Goal: Task Accomplishment & Management: Complete application form

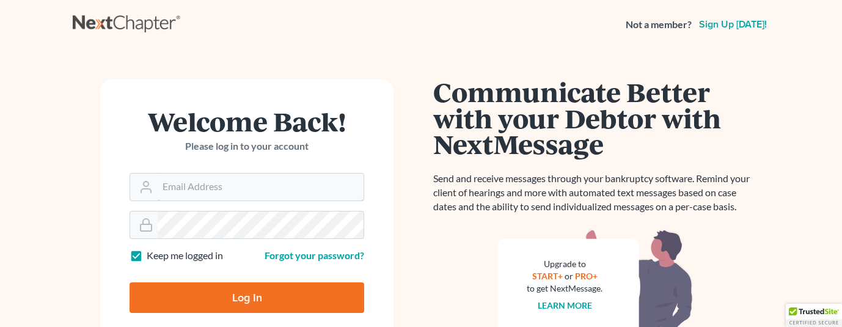
type input "[EMAIL_ADDRESS][DOMAIN_NAME]"
click at [261, 309] on input "Log In" at bounding box center [247, 297] width 235 height 31
type input "Thinking..."
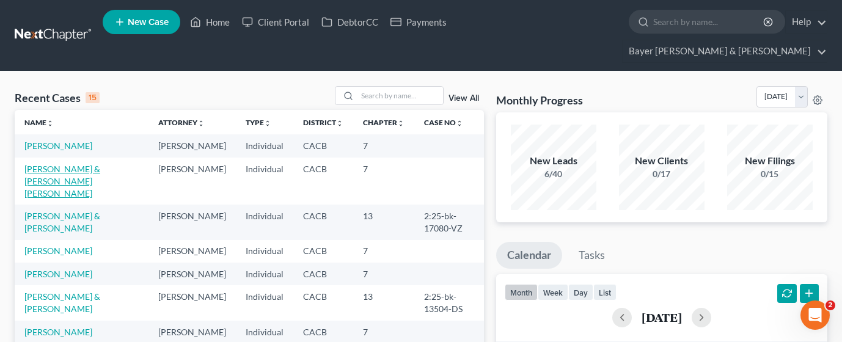
click at [64, 164] on link "[PERSON_NAME] & [PERSON_NAME] [PERSON_NAME]" at bounding box center [62, 181] width 76 height 35
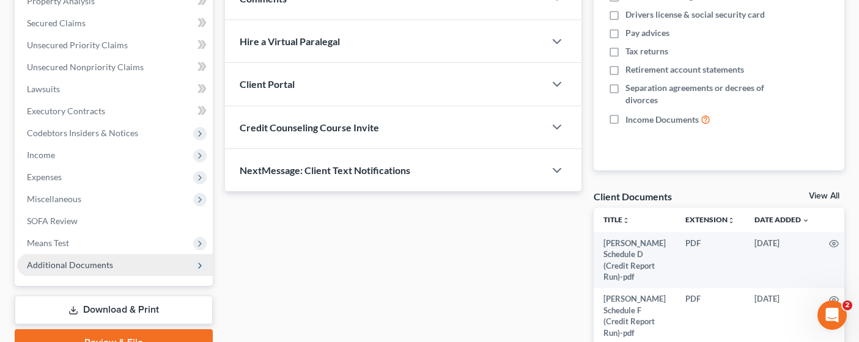
scroll to position [224, 0]
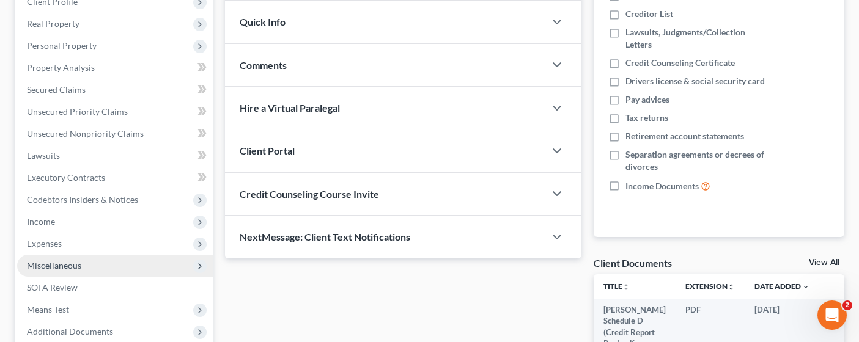
click at [76, 255] on span "Miscellaneous" at bounding box center [115, 266] width 196 height 22
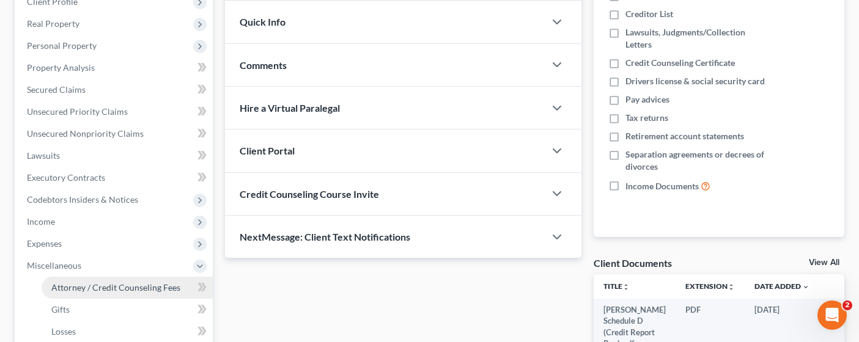
click at [100, 282] on span "Attorney / Credit Counseling Fees" at bounding box center [115, 287] width 129 height 10
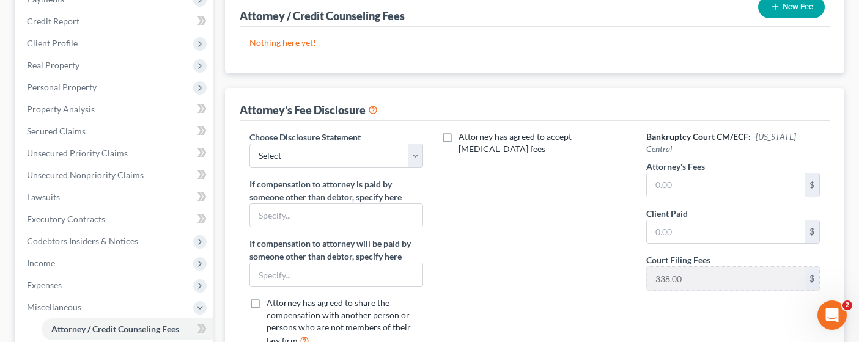
scroll to position [183, 0]
click at [383, 143] on select "Select Substitution in Ch 7 (when UST requests docs) Chapter 11 Standard Ch7 Fe…" at bounding box center [336, 155] width 174 height 24
select select "2"
click at [249, 143] on select "Select Substitution in Ch 7 (when UST requests docs) Chapter 11 Standard Ch7 Fe…" at bounding box center [336, 155] width 174 height 24
click at [691, 173] on input "text" at bounding box center [726, 184] width 158 height 23
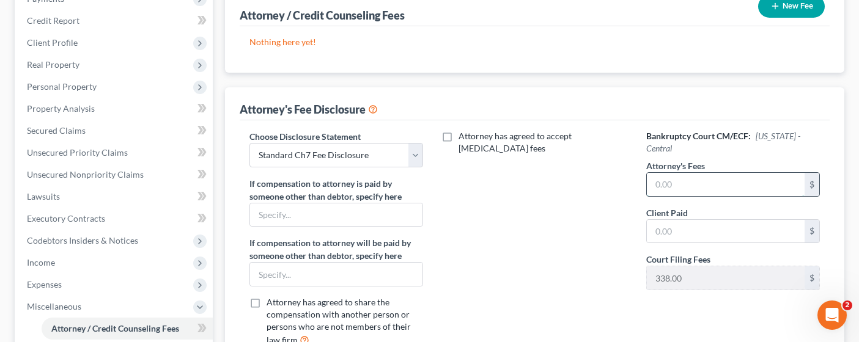
click at [680, 173] on input "text" at bounding box center [726, 184] width 158 height 23
type input "3,000.00"
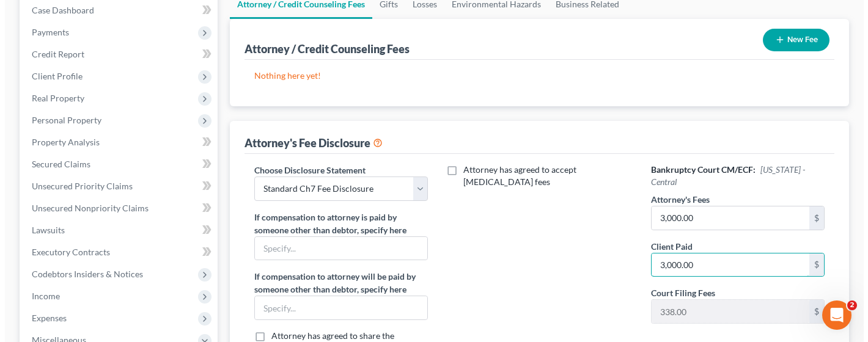
scroll to position [122, 0]
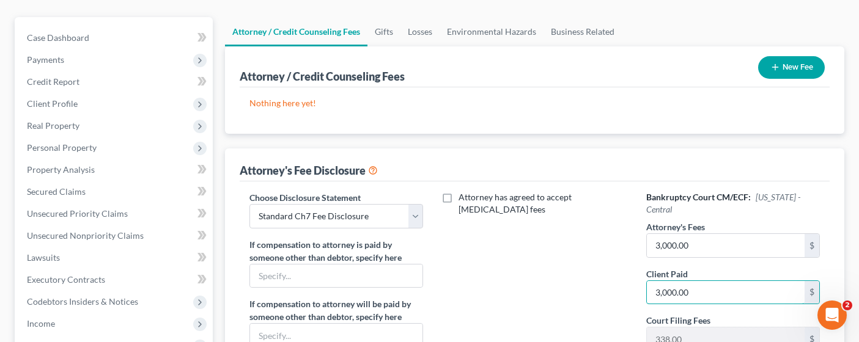
type input "3,000.00"
click at [791, 56] on button "New Fee" at bounding box center [791, 67] width 67 height 23
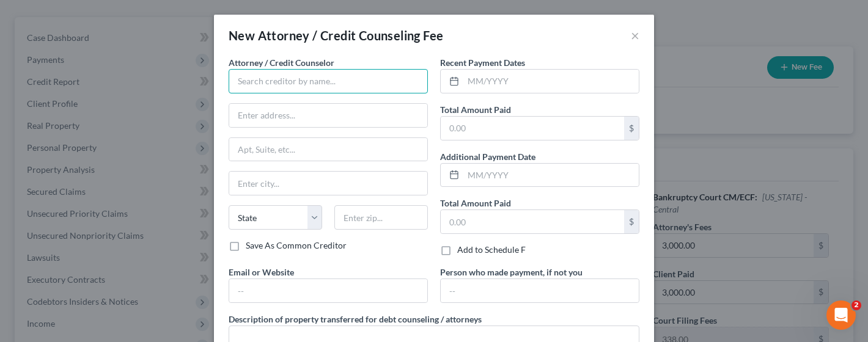
click at [348, 87] on input "text" at bounding box center [328, 81] width 199 height 24
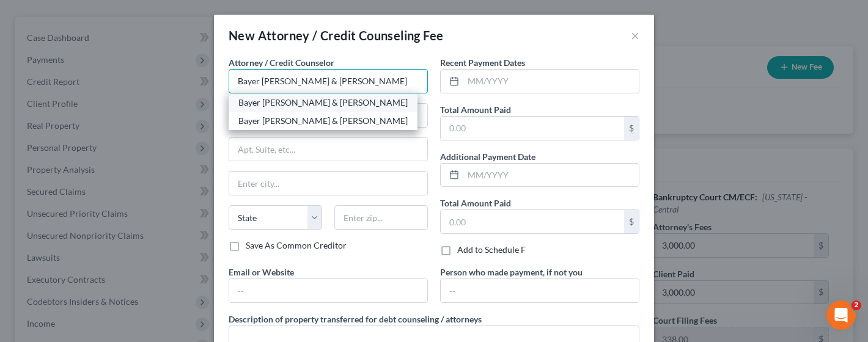
type input "Bayer [PERSON_NAME] & [PERSON_NAME]"
click at [324, 104] on div "Bayer [PERSON_NAME] & [PERSON_NAME]" at bounding box center [322, 103] width 169 height 12
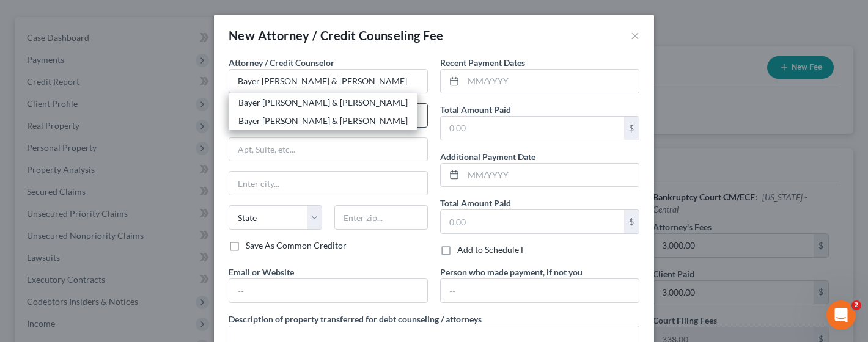
type input "[STREET_ADDRESS]"
type input "Suite 1900"
type input "[GEOGRAPHIC_DATA]"
select select "4"
type input "90017"
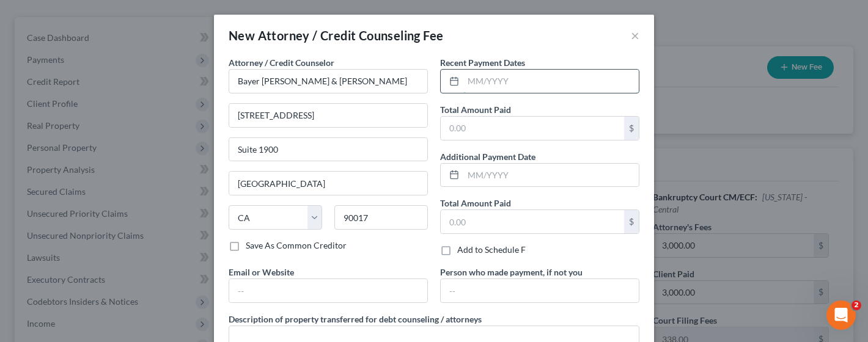
click at [515, 76] on input "text" at bounding box center [550, 81] width 175 height 23
click at [534, 83] on input "text" at bounding box center [550, 81] width 175 height 23
type input "[DATE]; [DATE]; [DATE]; [DATE]; [DATE]"
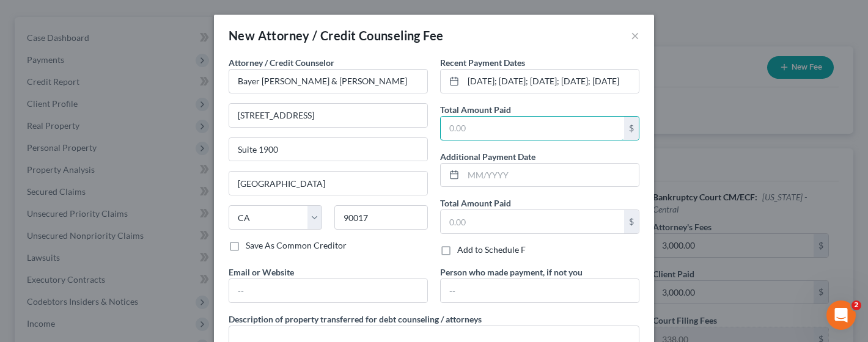
scroll to position [0, 0]
type input "3,000.00"
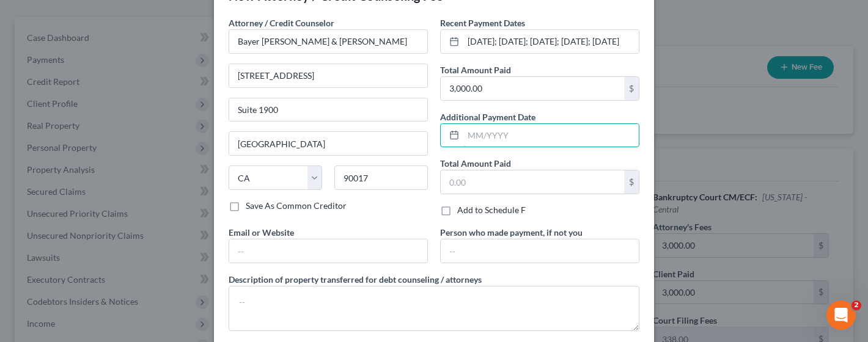
scroll to position [61, 0]
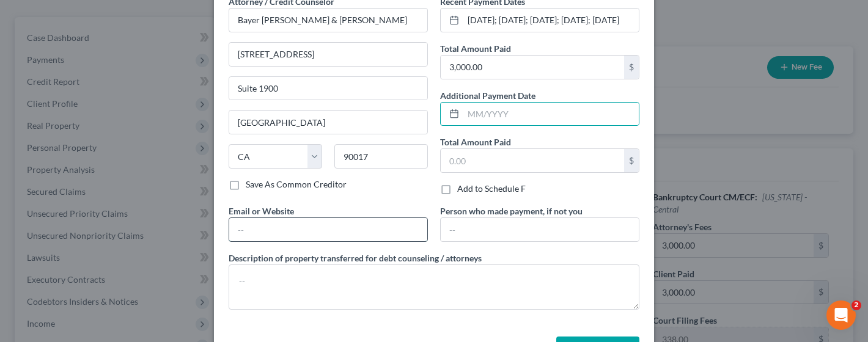
click at [332, 219] on input "text" at bounding box center [328, 229] width 198 height 23
type input "[PERSON_NAME][EMAIL_ADDRESS][DOMAIN_NAME]"
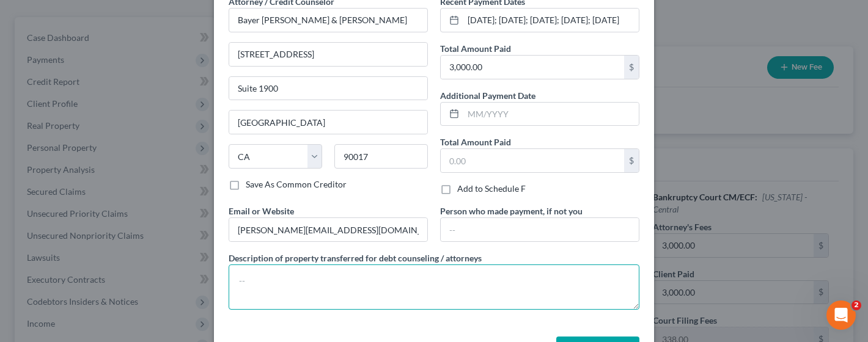
click at [257, 279] on textarea at bounding box center [434, 287] width 411 height 45
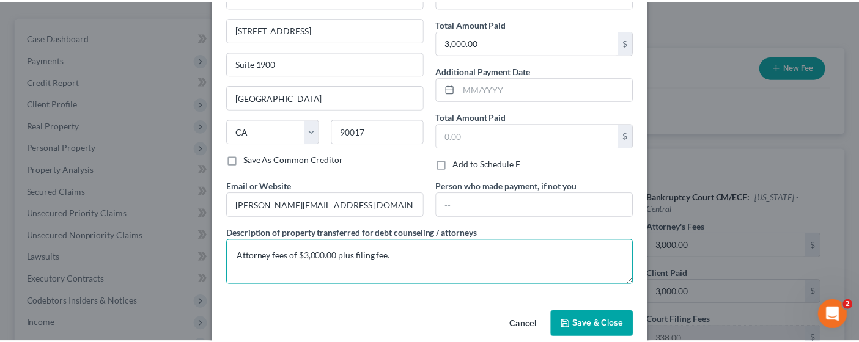
scroll to position [106, 0]
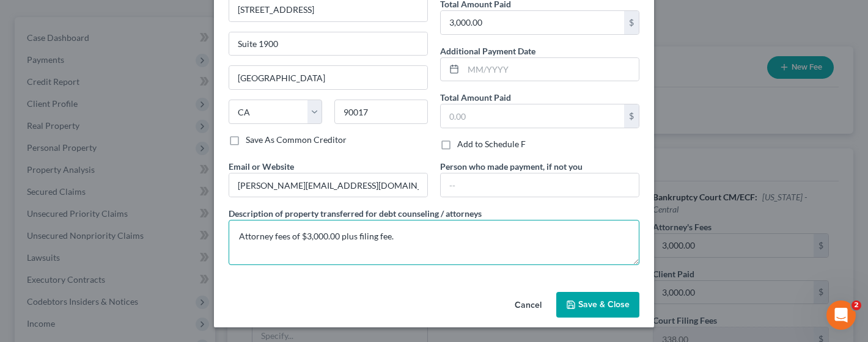
type textarea "Attorney fees of $3,000.00 plus filing fee."
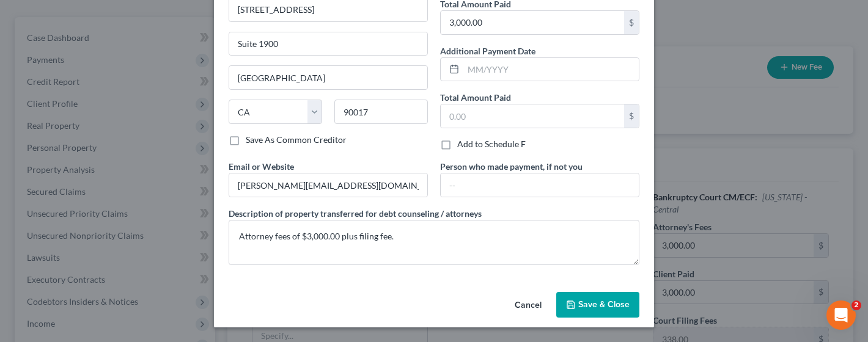
click at [603, 301] on span "Save & Close" at bounding box center [603, 304] width 51 height 10
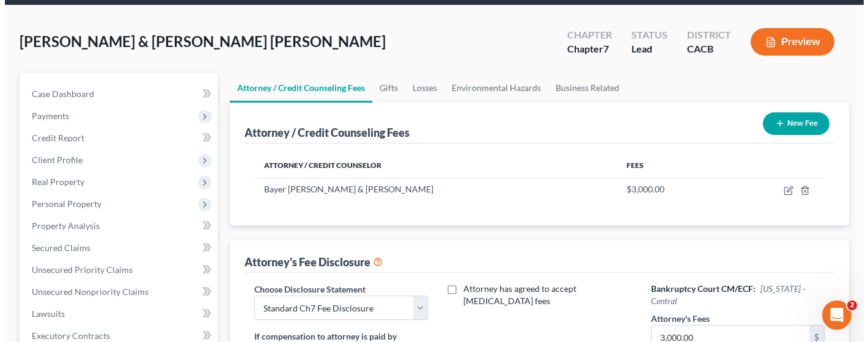
scroll to position [61, 0]
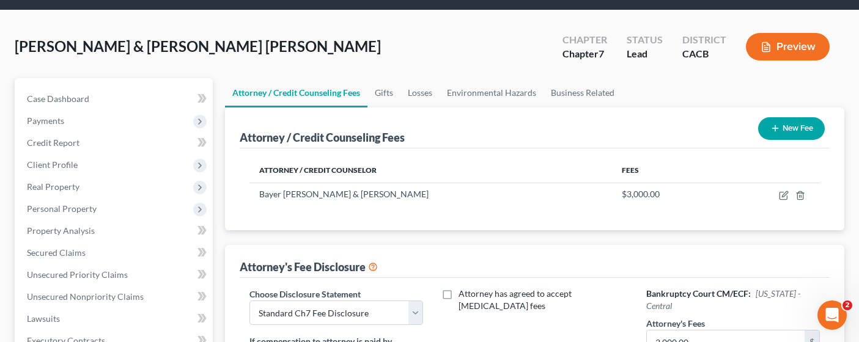
click at [788, 33] on button "Preview" at bounding box center [788, 47] width 84 height 28
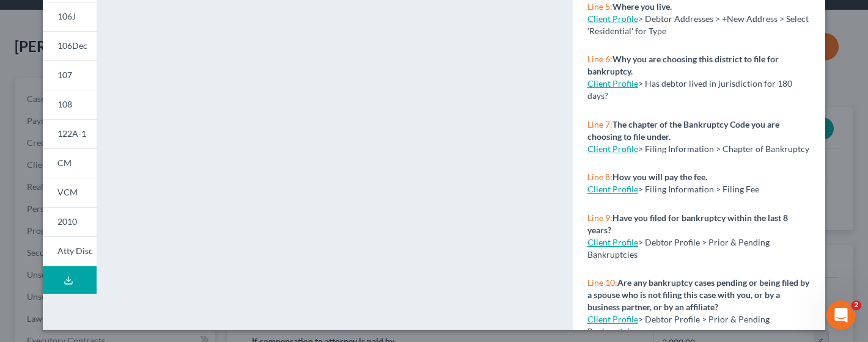
scroll to position [336, 0]
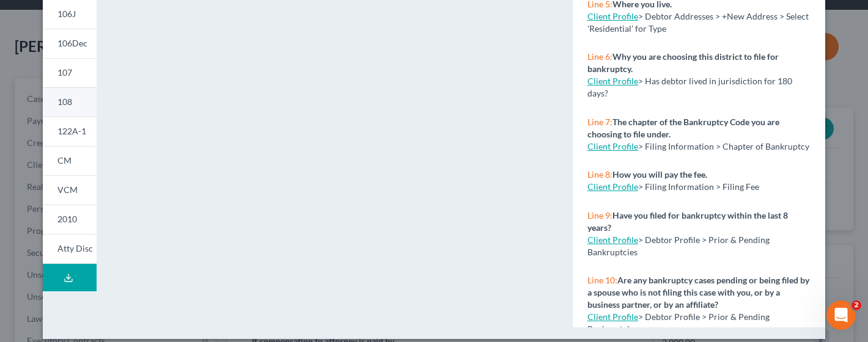
click at [62, 101] on span "108" at bounding box center [64, 102] width 15 height 10
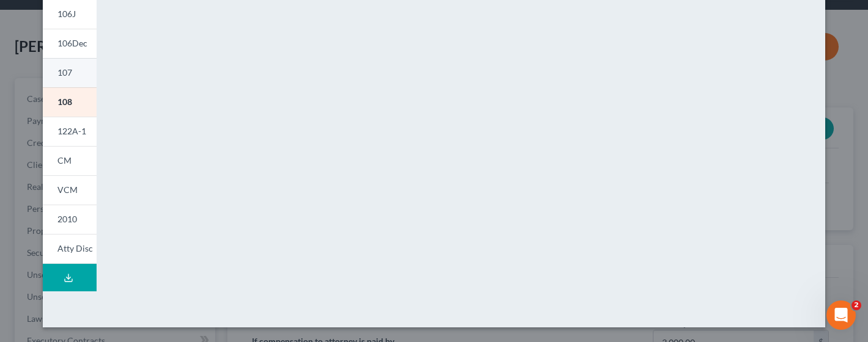
click at [64, 75] on span "107" at bounding box center [64, 72] width 15 height 10
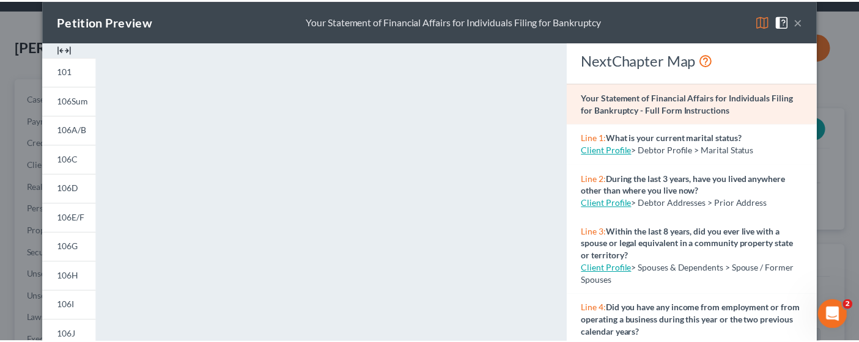
scroll to position [0, 0]
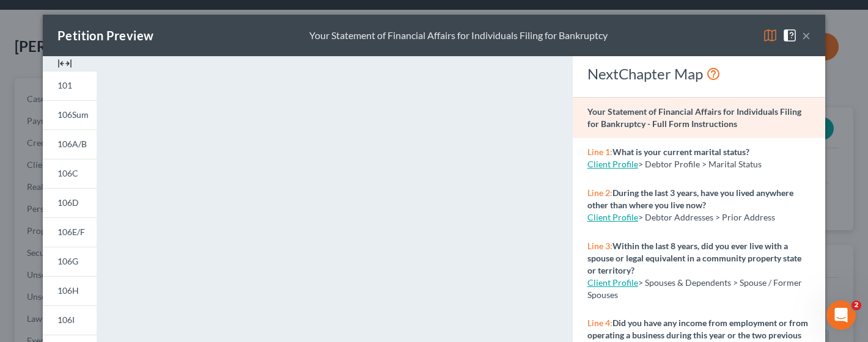
click at [803, 29] on button "×" at bounding box center [806, 35] width 9 height 15
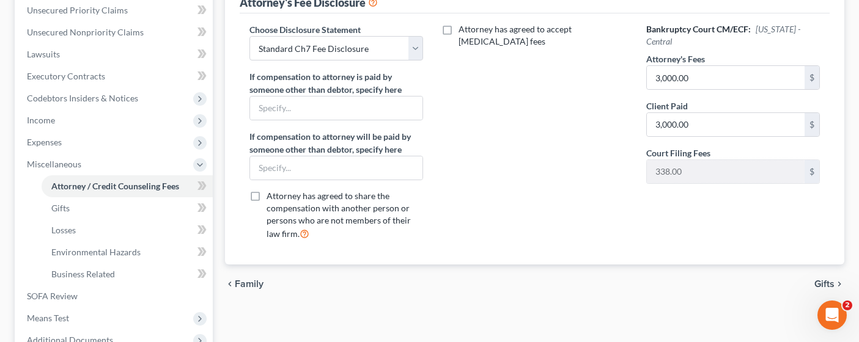
scroll to position [439, 0]
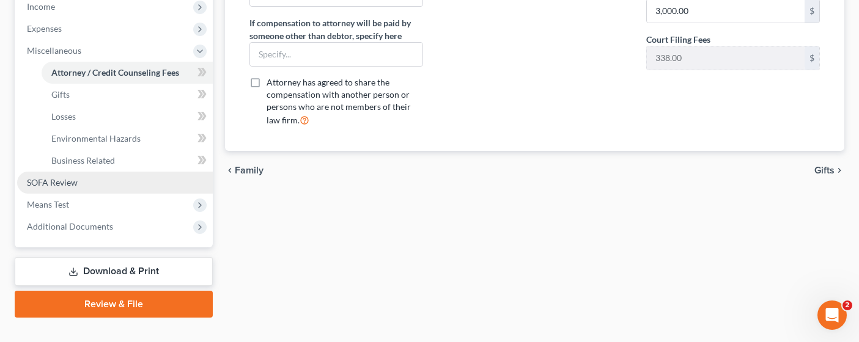
click at [78, 172] on link "SOFA Review" at bounding box center [115, 183] width 196 height 22
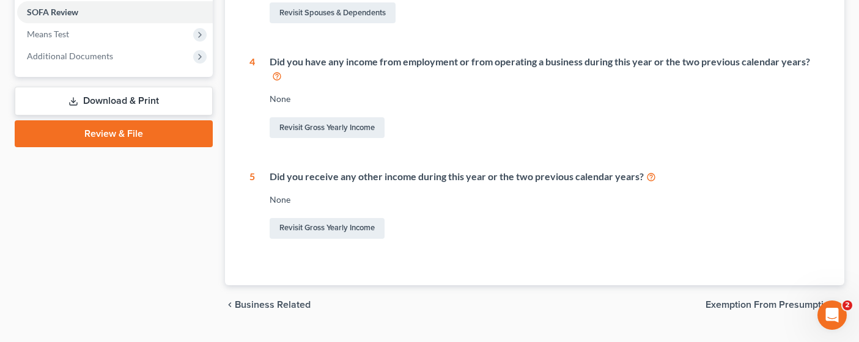
scroll to position [507, 0]
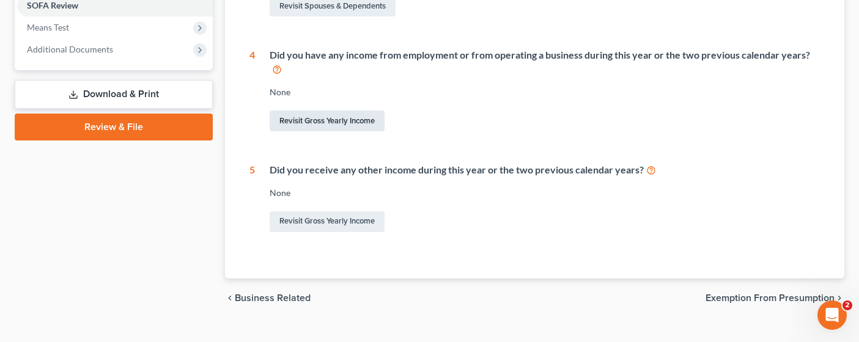
click at [344, 111] on link "Revisit Gross Yearly Income" at bounding box center [327, 121] width 115 height 21
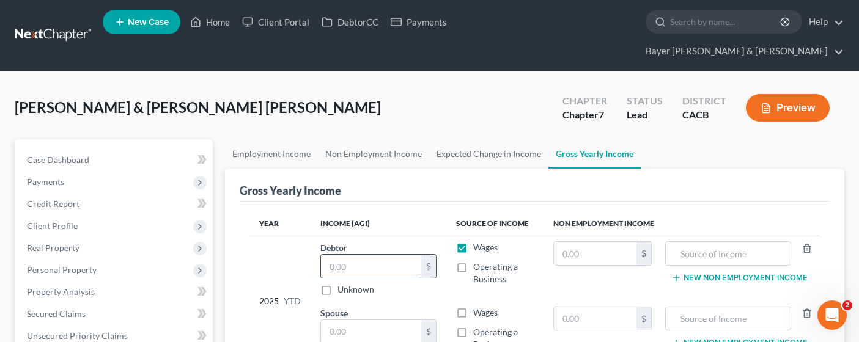
click at [395, 255] on input "text" at bounding box center [371, 266] width 100 height 23
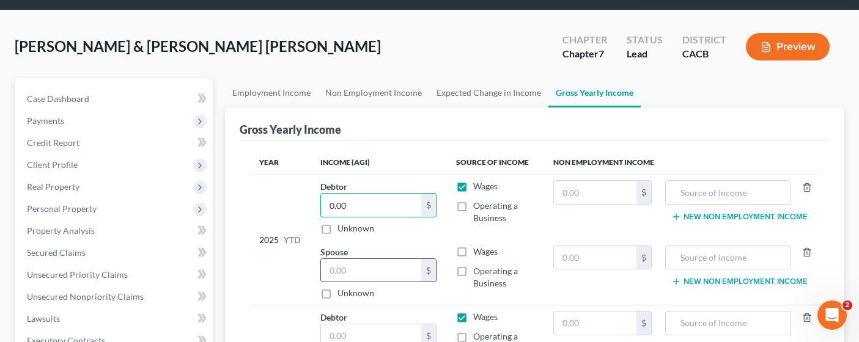
type input "0.00"
click at [373, 259] on input "text" at bounding box center [371, 270] width 100 height 23
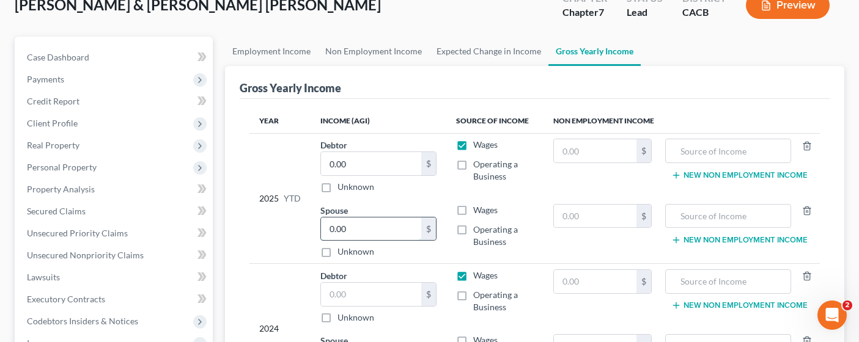
scroll to position [183, 0]
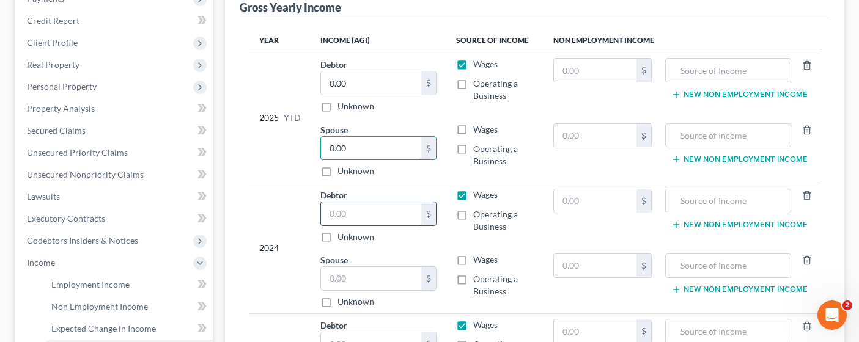
type input "0.00"
click at [369, 202] on input "text" at bounding box center [371, 213] width 100 height 23
type input "26,288.00"
click at [375, 267] on input "text" at bounding box center [371, 278] width 100 height 23
click at [391, 267] on input "text" at bounding box center [371, 278] width 100 height 23
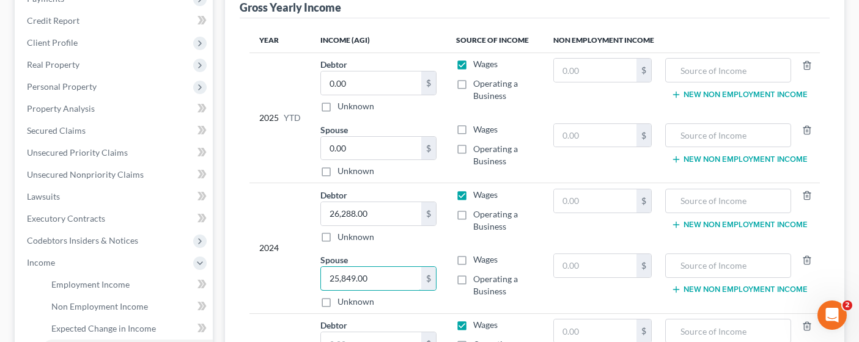
type input "25,849.00"
click at [473, 123] on label "Wages" at bounding box center [485, 129] width 24 height 12
click at [478, 123] on input "Wages" at bounding box center [482, 127] width 8 height 8
checkbox input "true"
click at [473, 254] on label "Wages" at bounding box center [485, 260] width 24 height 12
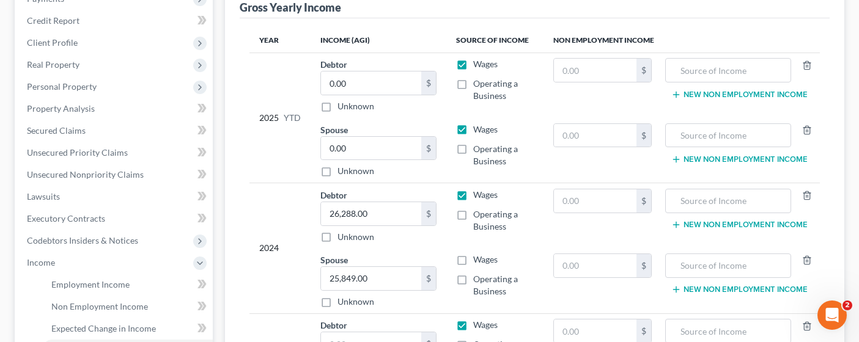
click at [478, 254] on input "Wages" at bounding box center [482, 258] width 8 height 8
checkbox input "true"
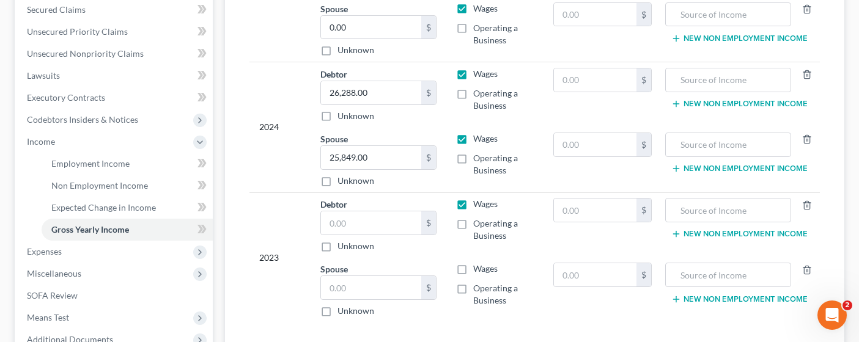
scroll to position [306, 0]
click at [405, 210] on input "text" at bounding box center [371, 221] width 100 height 23
click at [473, 262] on label "Wages" at bounding box center [485, 268] width 24 height 12
click at [478, 262] on input "Wages" at bounding box center [482, 266] width 8 height 8
checkbox input "true"
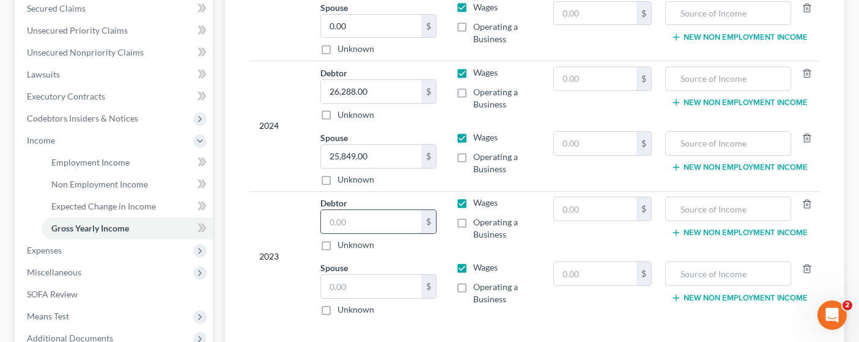
click at [351, 210] on input "text" at bounding box center [371, 221] width 100 height 23
type input "25,743.00"
click at [366, 275] on input "text" at bounding box center [371, 286] width 100 height 23
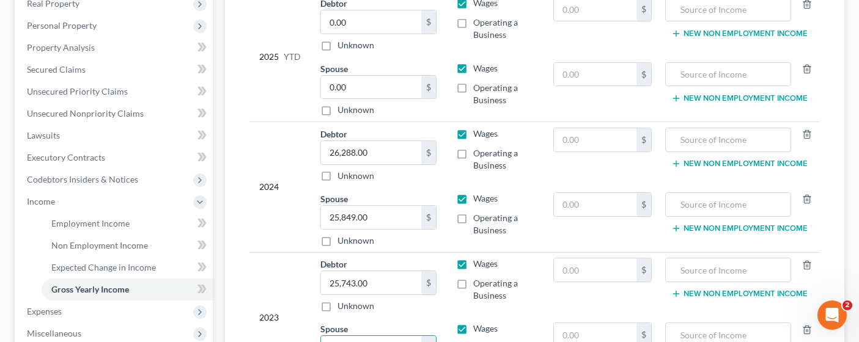
scroll to position [417, 0]
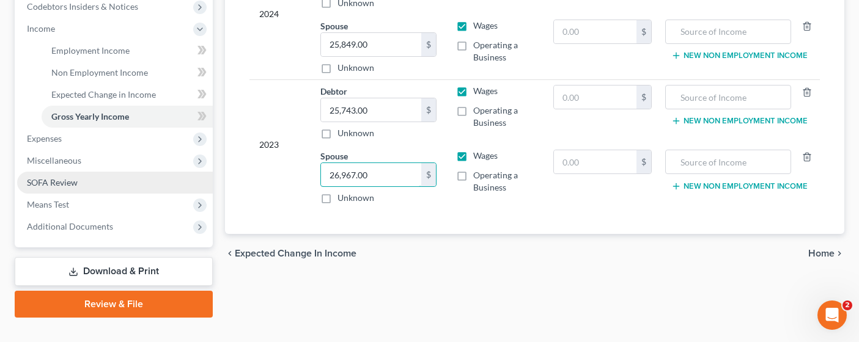
type input "26,967.00"
click at [74, 177] on span "SOFA Review" at bounding box center [52, 182] width 51 height 10
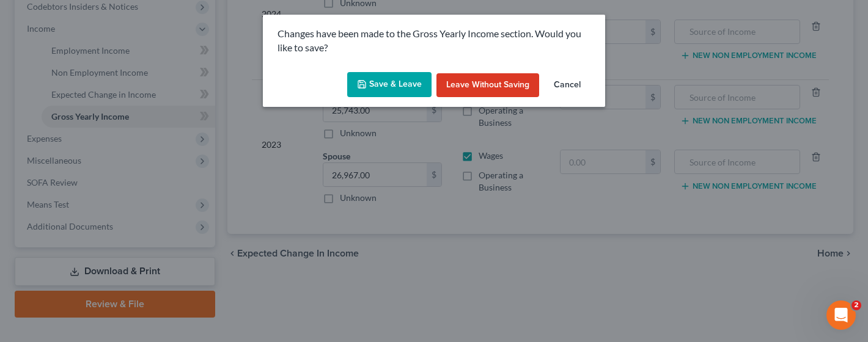
click at [394, 83] on button "Save & Leave" at bounding box center [389, 85] width 84 height 26
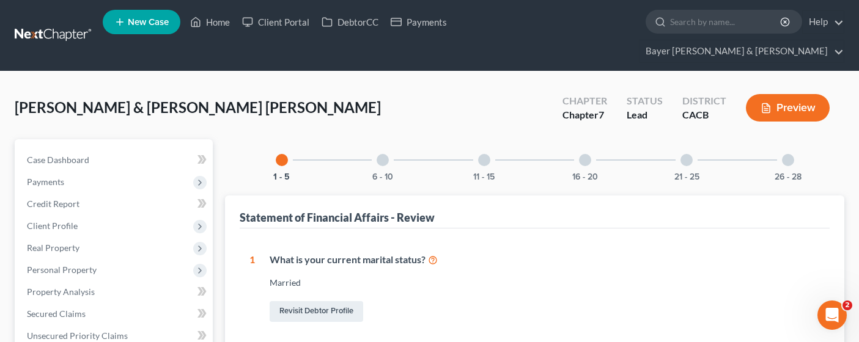
click at [770, 103] on icon "button" at bounding box center [765, 108] width 11 height 11
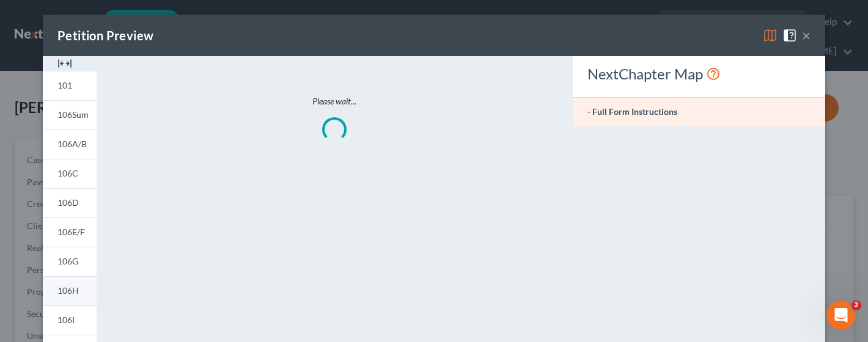
click at [50, 298] on link "106H" at bounding box center [70, 290] width 54 height 29
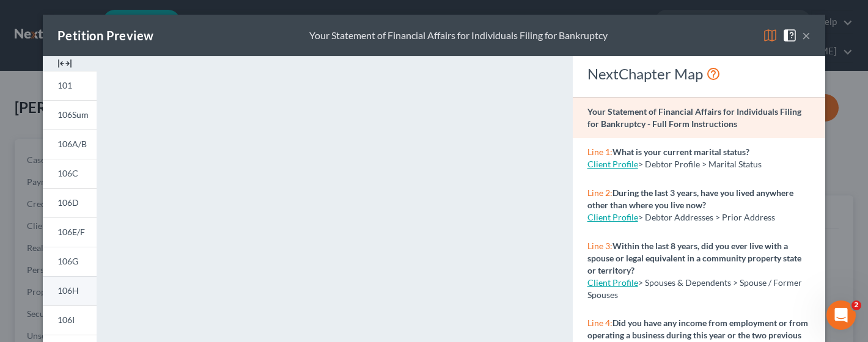
click at [61, 290] on span "106H" at bounding box center [67, 290] width 21 height 10
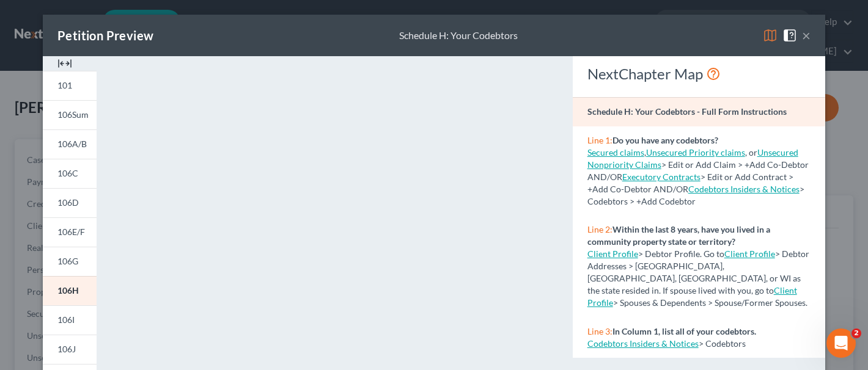
click at [804, 28] on button "×" at bounding box center [806, 35] width 9 height 15
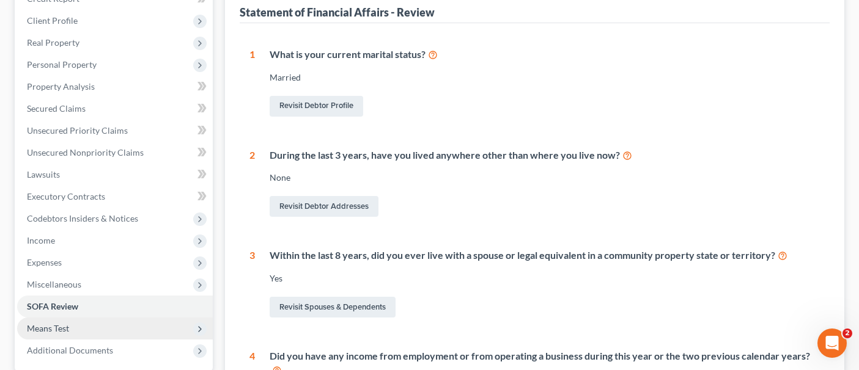
scroll to position [183, 0]
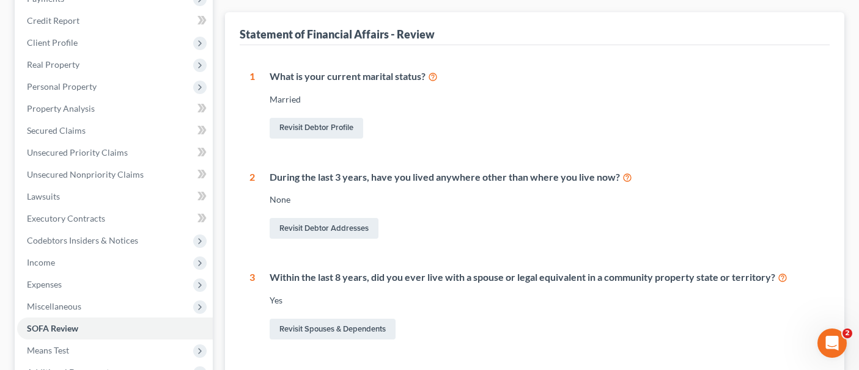
click at [717, 216] on div "Revisit Debtor Addresses" at bounding box center [545, 229] width 550 height 26
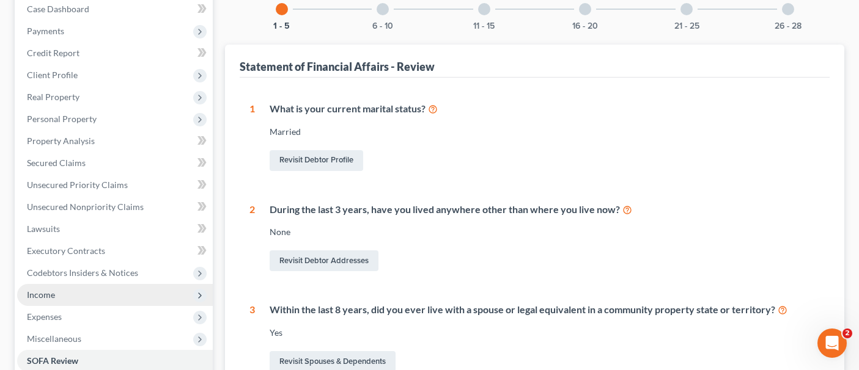
scroll to position [122, 0]
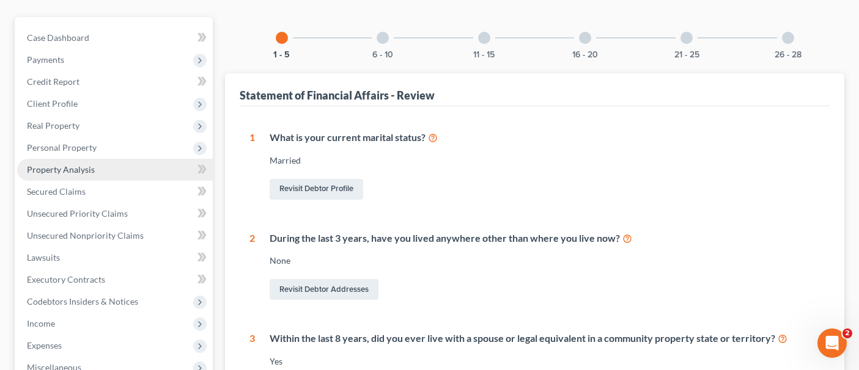
click at [111, 159] on link "Property Analysis" at bounding box center [115, 170] width 196 height 22
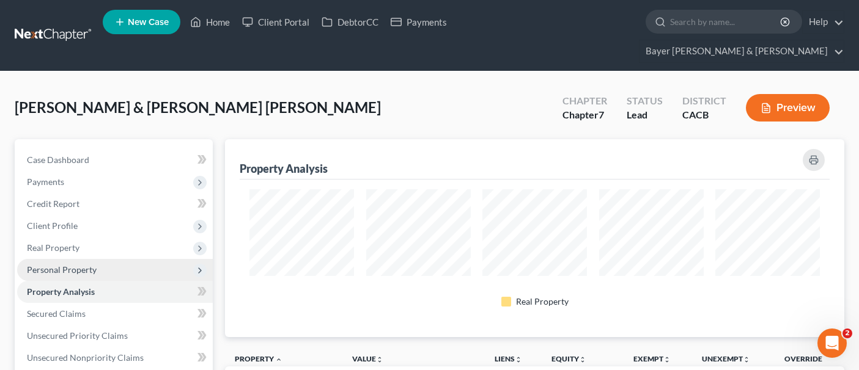
click at [106, 259] on span "Personal Property" at bounding box center [115, 270] width 196 height 22
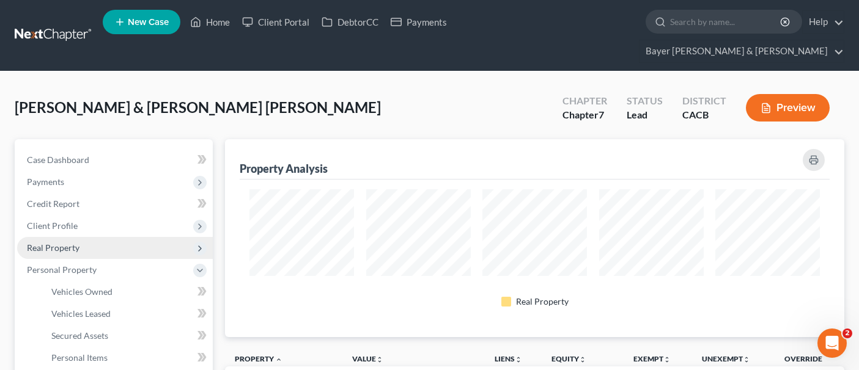
click at [103, 237] on span "Real Property" at bounding box center [115, 248] width 196 height 22
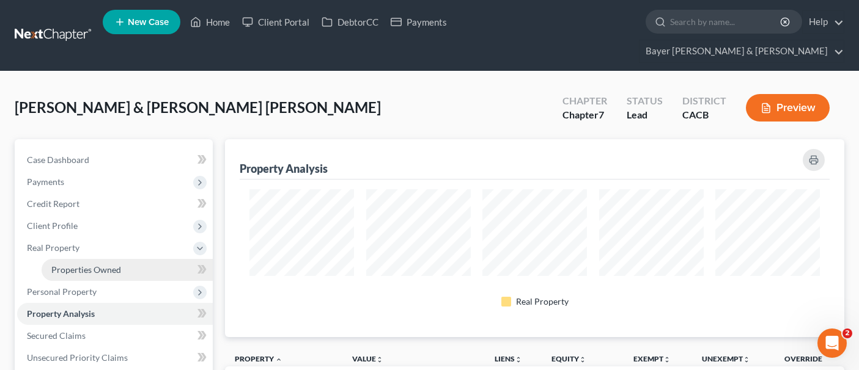
click at [105, 265] on span "Properties Owned" at bounding box center [86, 270] width 70 height 10
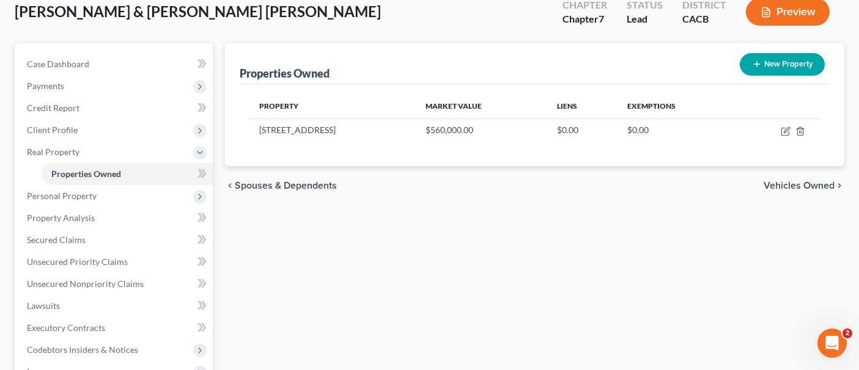
scroll to position [244, 0]
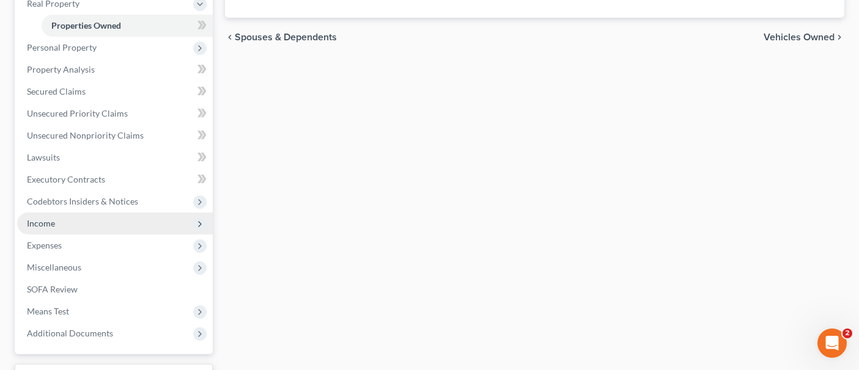
click at [127, 213] on span "Income" at bounding box center [115, 224] width 196 height 22
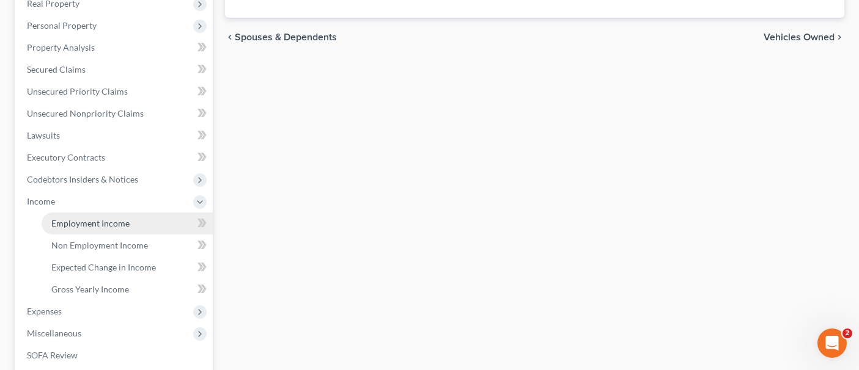
click at [122, 218] on span "Employment Income" at bounding box center [90, 223] width 78 height 10
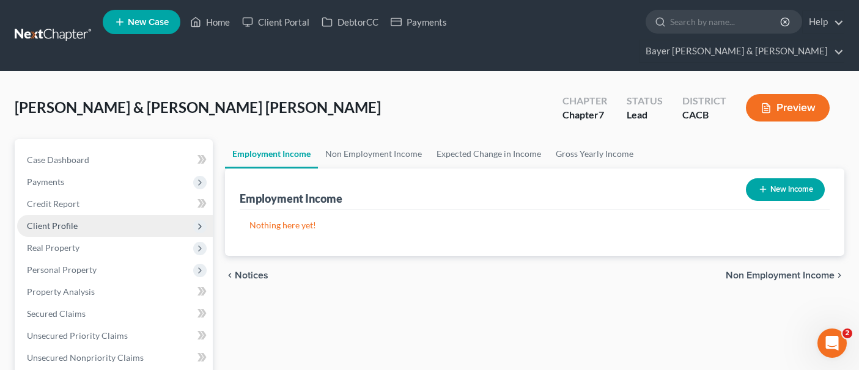
click at [130, 215] on span "Client Profile" at bounding box center [115, 226] width 196 height 22
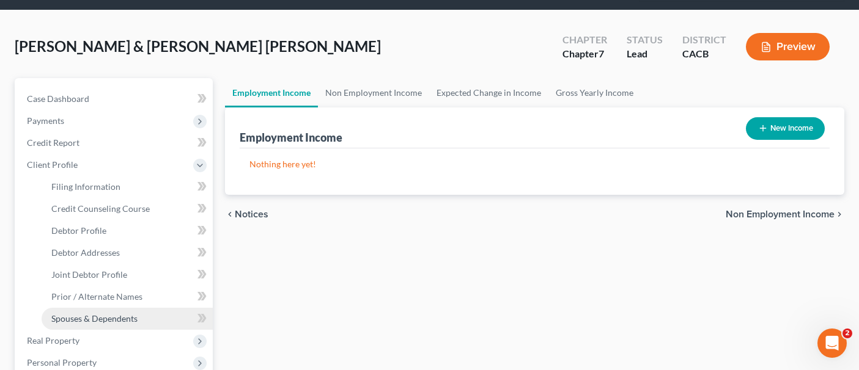
click at [128, 314] on span "Spouses & Dependents" at bounding box center [94, 319] width 86 height 10
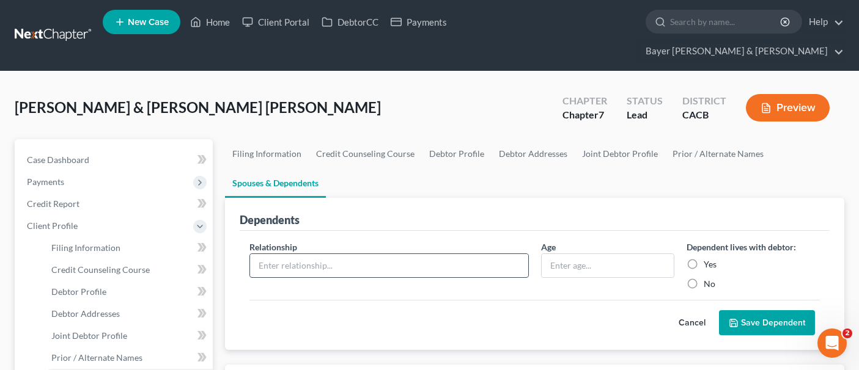
click at [491, 254] on input "text" at bounding box center [388, 265] width 277 height 23
type input "Daughter"
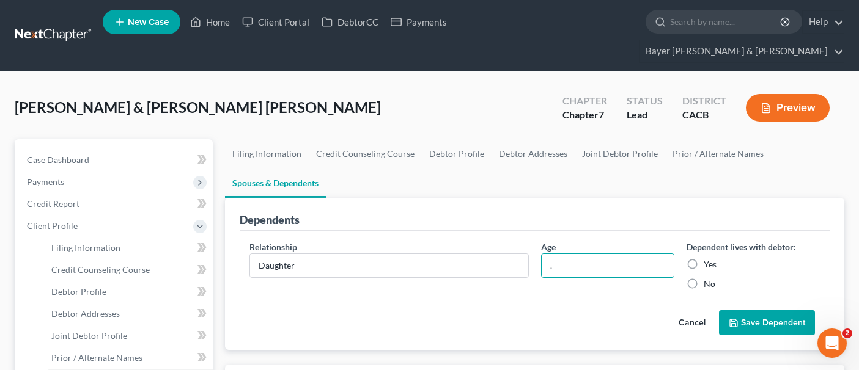
type input "."
drag, startPoint x: 692, startPoint y: 243, endPoint x: 788, endPoint y: 262, distance: 97.7
click at [703, 259] on label "Yes" at bounding box center [709, 265] width 13 height 12
click at [708, 259] on input "Yes" at bounding box center [712, 263] width 8 height 8
radio input "true"
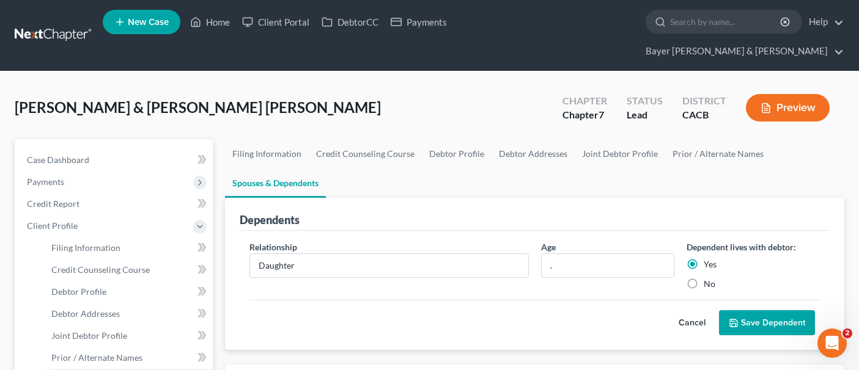
click at [758, 310] on button "Save Dependent" at bounding box center [767, 323] width 96 height 26
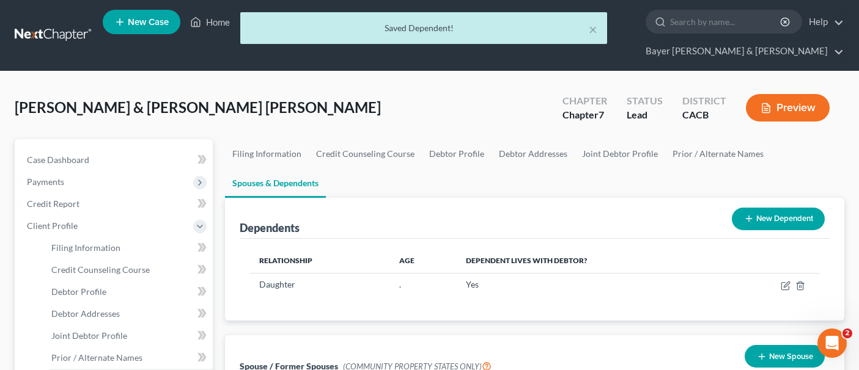
click at [760, 208] on button "New Dependent" at bounding box center [778, 219] width 93 height 23
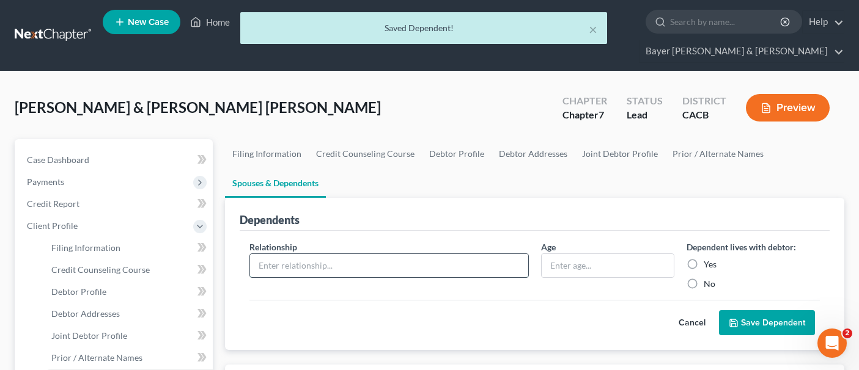
click at [395, 254] on input "text" at bounding box center [388, 265] width 277 height 23
type input "Son"
type input "."
click at [708, 259] on input "Yes" at bounding box center [712, 263] width 8 height 8
radio input "true"
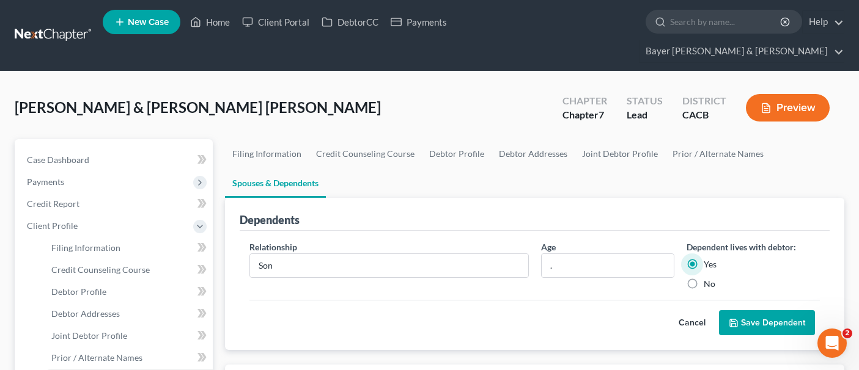
click at [793, 310] on button "Save Dependent" at bounding box center [767, 323] width 96 height 26
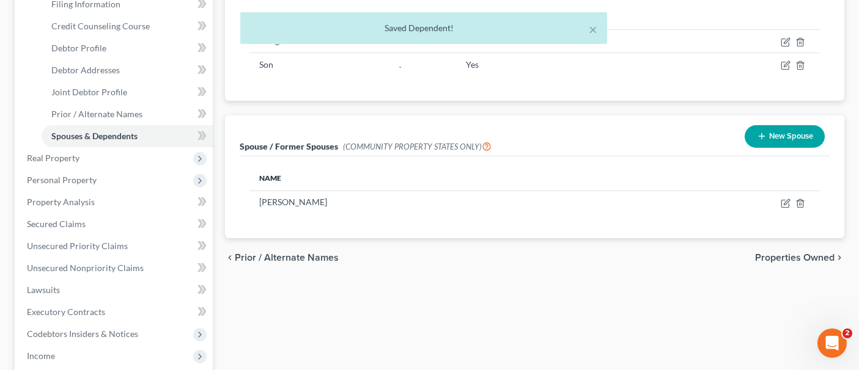
scroll to position [244, 0]
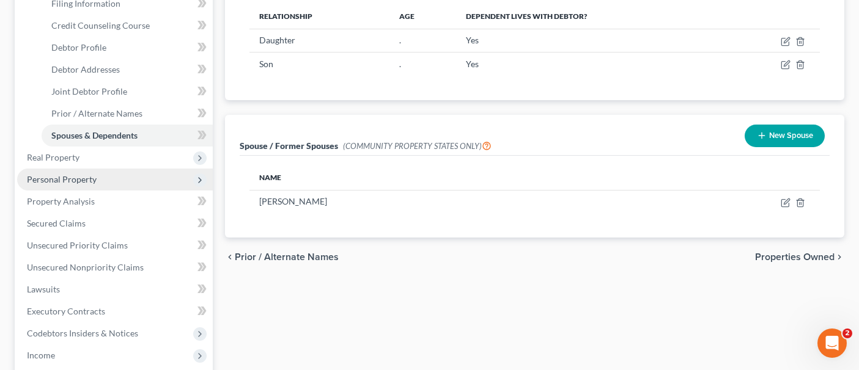
click at [138, 169] on span "Personal Property" at bounding box center [115, 180] width 196 height 22
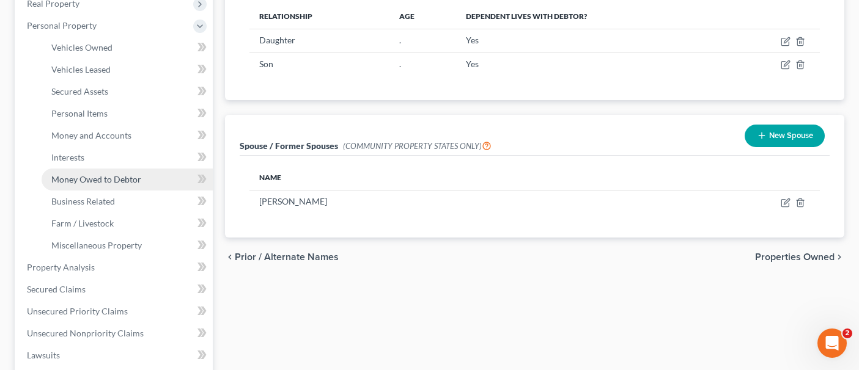
click at [141, 169] on link "Money Owed to Debtor" at bounding box center [127, 180] width 171 height 22
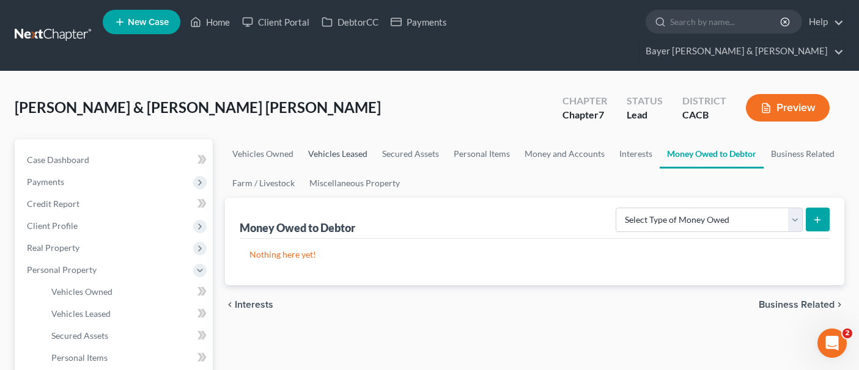
click at [345, 139] on link "Vehicles Leased" at bounding box center [338, 153] width 74 height 29
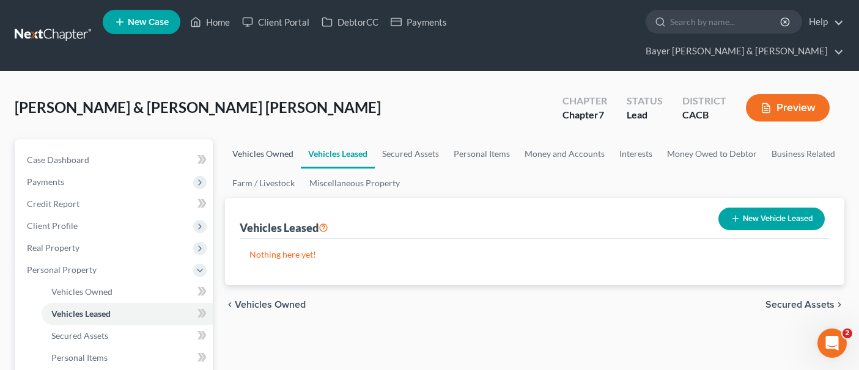
click at [283, 139] on link "Vehicles Owned" at bounding box center [263, 153] width 76 height 29
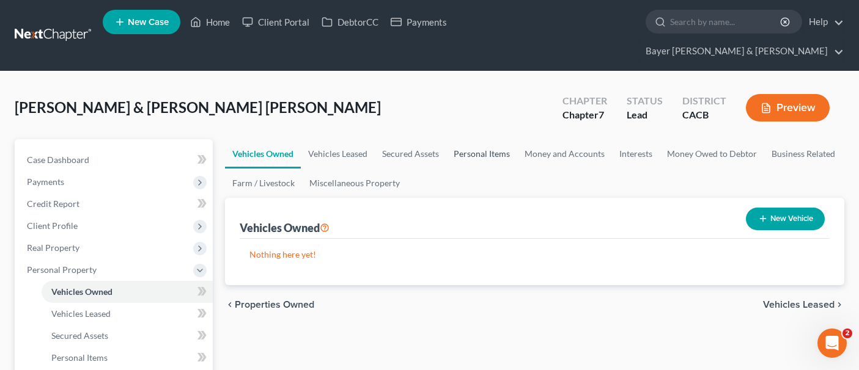
click at [498, 139] on link "Personal Items" at bounding box center [481, 153] width 71 height 29
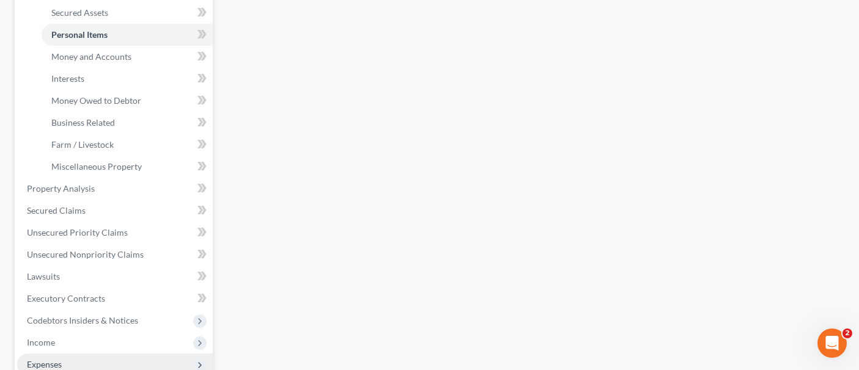
scroll to position [489, 0]
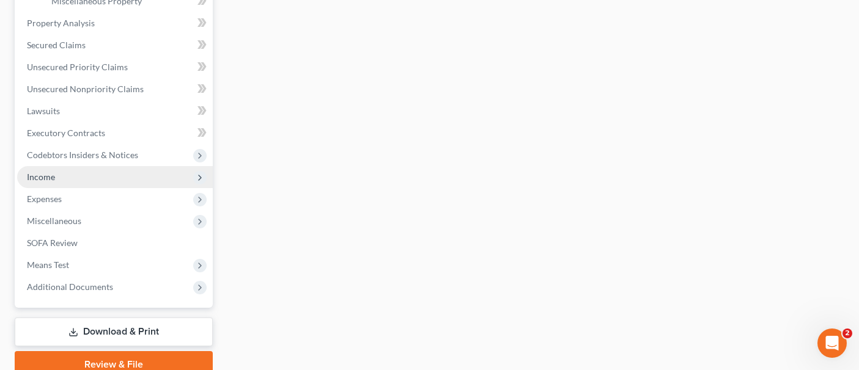
click at [99, 166] on span "Income" at bounding box center [115, 177] width 196 height 22
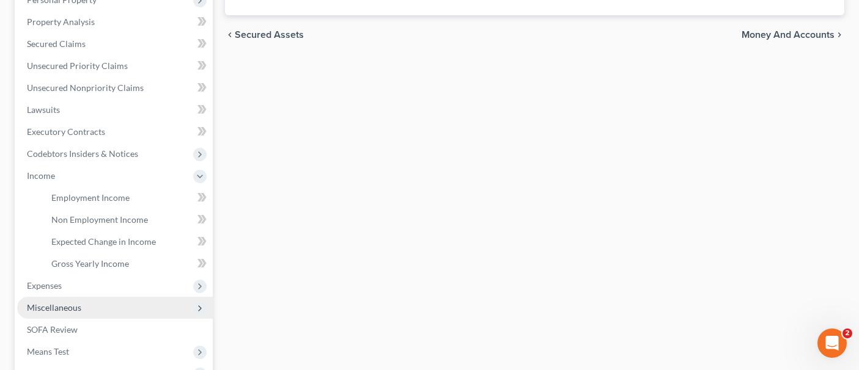
scroll to position [269, 0]
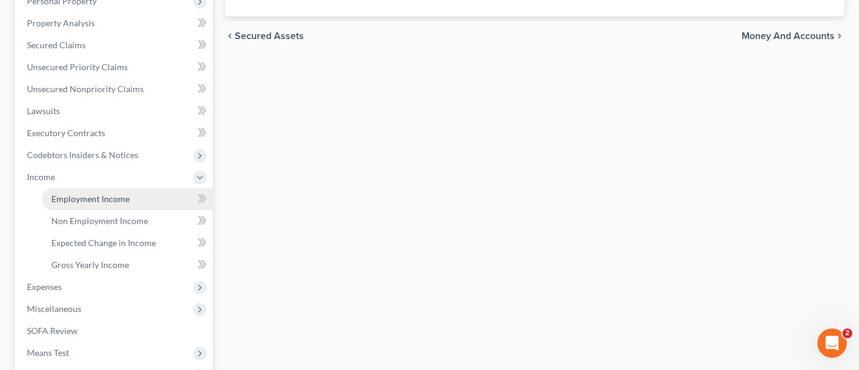
click at [99, 188] on link "Employment Income" at bounding box center [127, 199] width 171 height 22
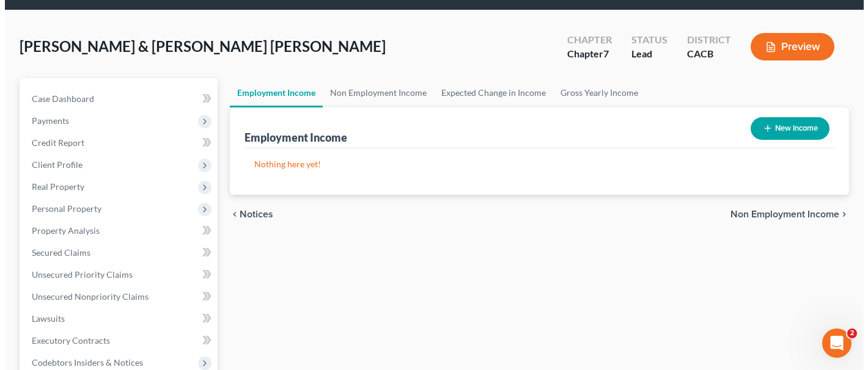
scroll to position [122, 0]
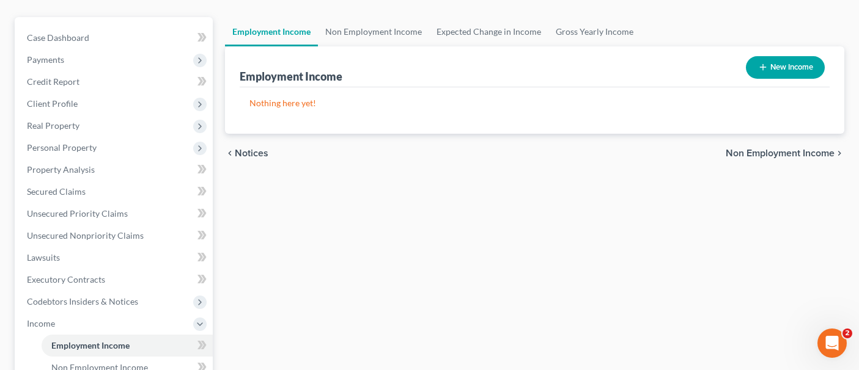
click at [773, 56] on button "New Income" at bounding box center [785, 67] width 79 height 23
select select "0"
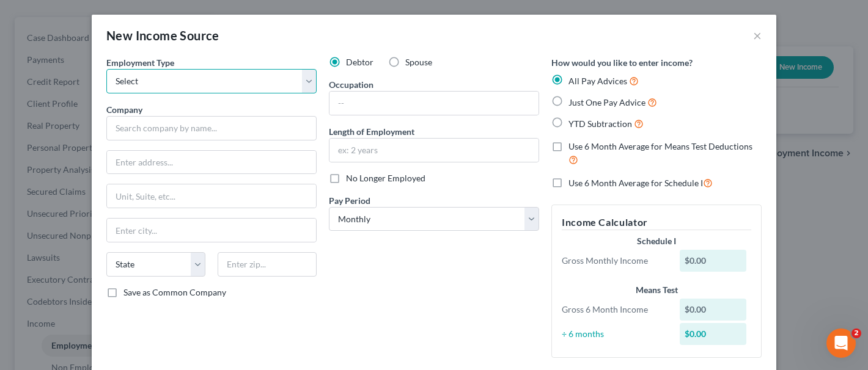
click at [298, 84] on select "Select Full or [DEMOGRAPHIC_DATA] Employment Self Employment" at bounding box center [211, 81] width 210 height 24
select select "0"
click at [106, 69] on select "Select Full or [DEMOGRAPHIC_DATA] Employment Self Employment" at bounding box center [211, 81] width 210 height 24
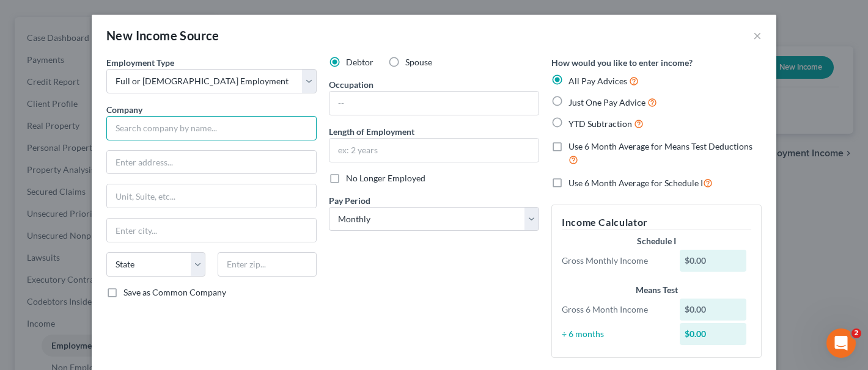
click at [225, 124] on input "text" at bounding box center [211, 128] width 210 height 24
type input "[PERSON_NAME] Cleaners"
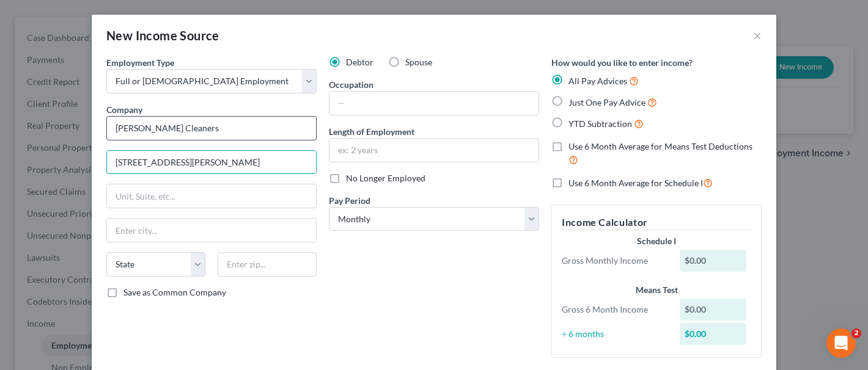
type input "[STREET_ADDRESS][PERSON_NAME]"
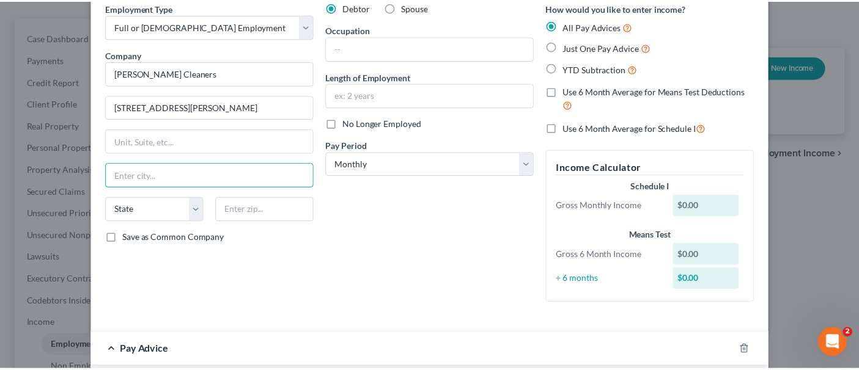
scroll to position [0, 0]
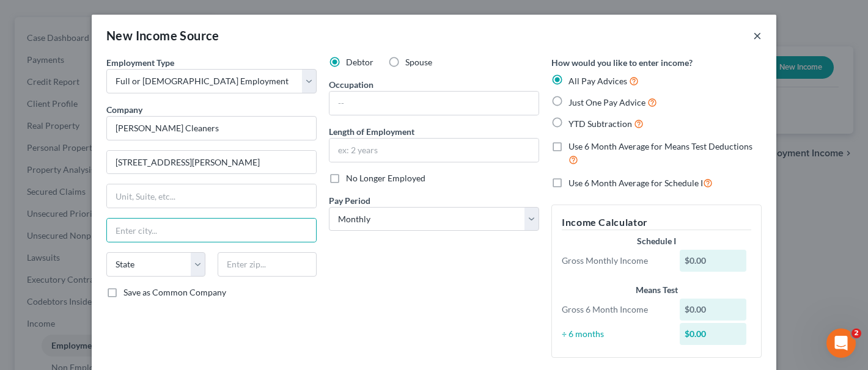
click at [753, 30] on button "×" at bounding box center [757, 35] width 9 height 15
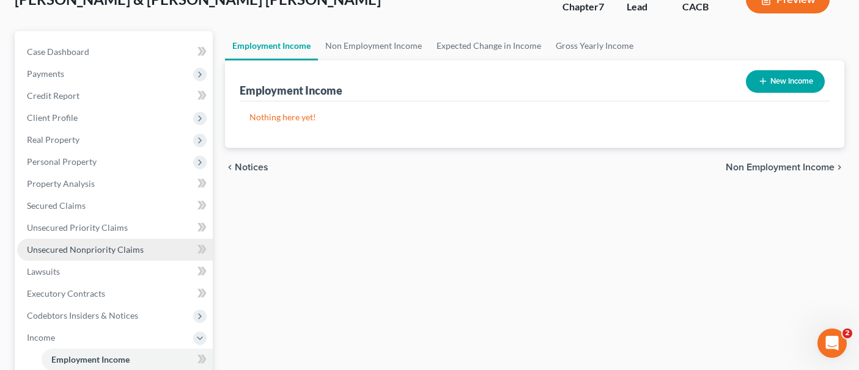
scroll to position [61, 0]
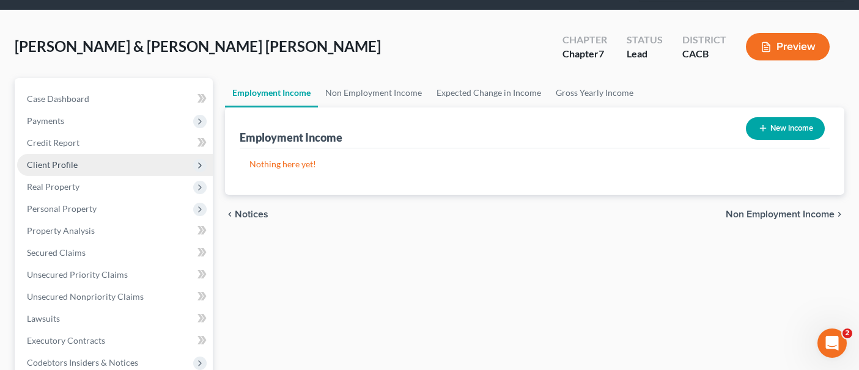
click at [84, 154] on span "Client Profile" at bounding box center [115, 165] width 196 height 22
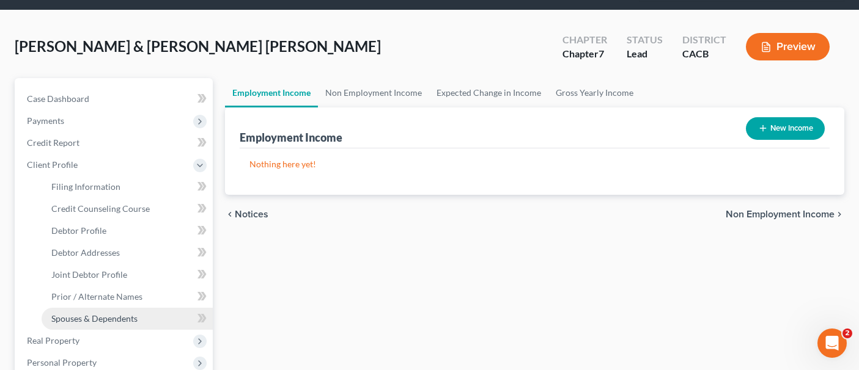
click at [94, 308] on link "Spouses & Dependents" at bounding box center [127, 319] width 171 height 22
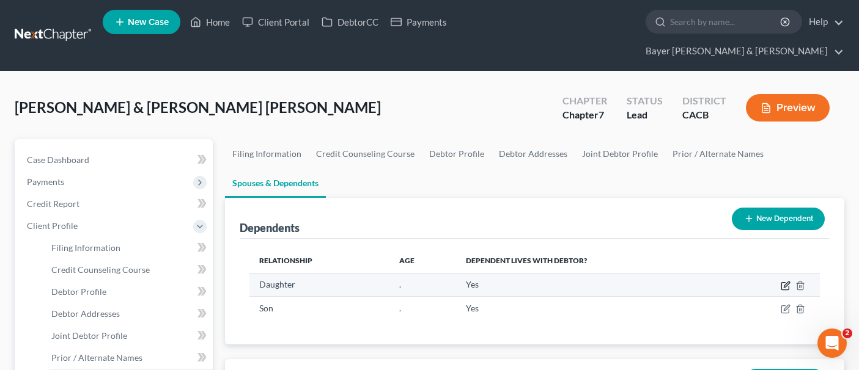
click at [783, 281] on icon "button" at bounding box center [785, 286] width 10 height 10
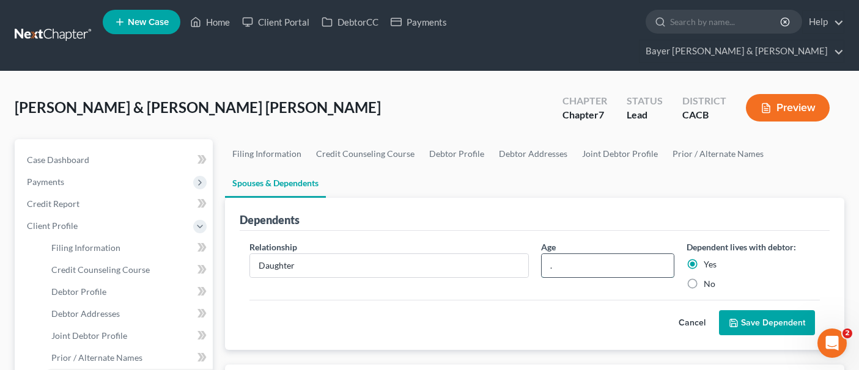
click at [563, 254] on input "." at bounding box center [608, 265] width 132 height 23
type input "10"
click at [775, 310] on button "Save Dependent" at bounding box center [767, 323] width 96 height 26
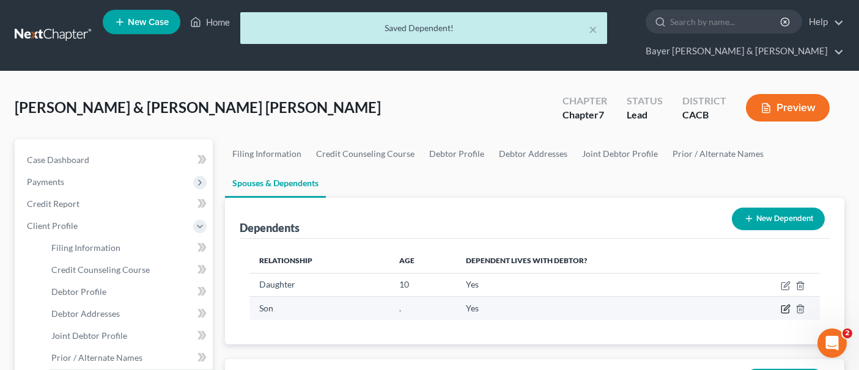
click at [784, 304] on icon "button" at bounding box center [785, 309] width 10 height 10
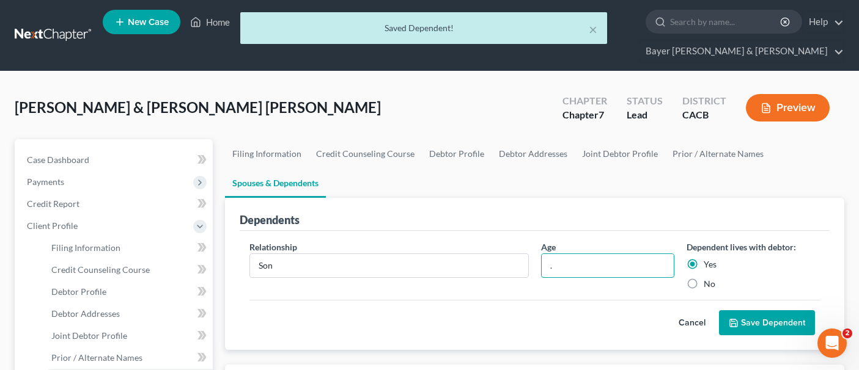
drag, startPoint x: 586, startPoint y: 245, endPoint x: 537, endPoint y: 240, distance: 49.1
click at [537, 241] on div "Age ." at bounding box center [607, 266] width 145 height 50
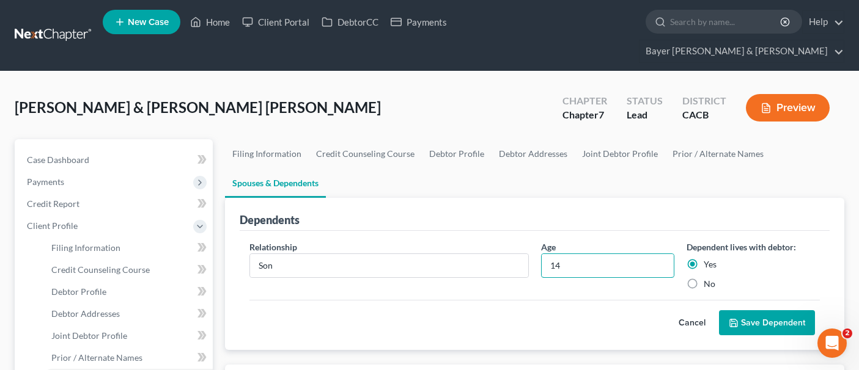
type input "14"
click at [766, 310] on button "Save Dependent" at bounding box center [767, 323] width 96 height 26
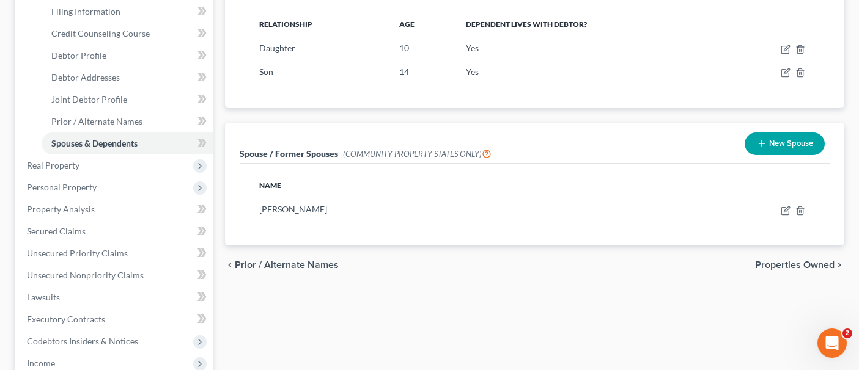
scroll to position [306, 0]
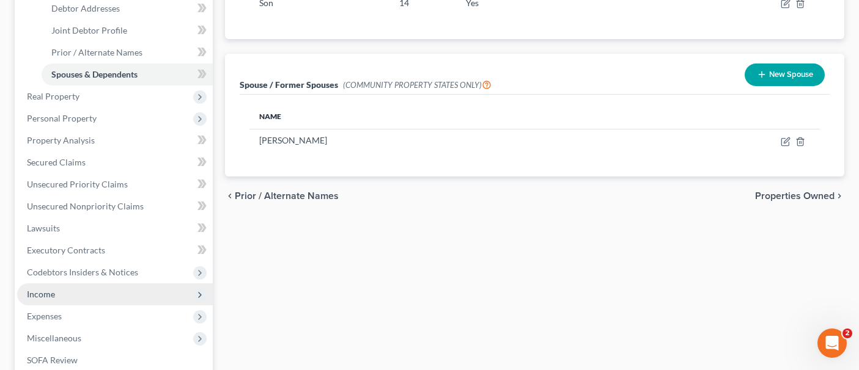
click at [78, 284] on span "Income" at bounding box center [115, 295] width 196 height 22
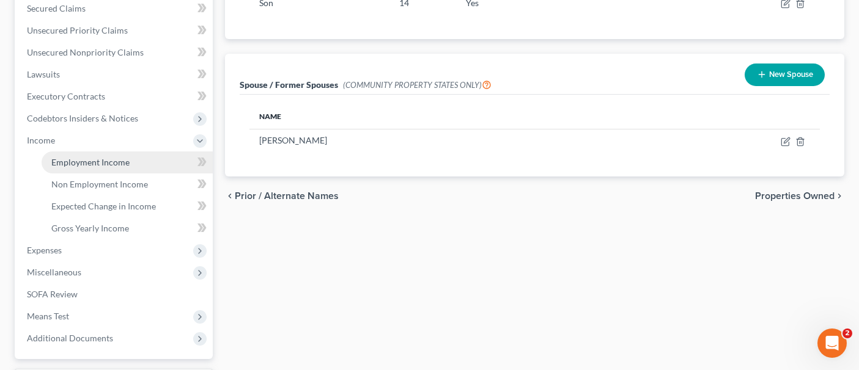
click at [132, 152] on link "Employment Income" at bounding box center [127, 163] width 171 height 22
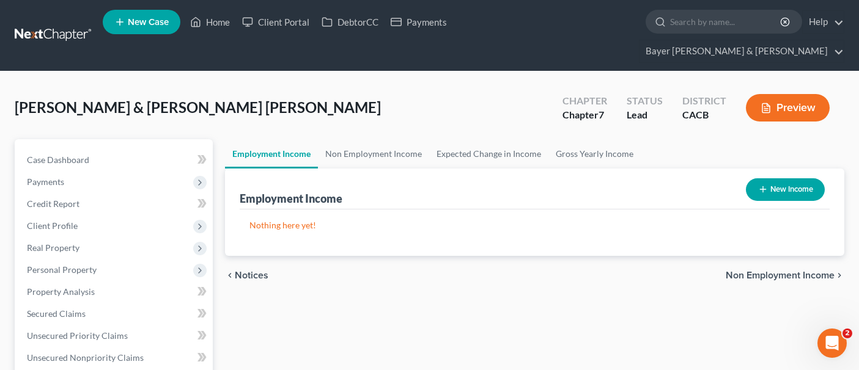
click at [753, 178] on button "New Income" at bounding box center [785, 189] width 79 height 23
select select "0"
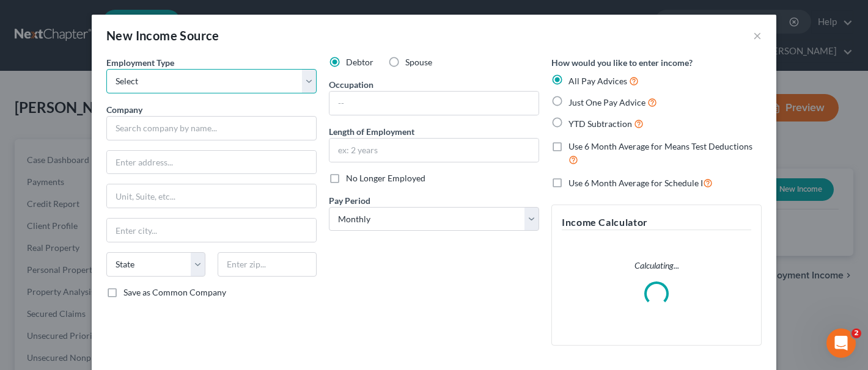
click at [255, 83] on select "Select Full or [DEMOGRAPHIC_DATA] Employment Self Employment" at bounding box center [211, 81] width 210 height 24
select select "0"
click at [106, 69] on select "Select Full or [DEMOGRAPHIC_DATA] Employment Self Employment" at bounding box center [211, 81] width 210 height 24
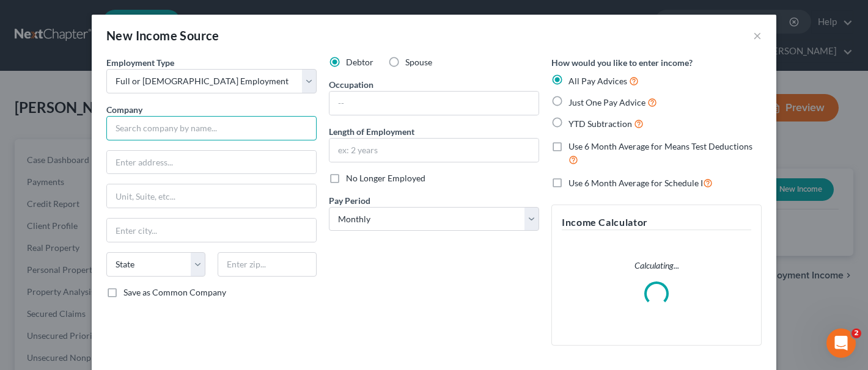
click at [212, 123] on input "text" at bounding box center [211, 128] width 210 height 24
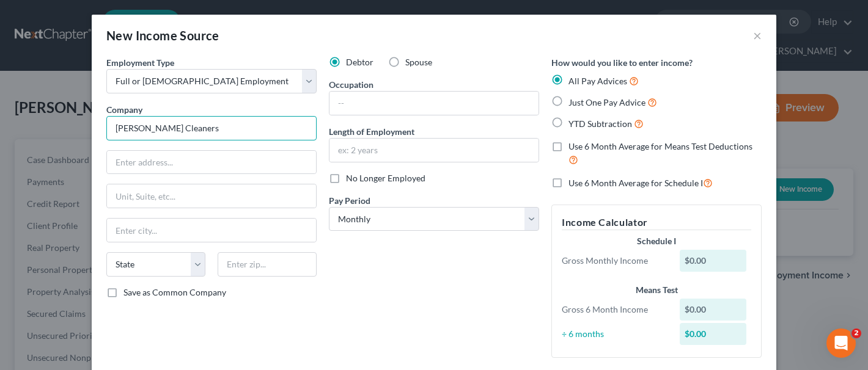
click at [219, 131] on input "[PERSON_NAME] Cleaners" at bounding box center [211, 128] width 210 height 24
type input "[PERSON_NAME] Cleaners"
click at [213, 156] on input "text" at bounding box center [211, 162] width 209 height 23
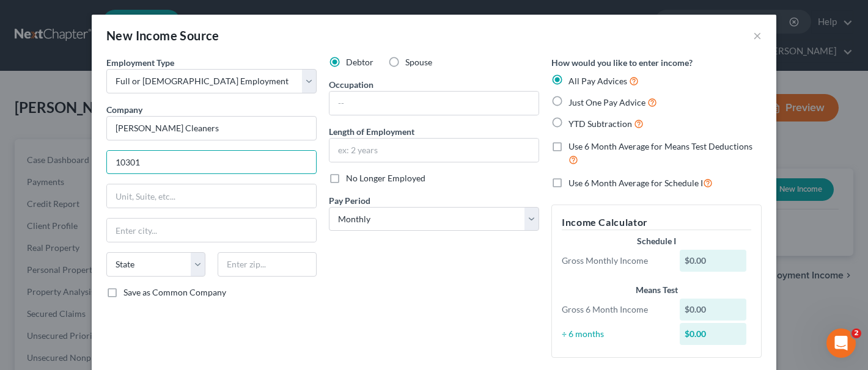
type input "[STREET_ADDRESS][PERSON_NAME]"
click at [161, 226] on input "text" at bounding box center [211, 230] width 209 height 23
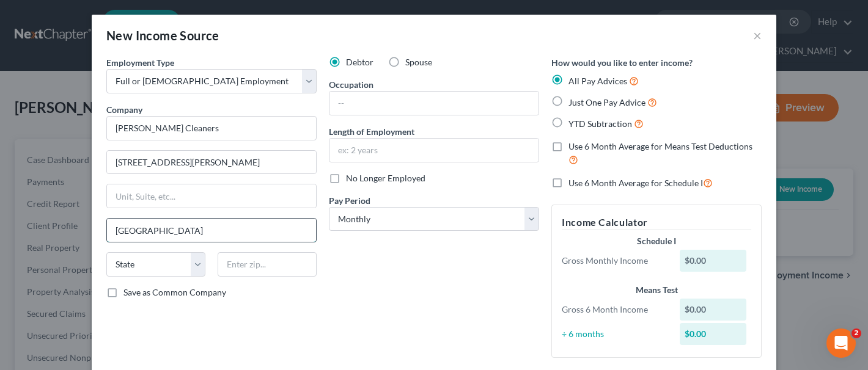
type input "[GEOGRAPHIC_DATA]"
select select "4"
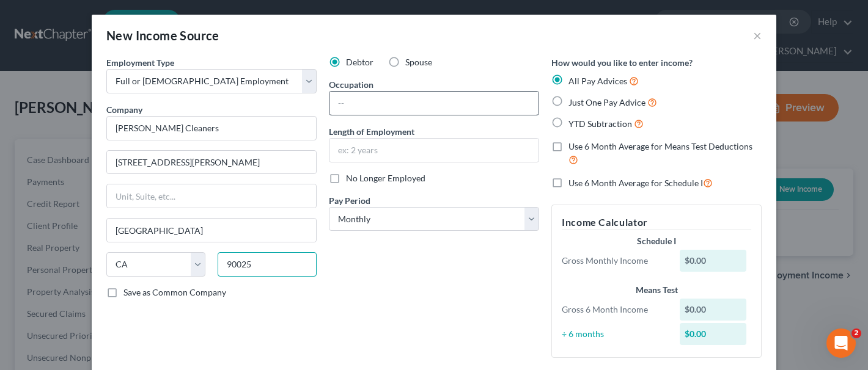
type input "90025"
click at [360, 106] on input "text" at bounding box center [433, 103] width 209 height 23
type input "Driver"
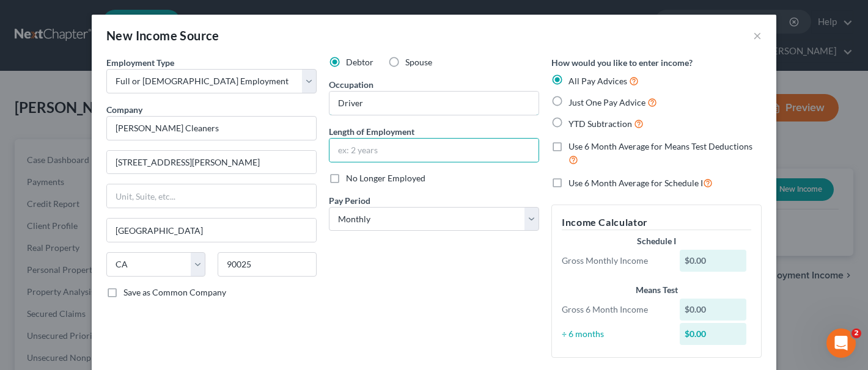
drag, startPoint x: 360, startPoint y: 106, endPoint x: 378, endPoint y: 122, distance: 24.3
click at [361, 106] on input "Driver" at bounding box center [433, 103] width 209 height 23
click at [367, 153] on input "text" at bounding box center [433, 150] width 209 height 23
type input "[DATE]"
click at [372, 284] on div "Debtor Spouse Occupation Driver Length of Employment [DATE] No Longer Employed …" at bounding box center [434, 212] width 222 height 312
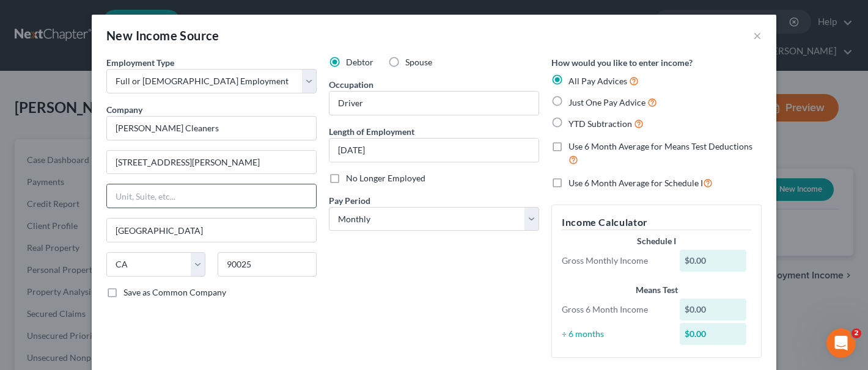
click at [257, 196] on input "text" at bounding box center [211, 196] width 209 height 23
click at [396, 263] on div "Debtor Spouse Occupation Driver Length of Employment [DATE] No Longer Employed …" at bounding box center [434, 212] width 222 height 312
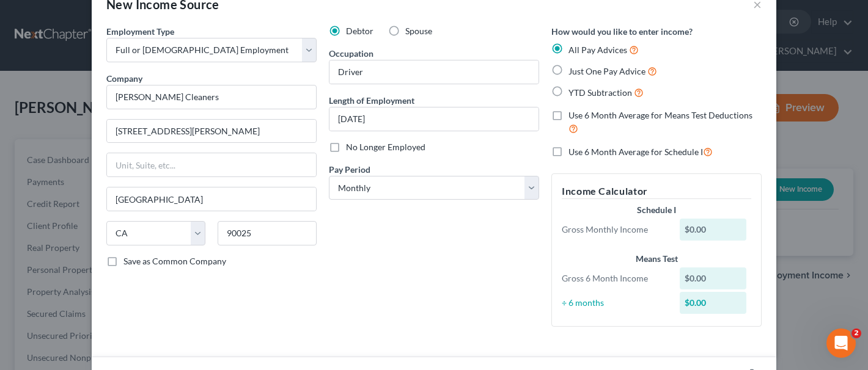
scroll to position [61, 0]
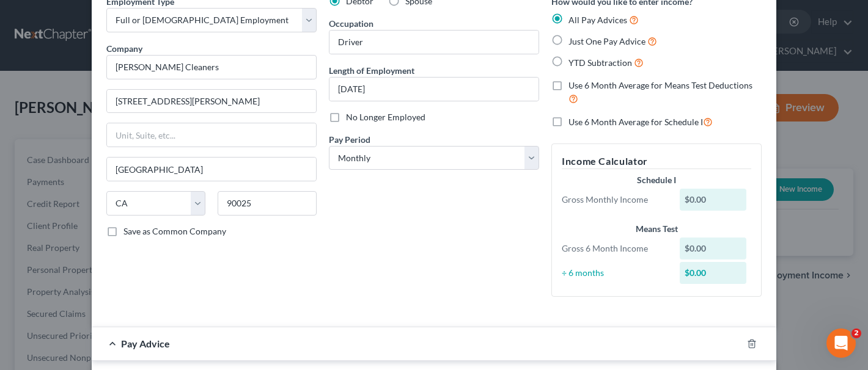
click at [323, 244] on div "Debtor Spouse Occupation Driver Length of Employment [DATE] No Longer Employed …" at bounding box center [434, 151] width 222 height 312
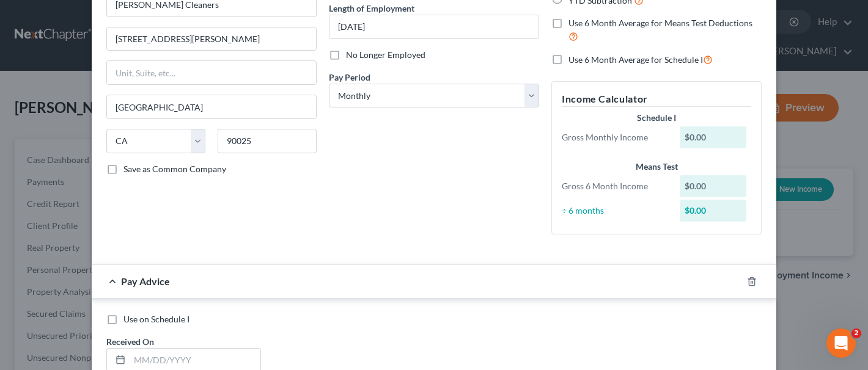
scroll to position [183, 0]
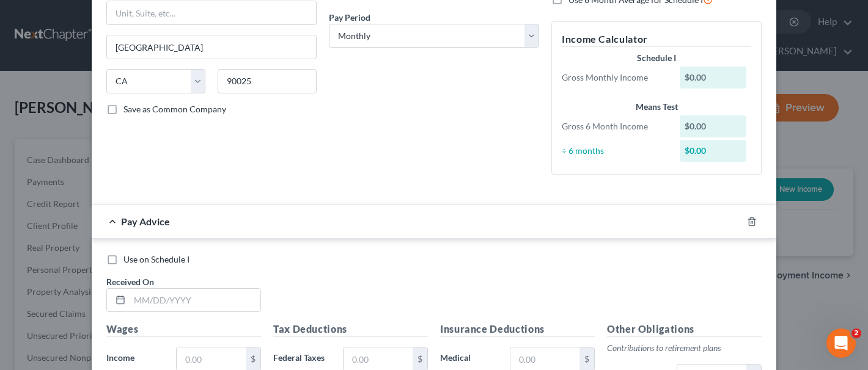
click at [123, 259] on label "Use on Schedule I" at bounding box center [156, 260] width 66 height 12
click at [128, 259] on input "Use on Schedule I" at bounding box center [132, 258] width 8 height 8
checkbox input "true"
click at [185, 306] on input "text" at bounding box center [195, 300] width 131 height 23
type input "[DATE]"
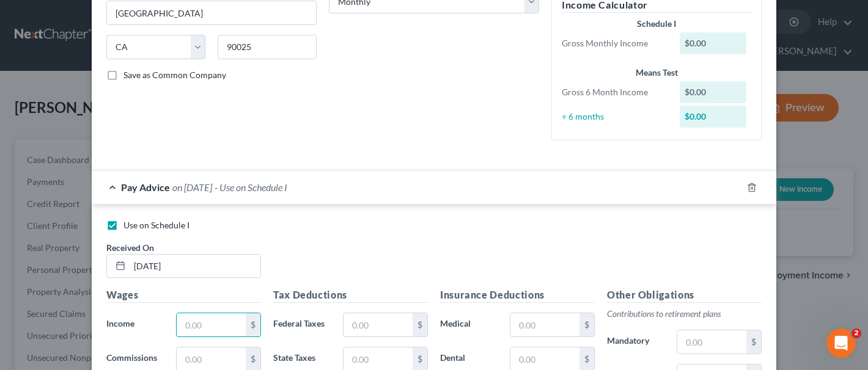
scroll to position [245, 0]
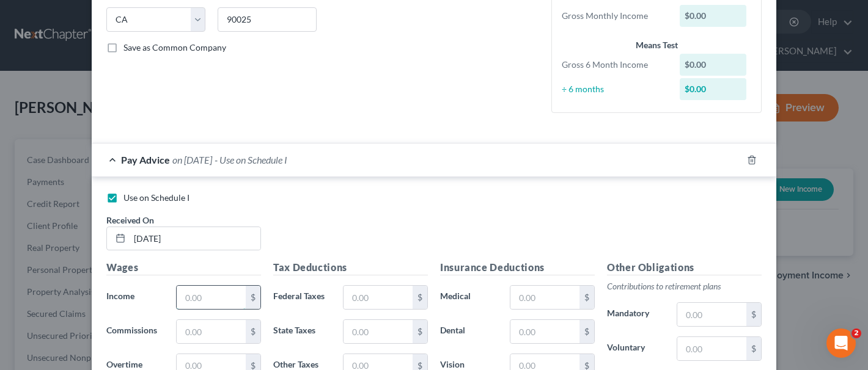
click at [216, 300] on input "text" at bounding box center [211, 297] width 69 height 23
type input "1,876.00"
click at [385, 298] on input "text" at bounding box center [377, 297] width 69 height 23
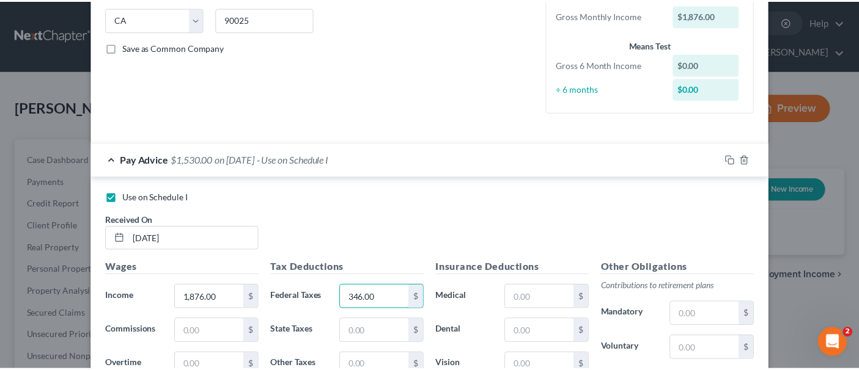
scroll to position [487, 0]
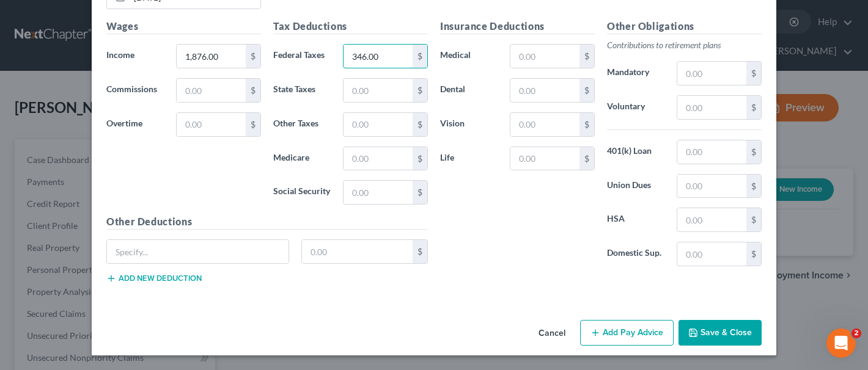
type input "346.00"
drag, startPoint x: 719, startPoint y: 335, endPoint x: 725, endPoint y: 329, distance: 9.1
click at [719, 326] on button "Save & Close" at bounding box center [719, 333] width 83 height 26
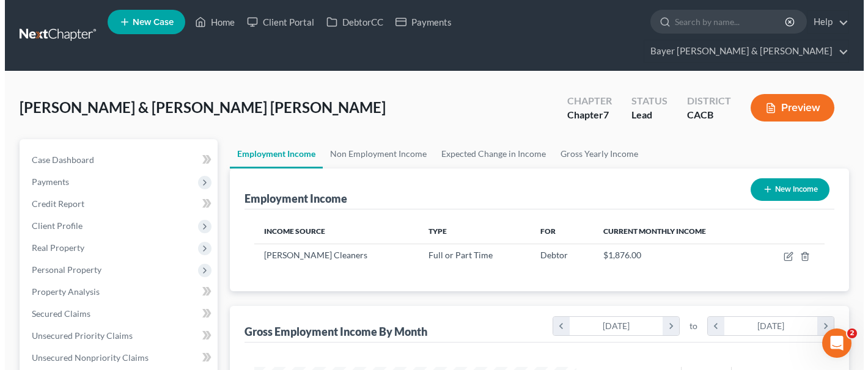
scroll to position [61, 0]
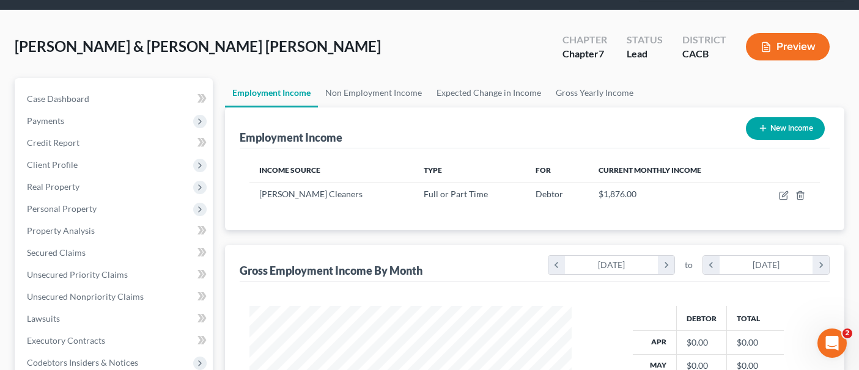
click at [778, 117] on button "New Income" at bounding box center [785, 128] width 79 height 23
select select "0"
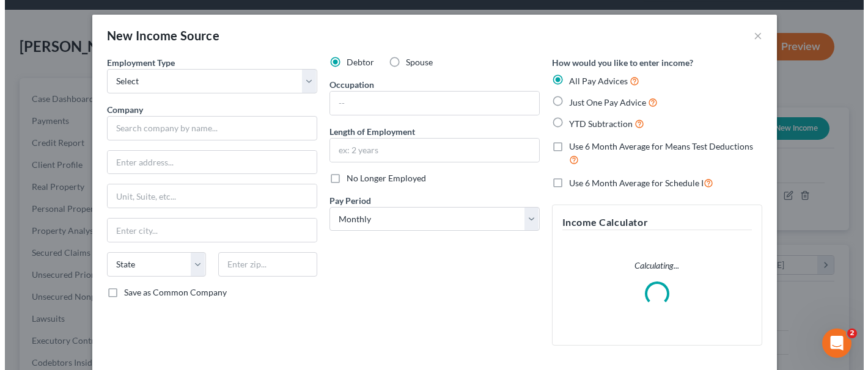
scroll to position [219, 351]
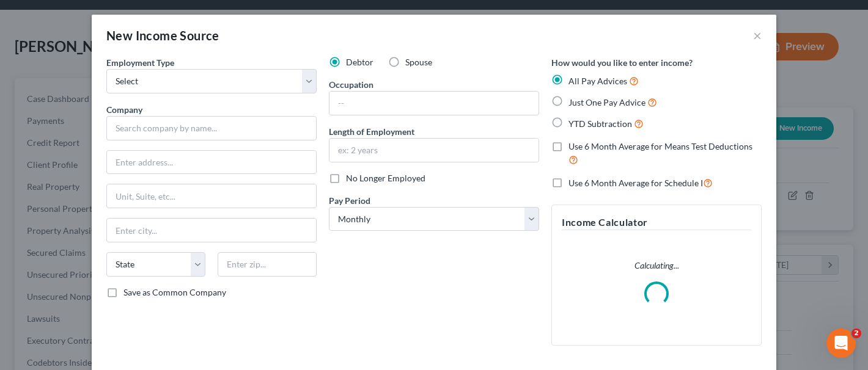
click at [405, 64] on label "Spouse" at bounding box center [418, 62] width 27 height 12
click at [410, 64] on input "Spouse" at bounding box center [414, 60] width 8 height 8
radio input "true"
click at [280, 81] on select "Select Full or [DEMOGRAPHIC_DATA] Employment Self Employment" at bounding box center [211, 81] width 210 height 24
select select "0"
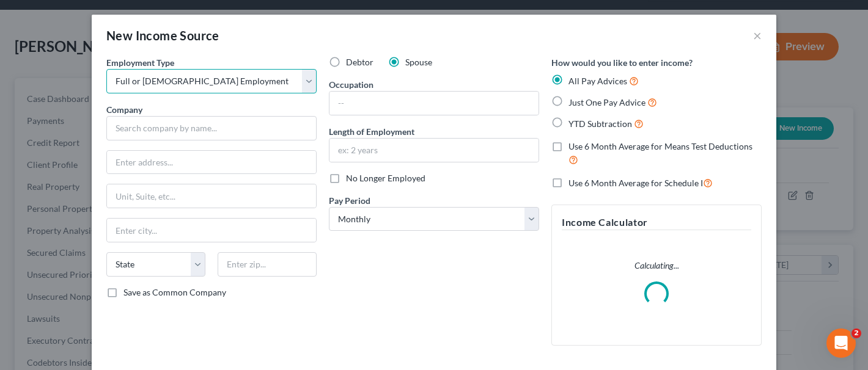
click at [106, 69] on select "Select Full or [DEMOGRAPHIC_DATA] Employment Self Employment" at bounding box center [211, 81] width 210 height 24
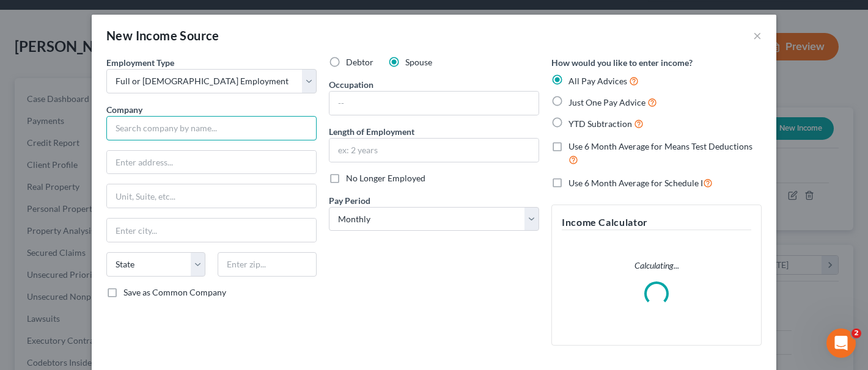
click at [230, 127] on input "text" at bounding box center [211, 128] width 210 height 24
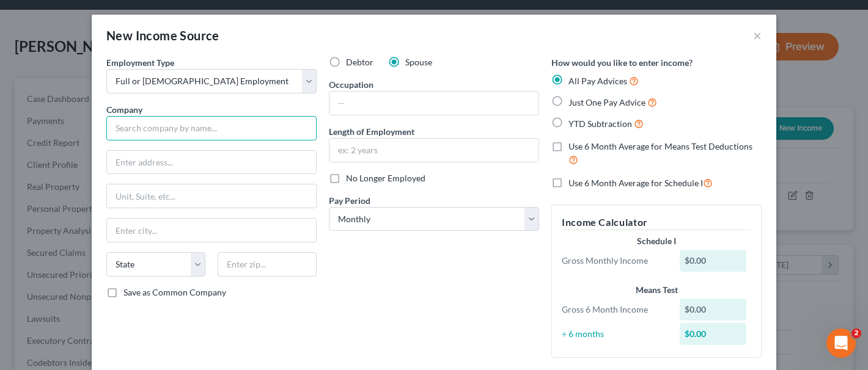
click at [207, 135] on input "text" at bounding box center [211, 128] width 210 height 24
click at [200, 131] on input "text" at bounding box center [211, 128] width 210 height 24
type input "[GEOGRAPHIC_DATA]"
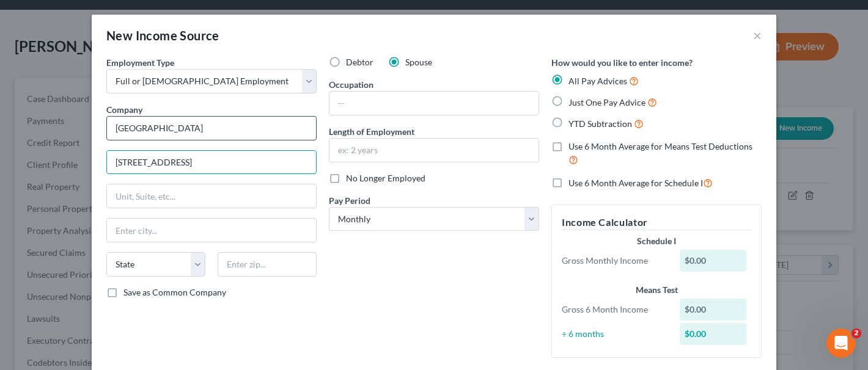
type input "[STREET_ADDRESS]"
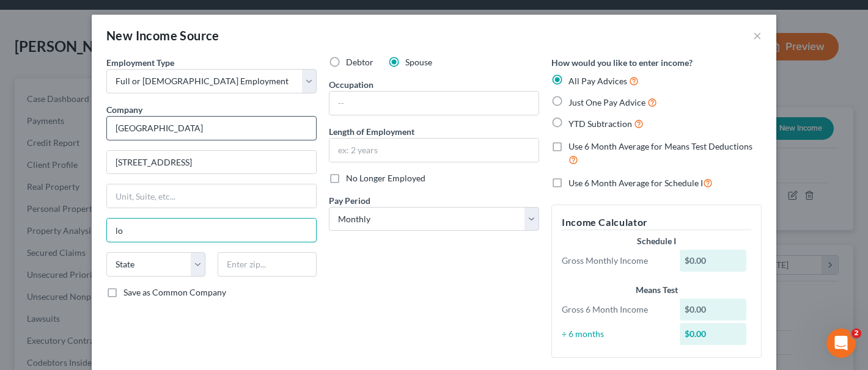
type input "l"
type input "Los Anglees"
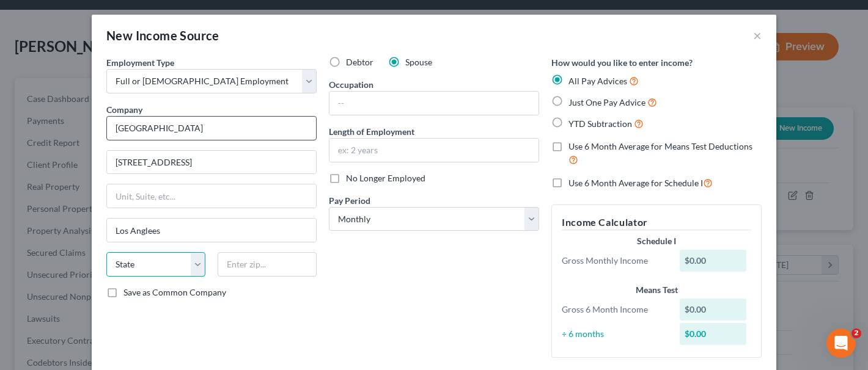
select select "4"
click at [161, 235] on input "Los Anglees" at bounding box center [211, 230] width 209 height 23
type input "[GEOGRAPHIC_DATA]"
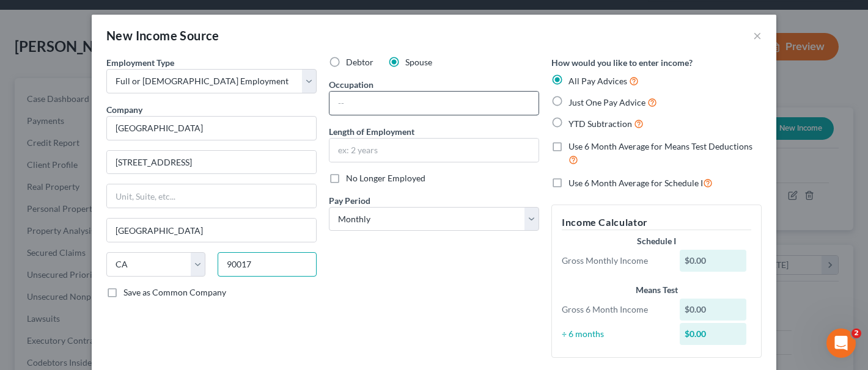
type input "90017"
click at [392, 111] on input "text" at bounding box center [433, 103] width 209 height 23
type input "Medical Assistant"
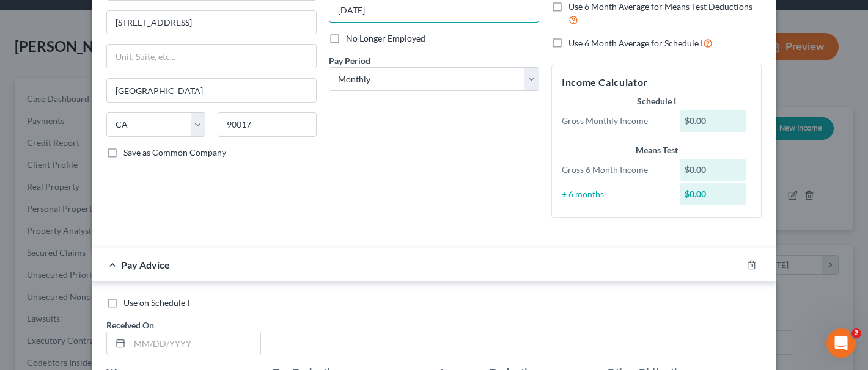
scroll to position [244, 0]
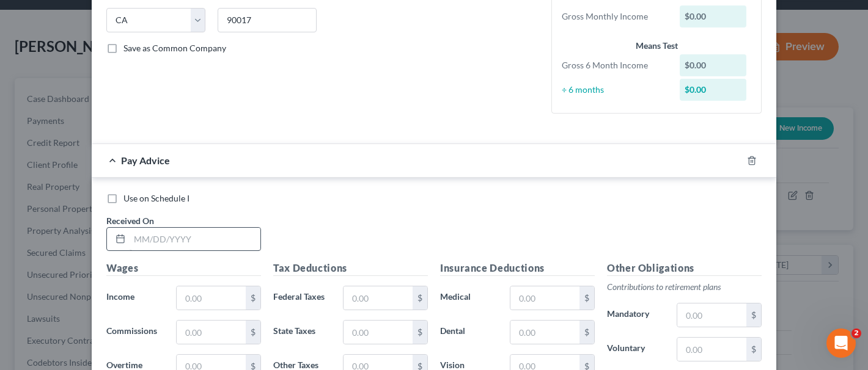
type input "[DATE]"
click at [123, 200] on label "Use on Schedule I" at bounding box center [156, 199] width 66 height 12
click at [128, 200] on input "Use on Schedule I" at bounding box center [132, 197] width 8 height 8
checkbox input "true"
click at [202, 243] on input "text" at bounding box center [195, 239] width 131 height 23
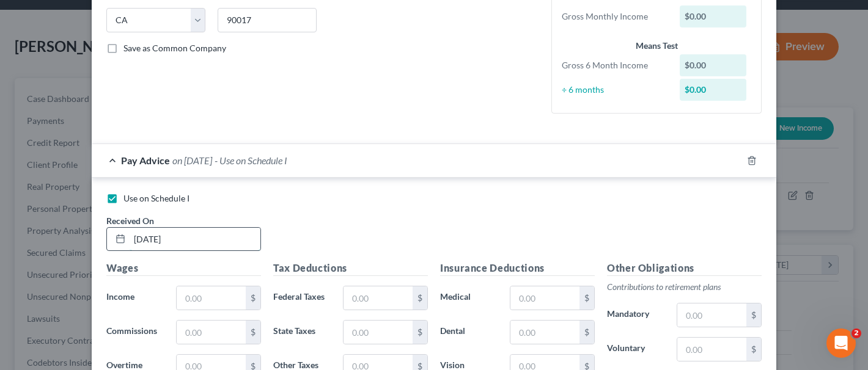
type input "[DATE]"
type input "2,734.00"
click at [373, 301] on input "text" at bounding box center [377, 298] width 69 height 23
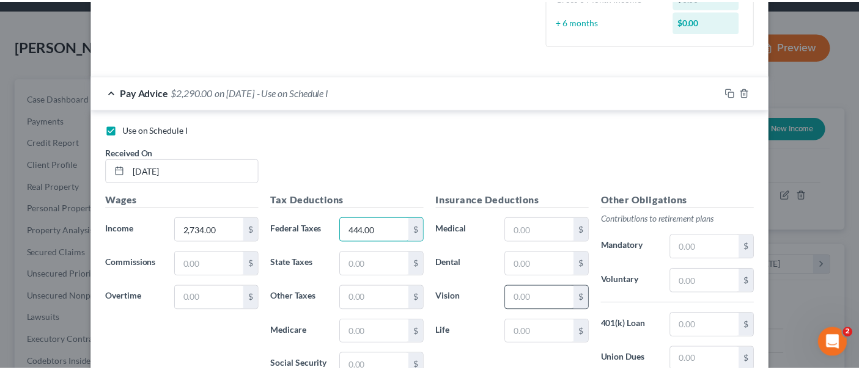
scroll to position [487, 0]
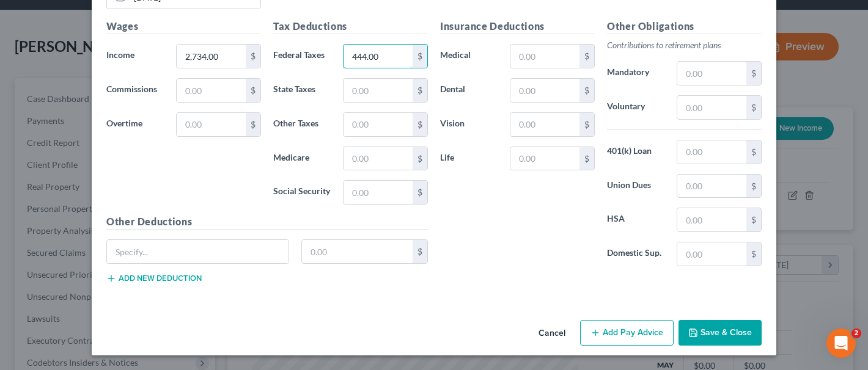
type input "444.00"
drag, startPoint x: 714, startPoint y: 322, endPoint x: 674, endPoint y: 332, distance: 41.7
click at [714, 321] on button "Save & Close" at bounding box center [719, 333] width 83 height 26
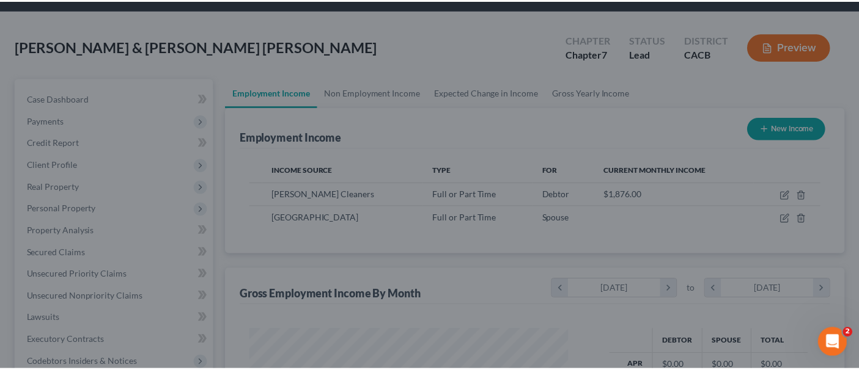
scroll to position [610974, 610846]
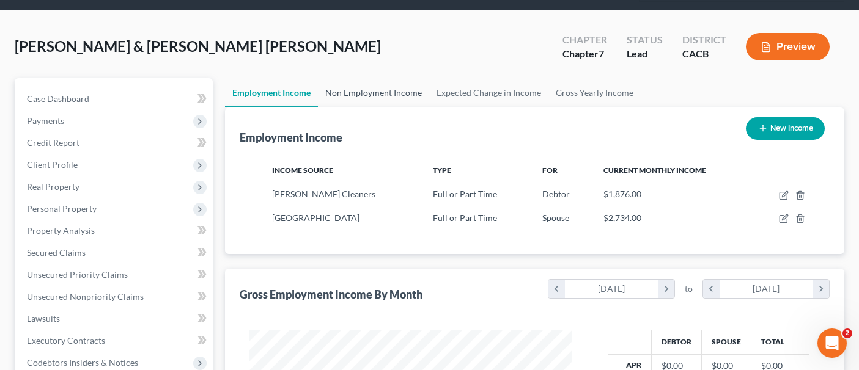
click at [342, 78] on link "Non Employment Income" at bounding box center [373, 92] width 111 height 29
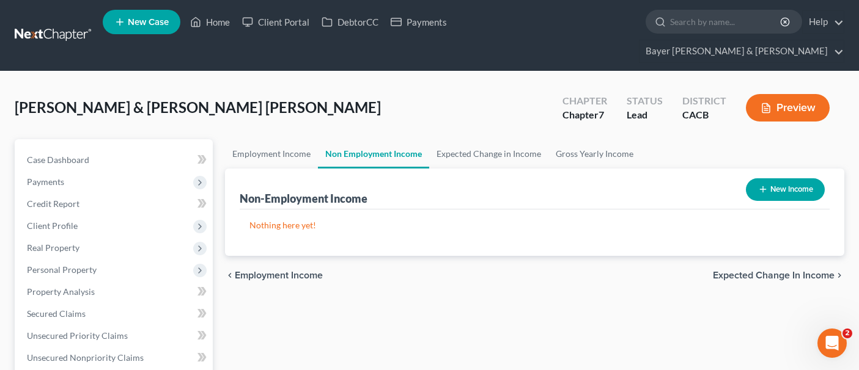
click at [805, 178] on button "New Income" at bounding box center [785, 189] width 79 height 23
select select "0"
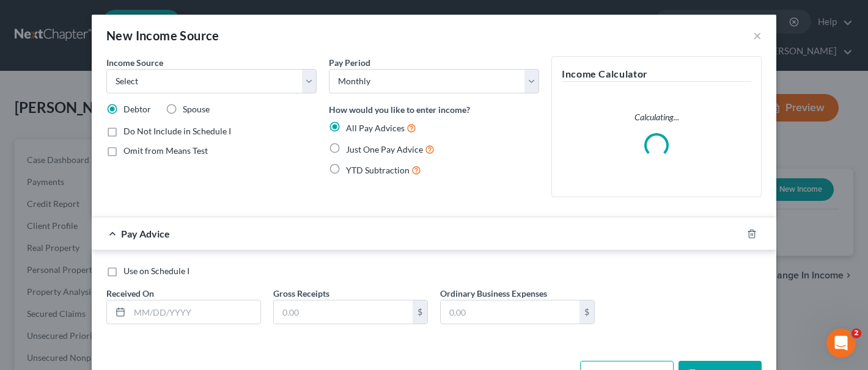
drag, startPoint x: 164, startPoint y: 112, endPoint x: 190, endPoint y: 116, distance: 26.0
click at [183, 111] on label "Spouse" at bounding box center [196, 109] width 27 height 12
click at [188, 111] on input "Spouse" at bounding box center [192, 107] width 8 height 8
radio input "true"
click at [196, 85] on select "Select Unemployment Disability (from employer) Pension Retirement Social Securi…" at bounding box center [211, 81] width 210 height 24
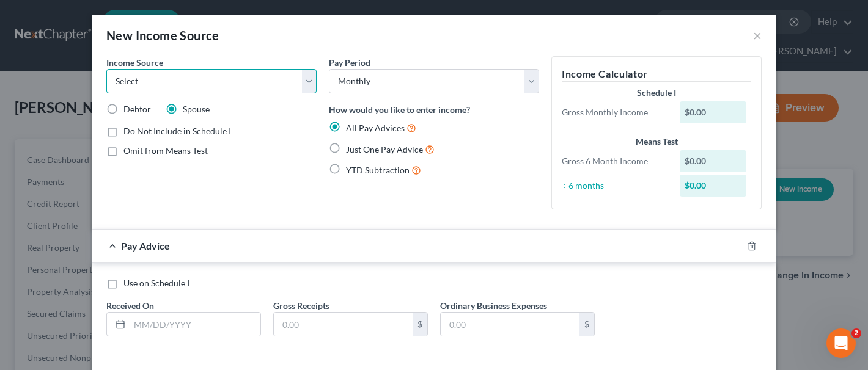
select select "13"
click at [106, 69] on select "Select Unemployment Disability (from employer) Pension Retirement Social Securi…" at bounding box center [211, 81] width 210 height 24
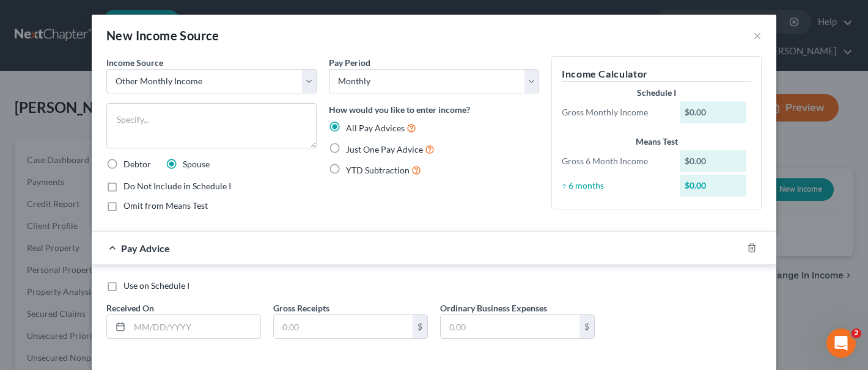
click at [346, 149] on label "Just One Pay Advice" at bounding box center [390, 149] width 89 height 14
click at [351, 149] on input "Just One Pay Advice" at bounding box center [355, 146] width 8 height 8
radio input "true"
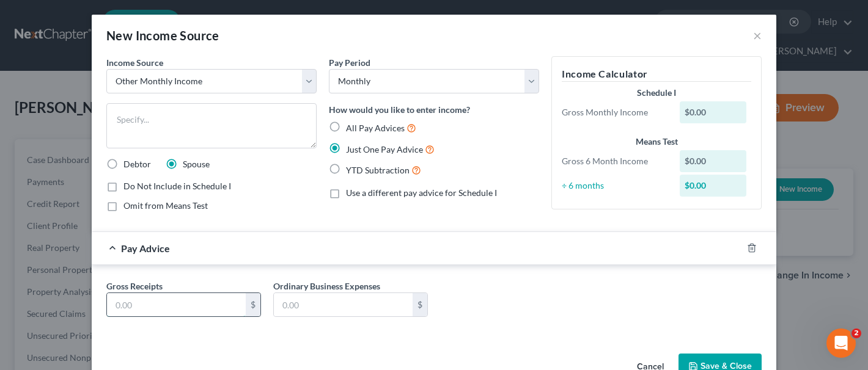
click at [161, 302] on input "text" at bounding box center [176, 304] width 139 height 23
click at [164, 305] on input "text" at bounding box center [176, 304] width 139 height 23
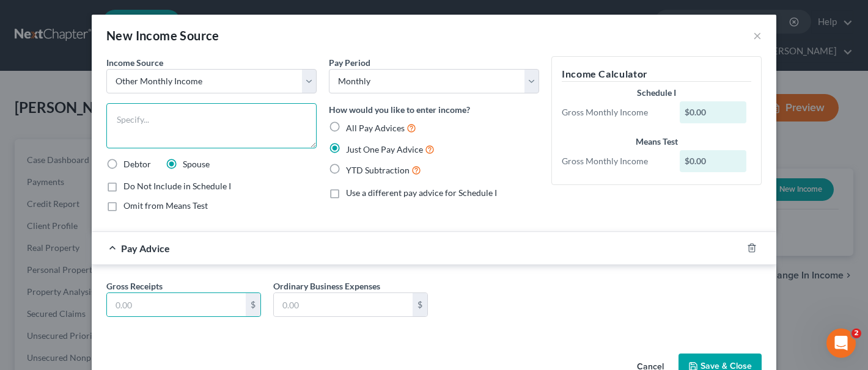
click at [178, 120] on textarea at bounding box center [211, 125] width 210 height 45
type textarea "Uber"
click at [192, 301] on input "text" at bounding box center [176, 304] width 139 height 23
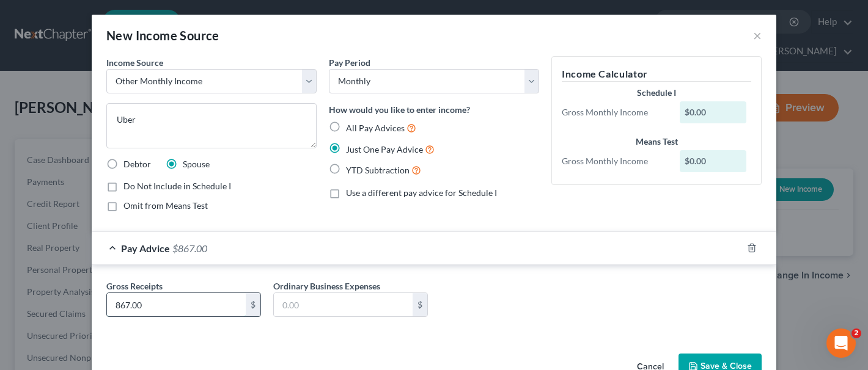
type input "867.00"
type input "0.00"
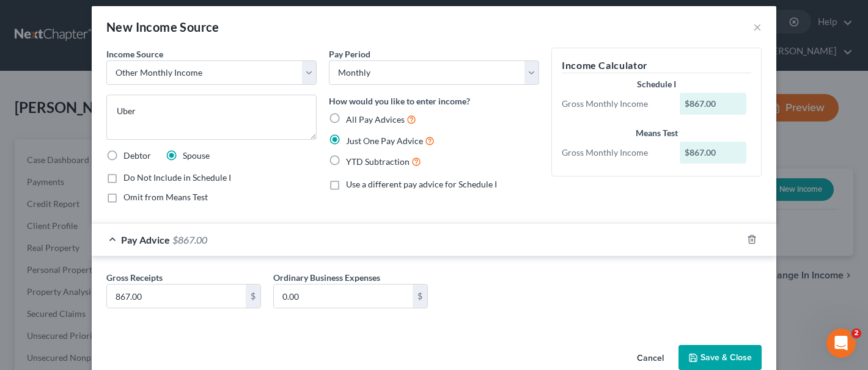
click at [725, 326] on button "Save & Close" at bounding box center [719, 358] width 83 height 26
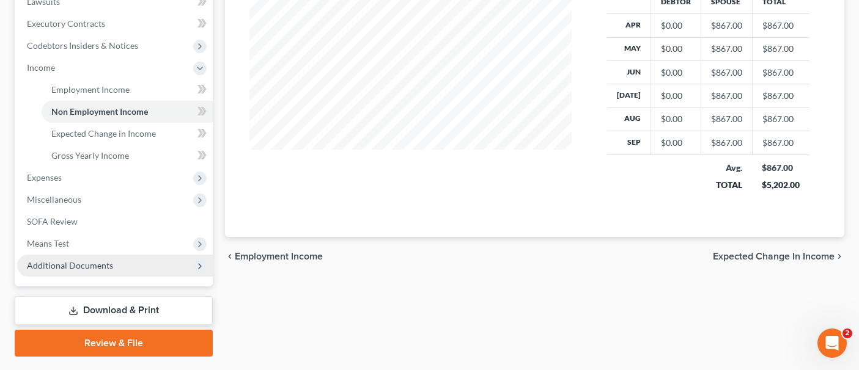
scroll to position [389, 0]
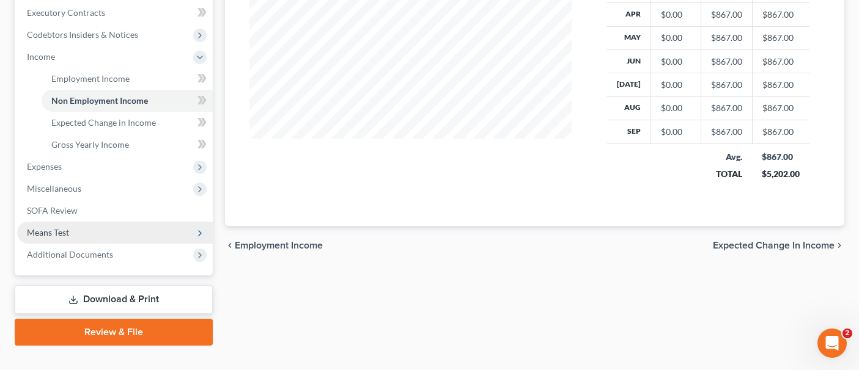
click at [109, 222] on span "Means Test" at bounding box center [115, 233] width 196 height 22
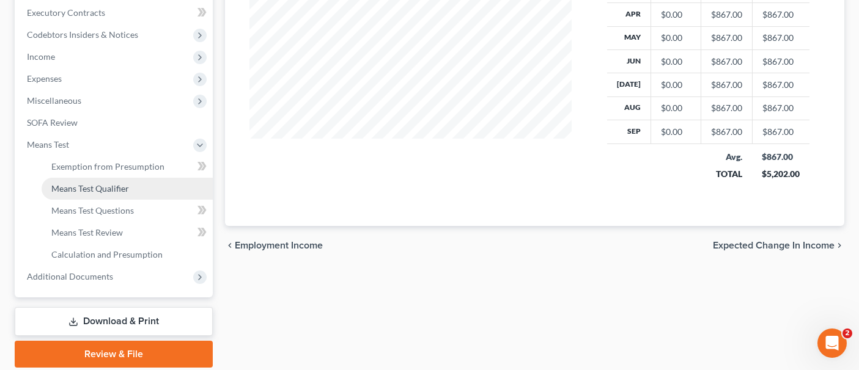
click at [136, 178] on link "Means Test Qualifier" at bounding box center [127, 189] width 171 height 22
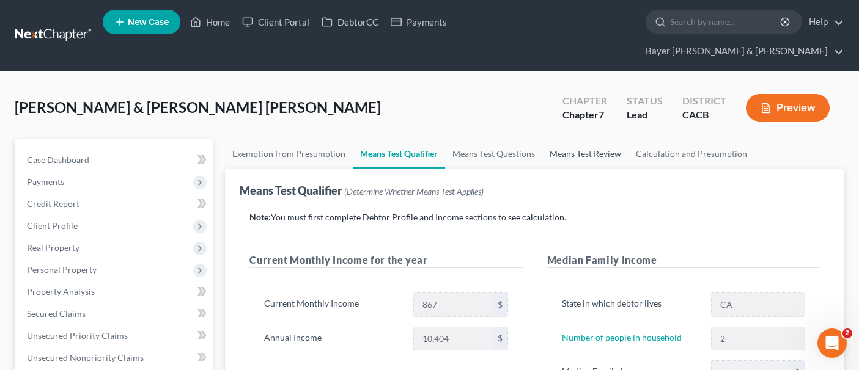
click at [573, 139] on link "Means Test Review" at bounding box center [585, 153] width 86 height 29
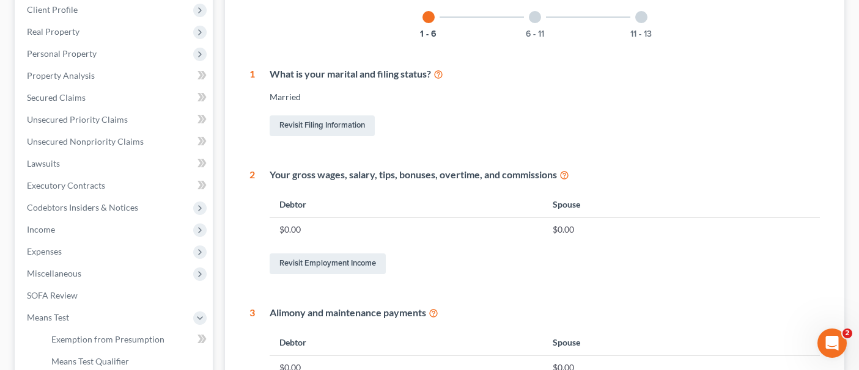
scroll to position [244, 0]
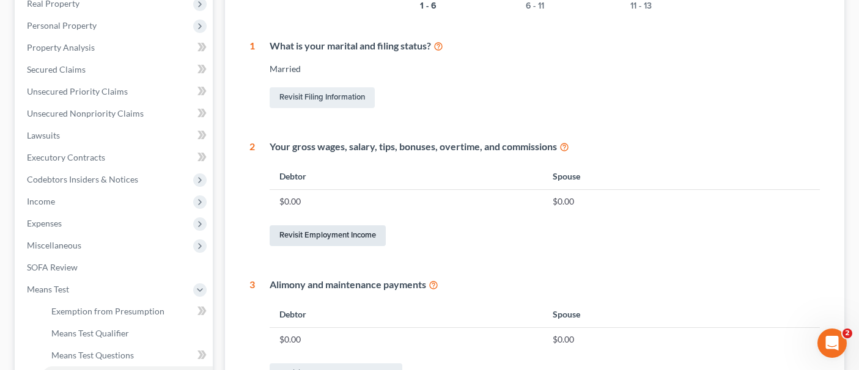
click at [343, 226] on link "Revisit Employment Income" at bounding box center [328, 236] width 116 height 21
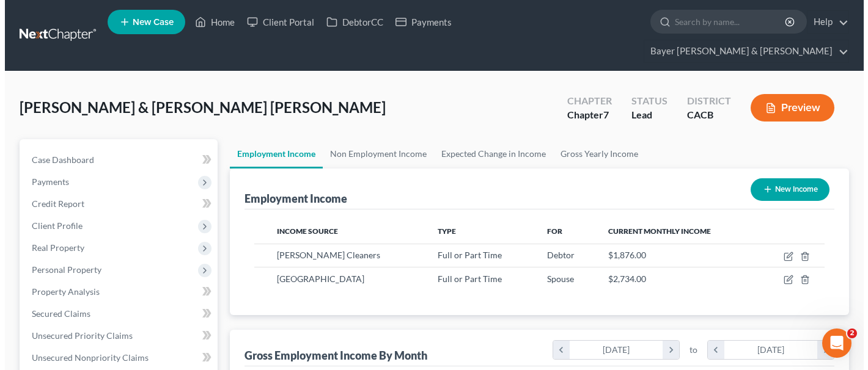
scroll to position [219, 347]
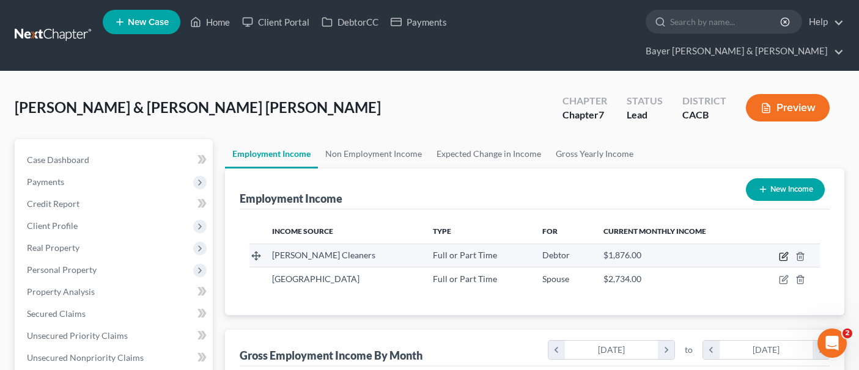
click at [782, 252] on icon "button" at bounding box center [784, 257] width 10 height 10
select select "0"
select select "4"
select select "0"
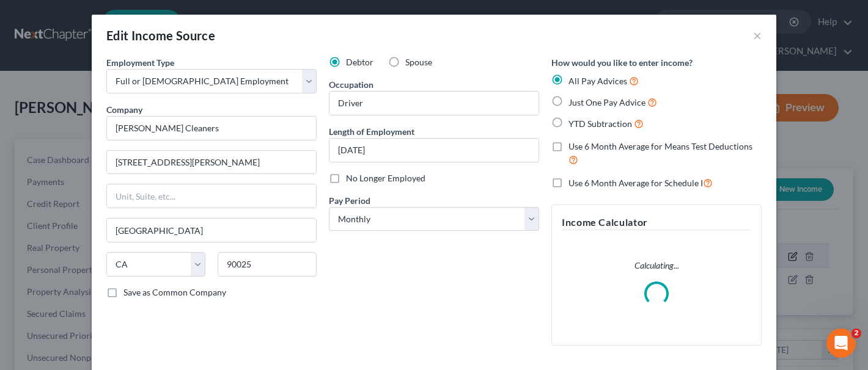
scroll to position [106, 0]
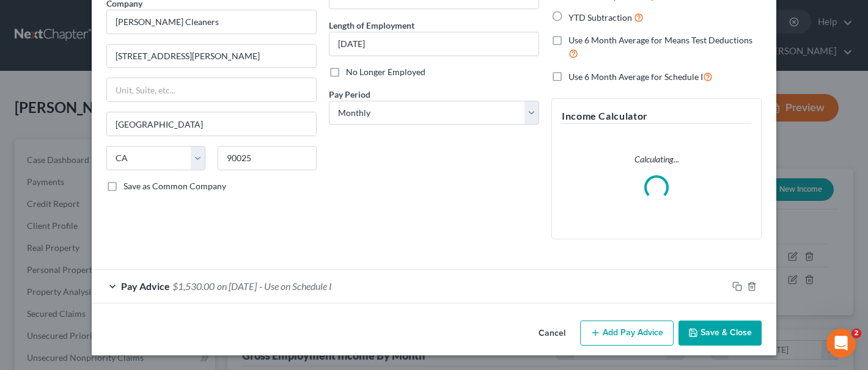
drag, startPoint x: 615, startPoint y: 333, endPoint x: 597, endPoint y: 340, distance: 20.3
click at [615, 326] on button "Add Pay Advice" at bounding box center [627, 334] width 94 height 26
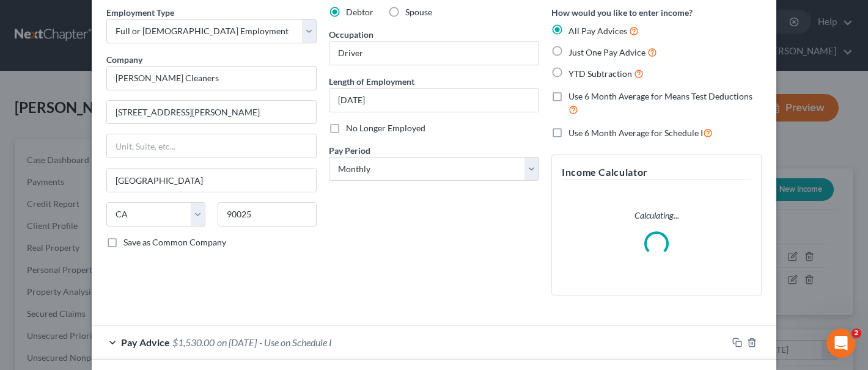
scroll to position [0, 0]
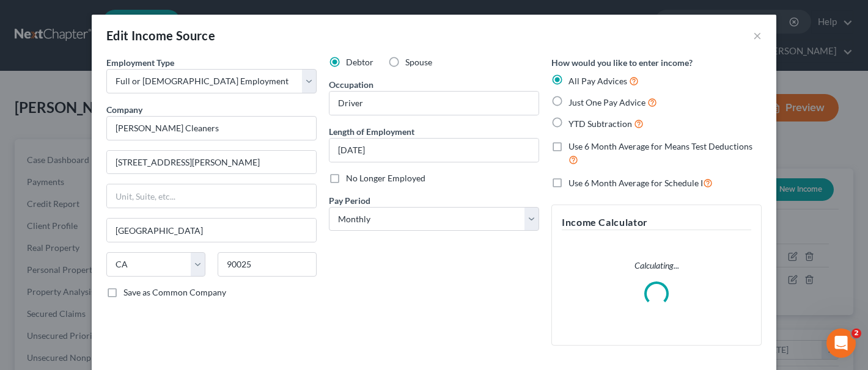
click at [568, 146] on label "Use 6 Month Average for Means Test Deductions" at bounding box center [664, 154] width 193 height 26
click at [573, 146] on input "Use 6 Month Average for Means Test Deductions" at bounding box center [577, 145] width 8 height 8
checkbox input "true"
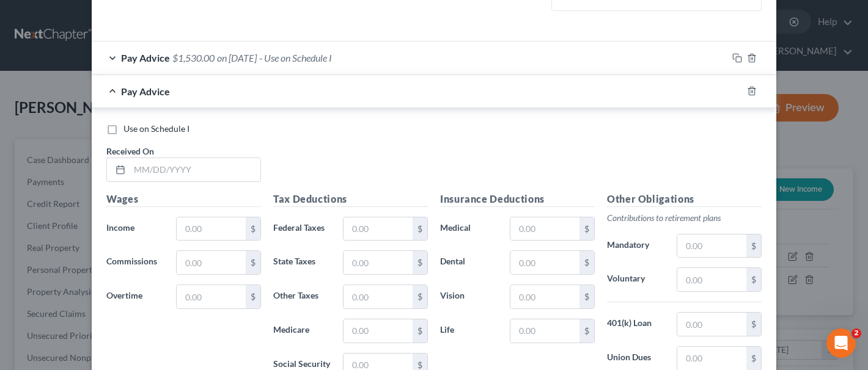
scroll to position [336, 0]
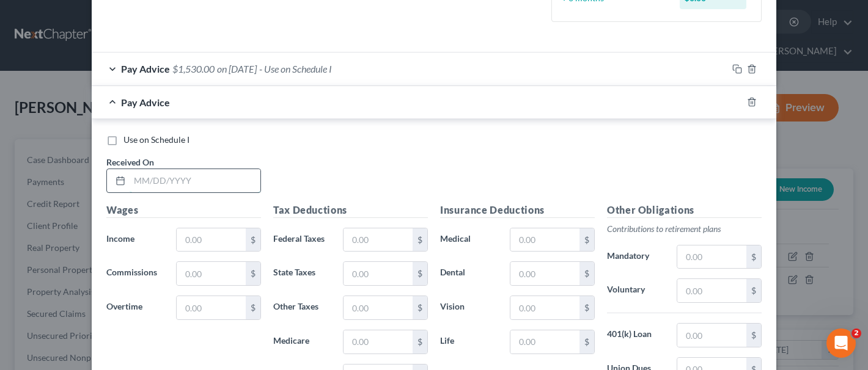
drag, startPoint x: 145, startPoint y: 184, endPoint x: 162, endPoint y: 175, distance: 18.6
click at [145, 183] on input "text" at bounding box center [195, 180] width 131 height 23
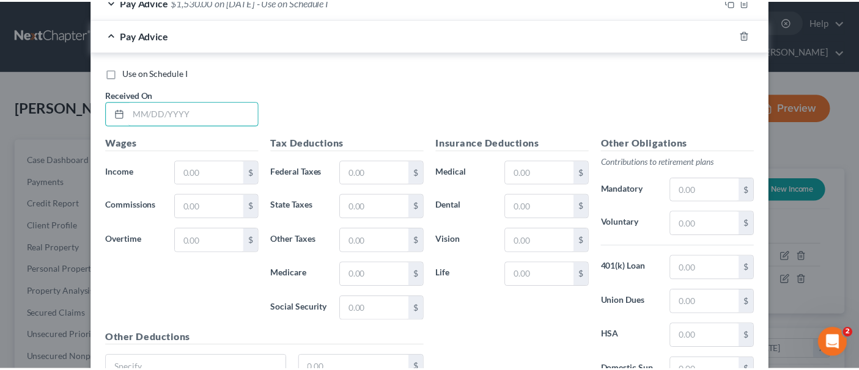
scroll to position [520, 0]
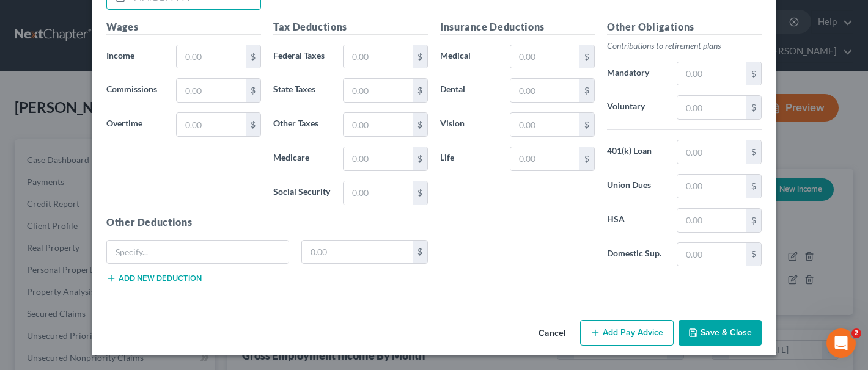
drag, startPoint x: 554, startPoint y: 332, endPoint x: 539, endPoint y: 327, distance: 16.2
click at [554, 326] on button "Cancel" at bounding box center [552, 333] width 46 height 24
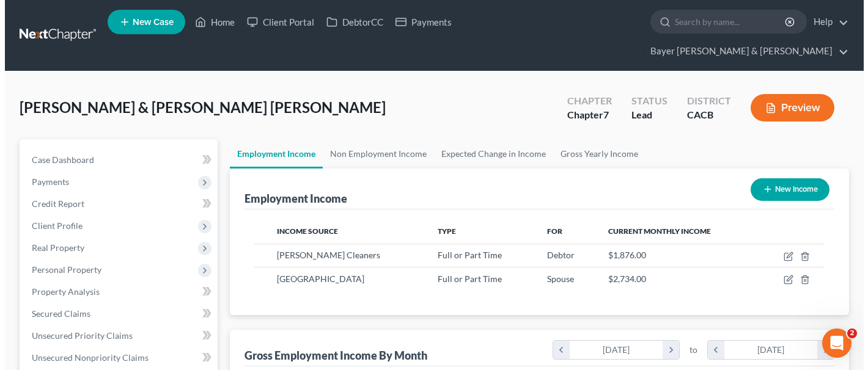
scroll to position [610974, 610846]
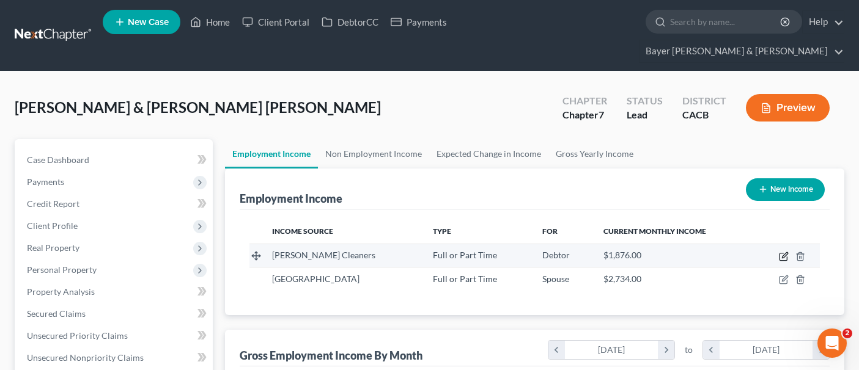
click at [780, 254] on icon "button" at bounding box center [782, 257] width 7 height 7
select select "0"
select select "4"
select select "0"
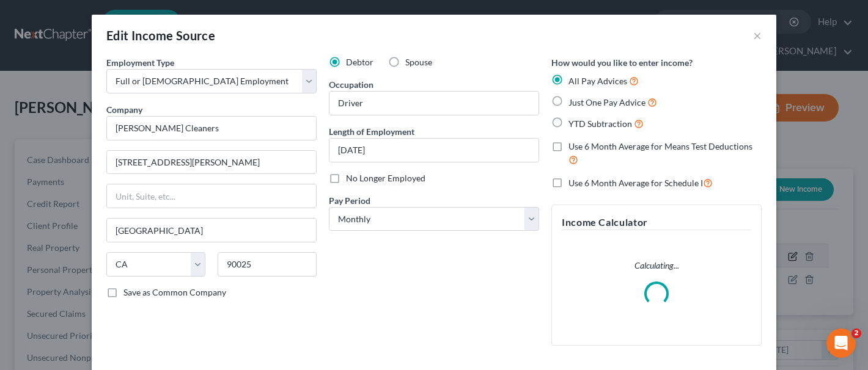
scroll to position [219, 351]
click at [568, 147] on label "Use 6 Month Average for Means Test Deductions" at bounding box center [664, 154] width 193 height 26
click at [573, 147] on input "Use 6 Month Average for Means Test Deductions" at bounding box center [577, 145] width 8 height 8
checkbox input "true"
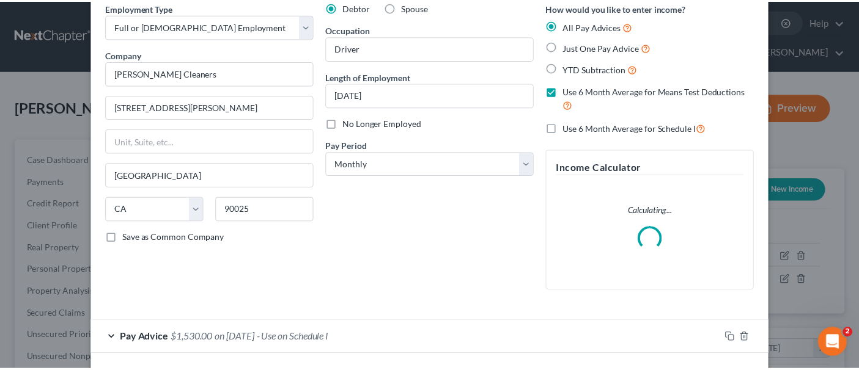
scroll to position [106, 0]
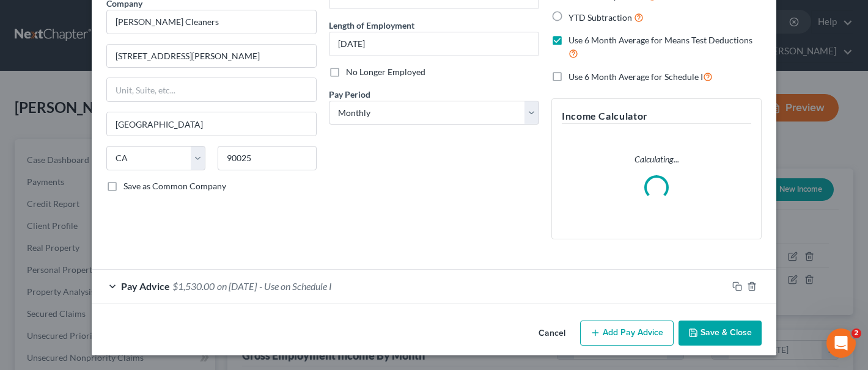
click at [714, 326] on button "Save & Close" at bounding box center [719, 334] width 83 height 26
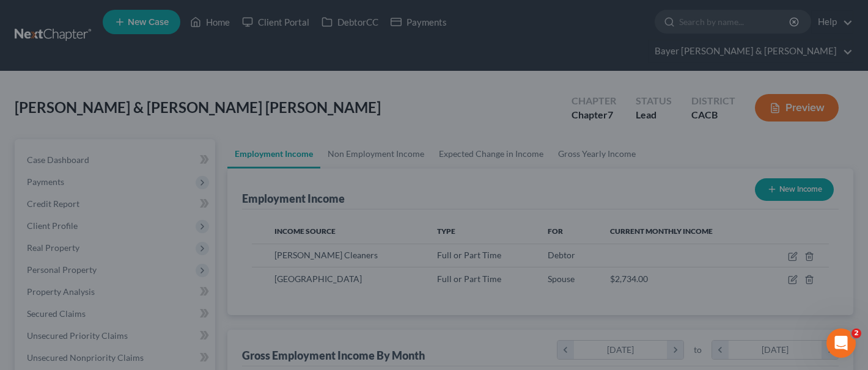
scroll to position [610974, 610846]
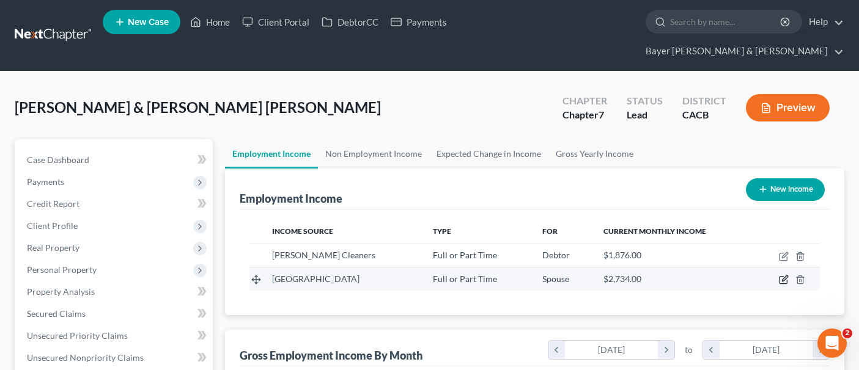
click at [782, 275] on icon "button" at bounding box center [784, 280] width 10 height 10
select select "0"
select select "4"
select select "0"
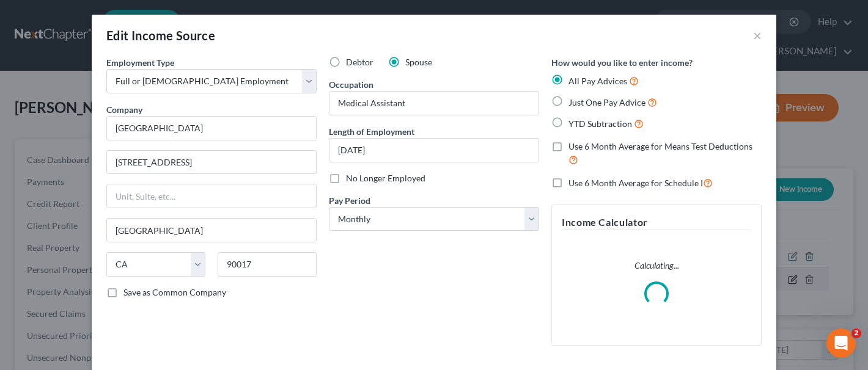
scroll to position [219, 351]
click at [568, 145] on label "Use 6 Month Average for Means Test Deductions" at bounding box center [664, 154] width 193 height 26
click at [573, 145] on input "Use 6 Month Average for Means Test Deductions" at bounding box center [577, 145] width 8 height 8
checkbox input "true"
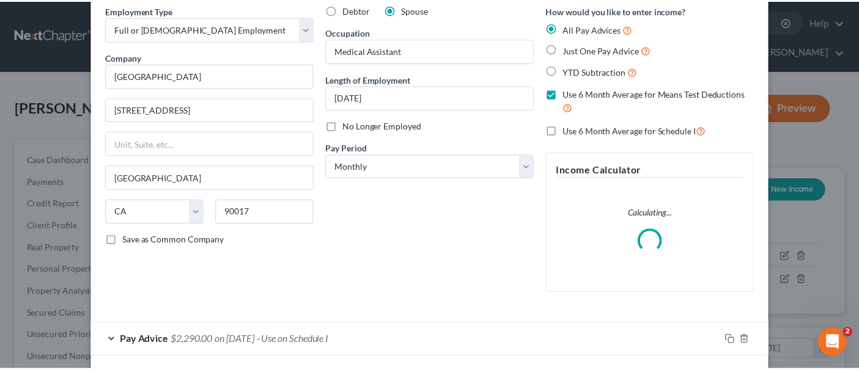
scroll to position [106, 0]
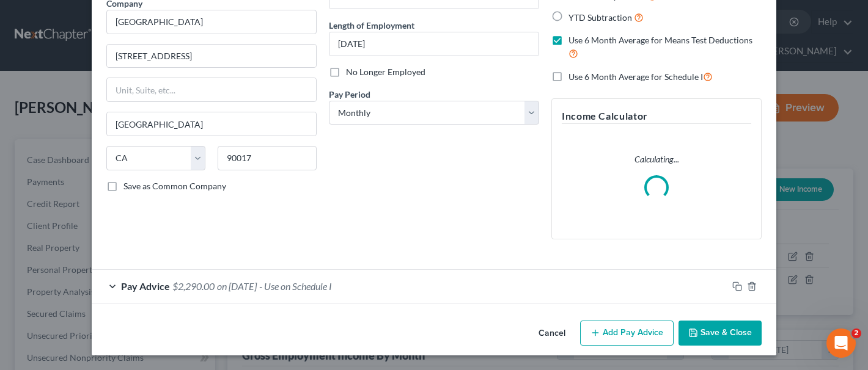
click at [723, 326] on button "Save & Close" at bounding box center [719, 334] width 83 height 26
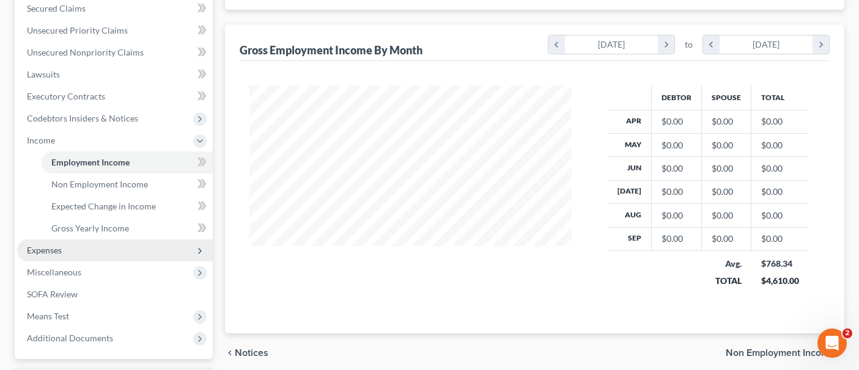
scroll to position [389, 0]
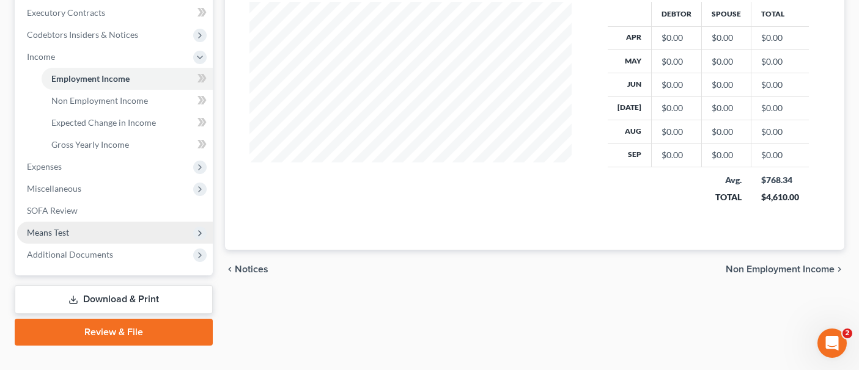
click at [100, 222] on span "Means Test" at bounding box center [115, 233] width 196 height 22
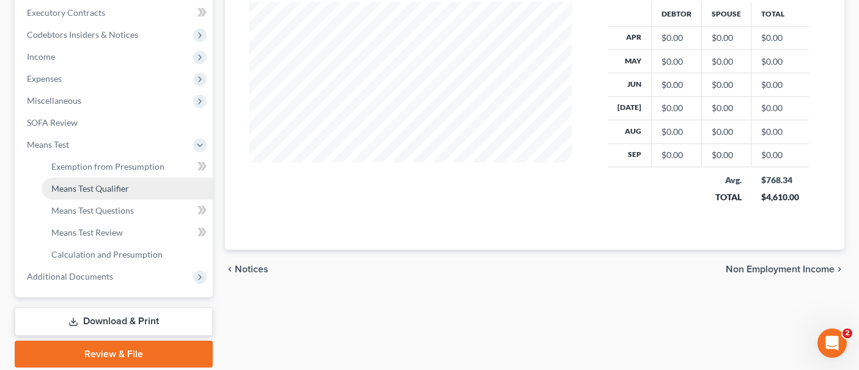
click at [113, 178] on link "Means Test Qualifier" at bounding box center [127, 189] width 171 height 22
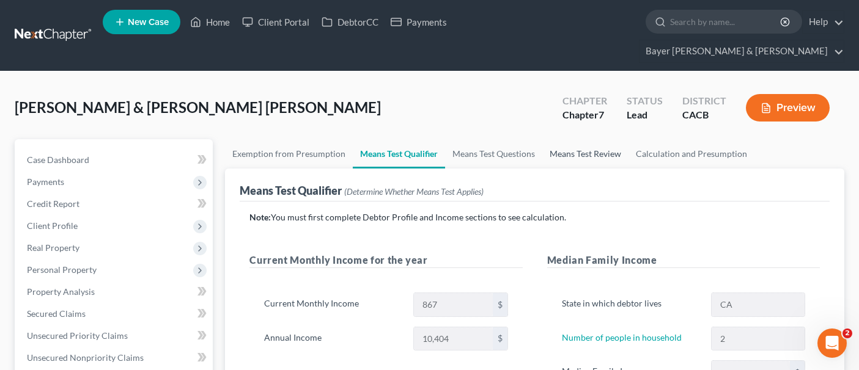
click at [595, 139] on link "Means Test Review" at bounding box center [585, 153] width 86 height 29
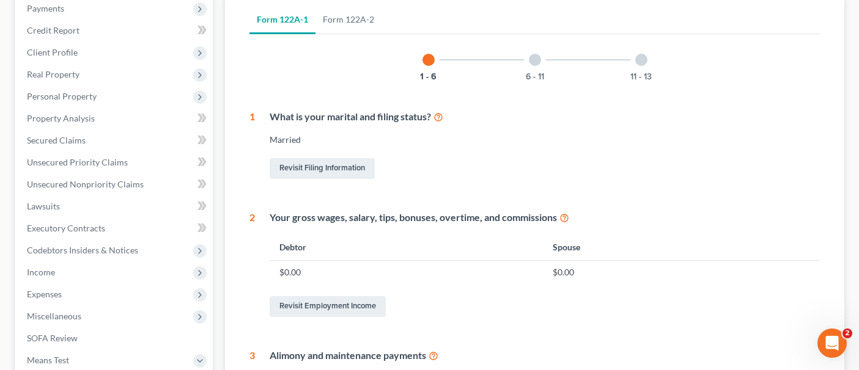
scroll to position [244, 0]
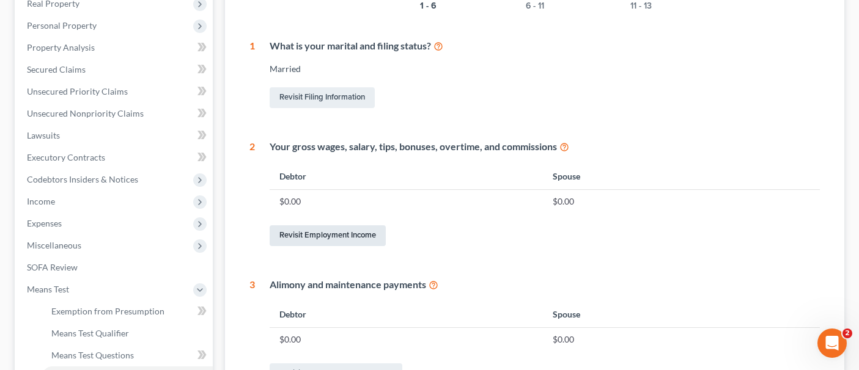
click at [317, 226] on link "Revisit Employment Income" at bounding box center [328, 236] width 116 height 21
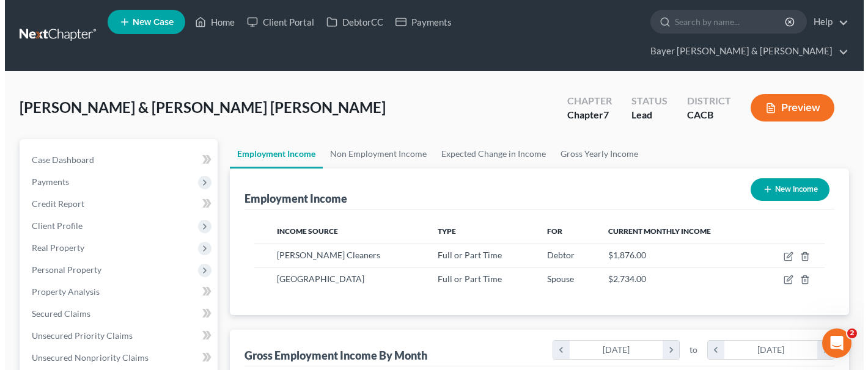
scroll to position [219, 347]
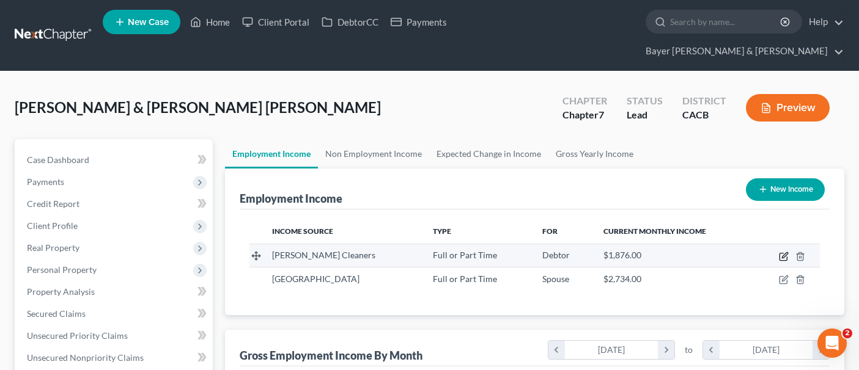
click at [781, 252] on icon "button" at bounding box center [784, 257] width 10 height 10
select select "0"
select select "4"
select select "0"
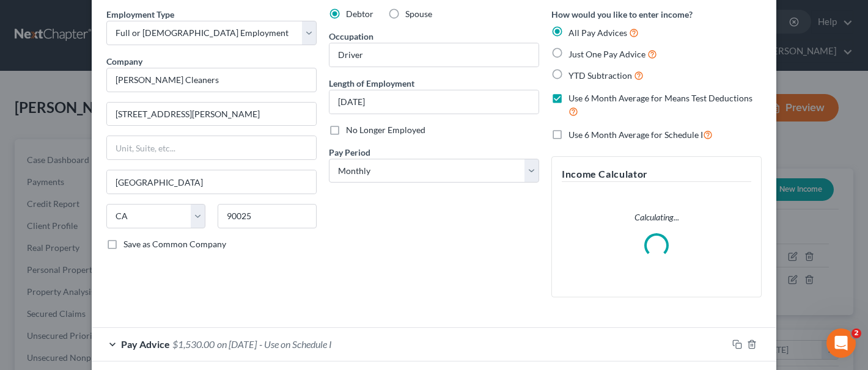
scroll to position [106, 0]
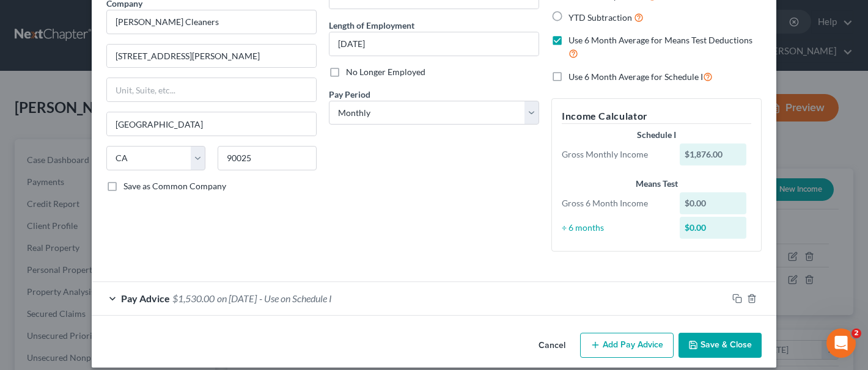
click at [620, 326] on button "Add Pay Advice" at bounding box center [627, 346] width 94 height 26
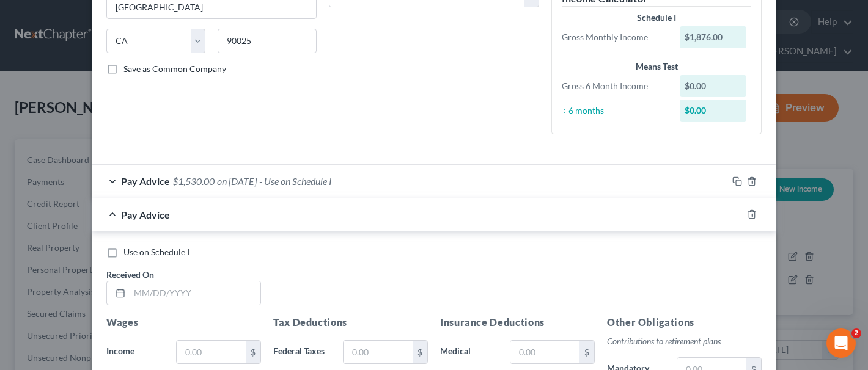
scroll to position [229, 0]
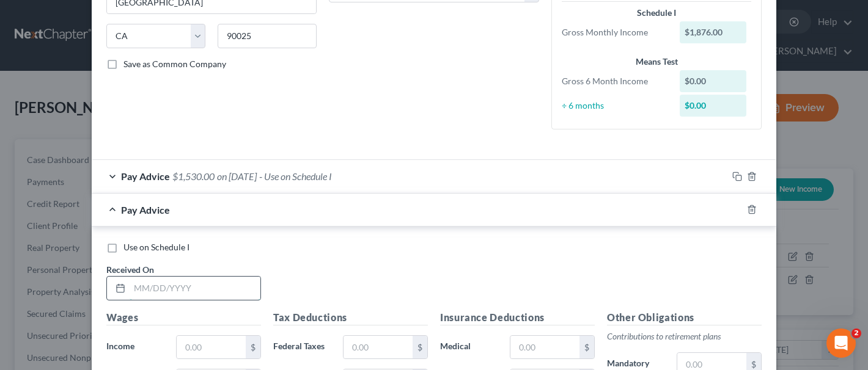
click at [143, 288] on input "text" at bounding box center [195, 288] width 131 height 23
type input "[DATE]"
type input "16,404.00"
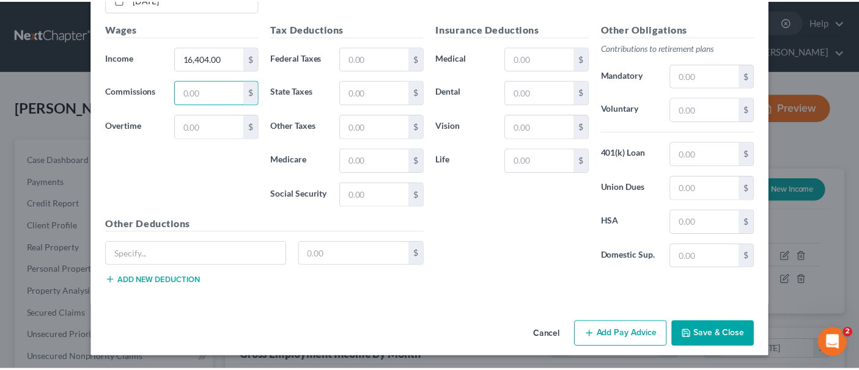
scroll to position [520, 0]
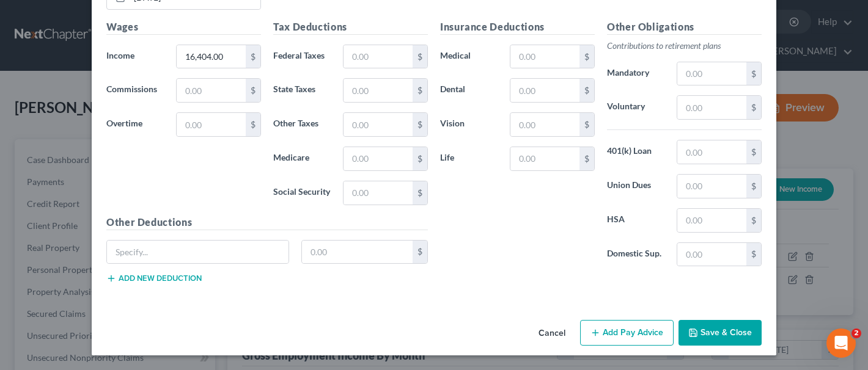
click at [719, 321] on button "Save & Close" at bounding box center [719, 333] width 83 height 26
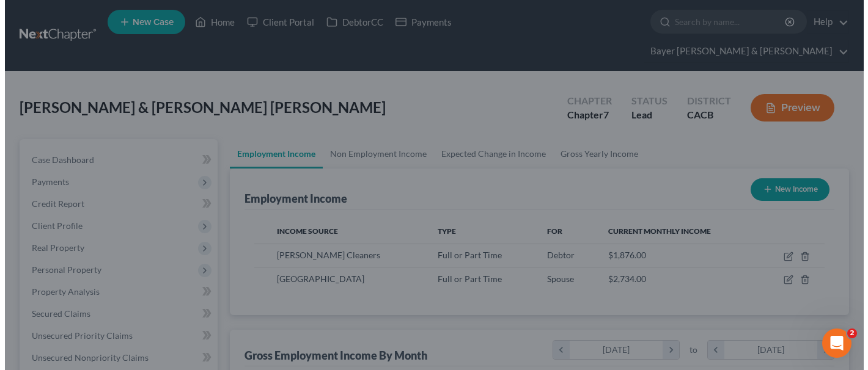
scroll to position [610974, 610846]
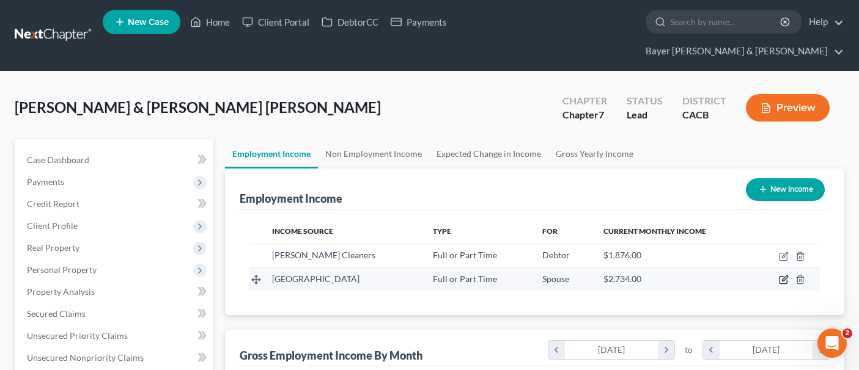
click at [779, 277] on icon "button" at bounding box center [782, 280] width 7 height 7
select select "0"
select select "4"
select select "0"
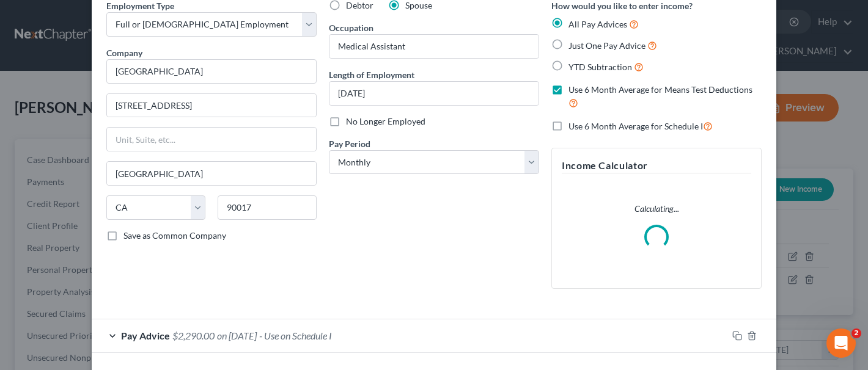
scroll to position [106, 0]
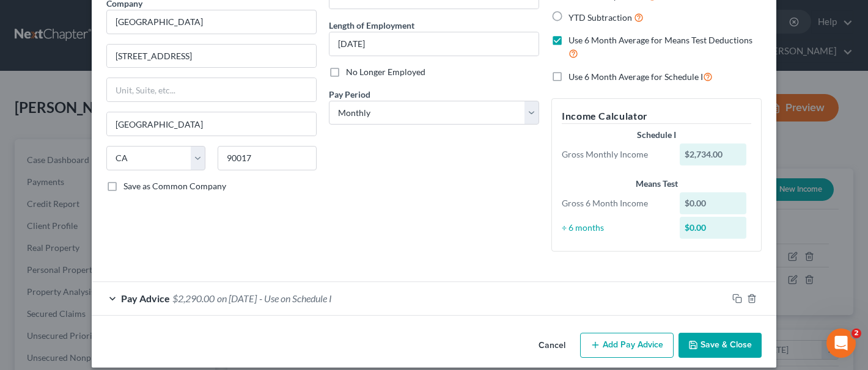
click at [623, 326] on button "Add Pay Advice" at bounding box center [627, 346] width 94 height 26
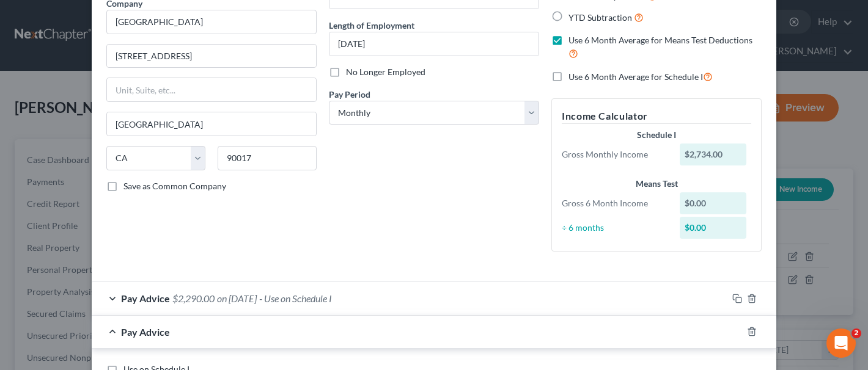
scroll to position [290, 0]
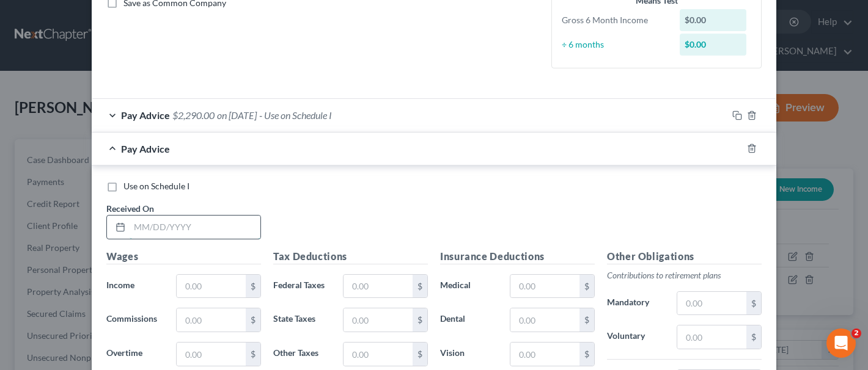
click at [178, 229] on input "text" at bounding box center [195, 227] width 131 height 23
type input "[DATE]"
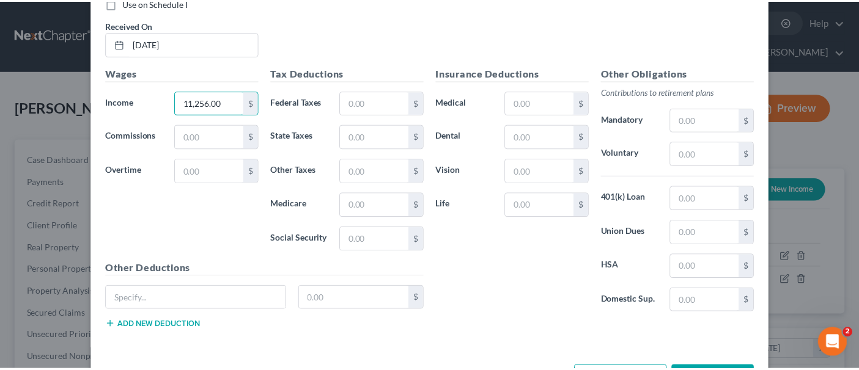
scroll to position [520, 0]
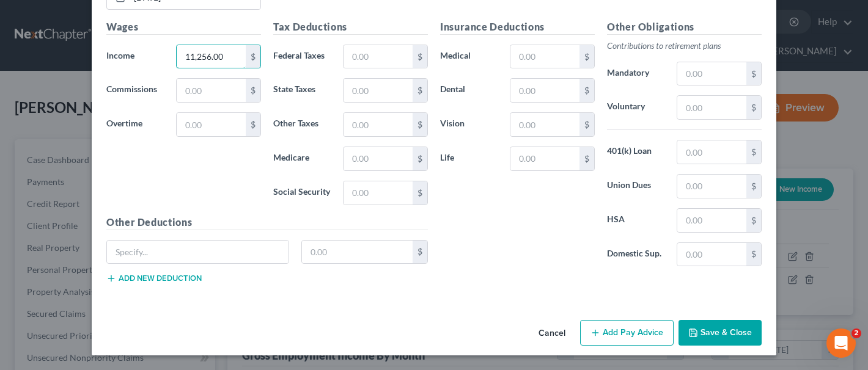
type input "11,256.00"
click at [711, 326] on button "Save & Close" at bounding box center [719, 333] width 83 height 26
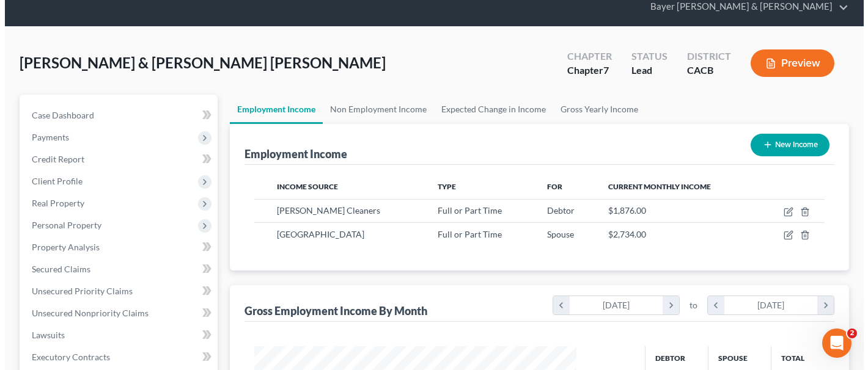
scroll to position [23, 0]
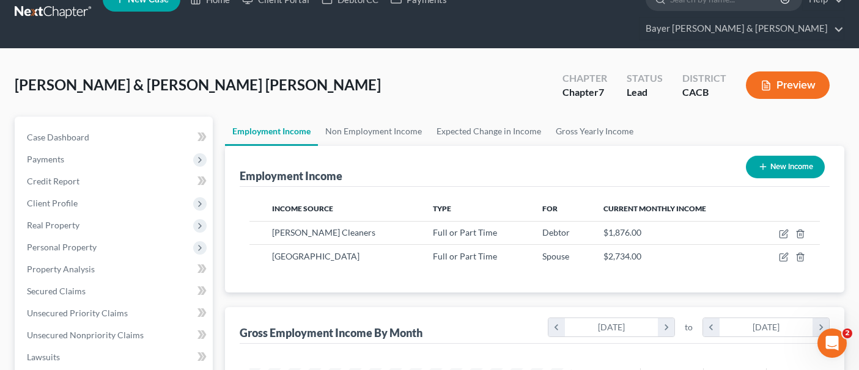
click at [775, 72] on button "Preview" at bounding box center [788, 86] width 84 height 28
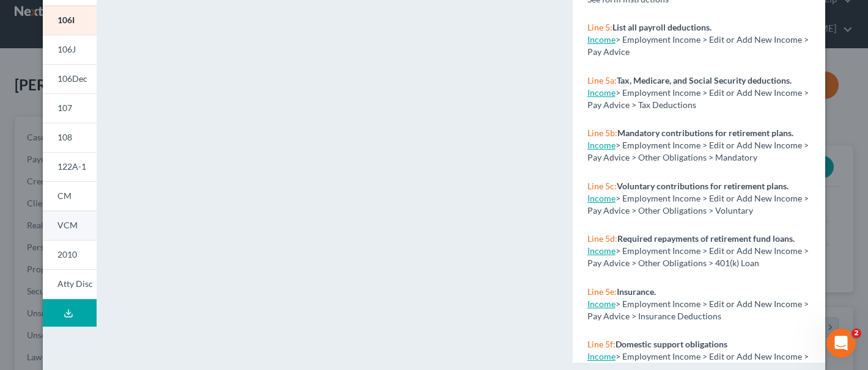
scroll to position [306, 0]
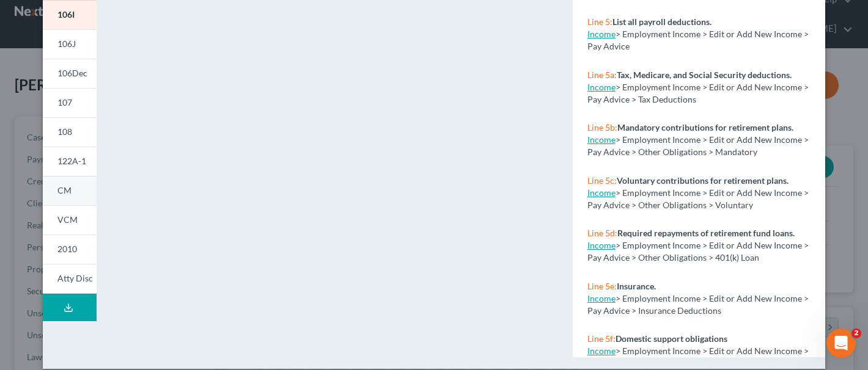
drag, startPoint x: 61, startPoint y: 166, endPoint x: 61, endPoint y: 182, distance: 15.3
click at [62, 166] on span "122A-1" at bounding box center [71, 161] width 29 height 10
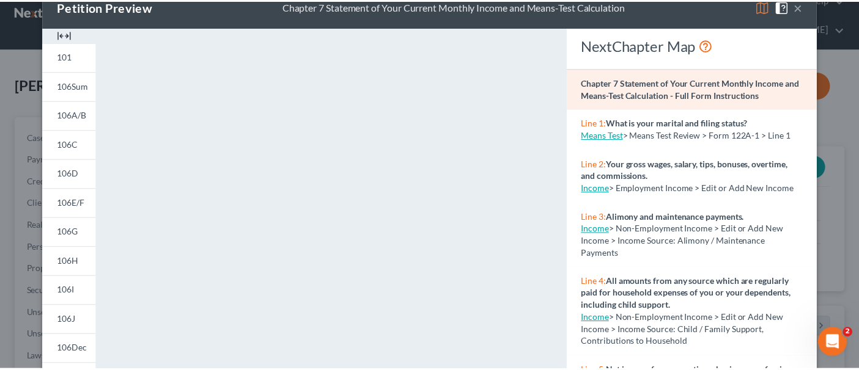
scroll to position [0, 0]
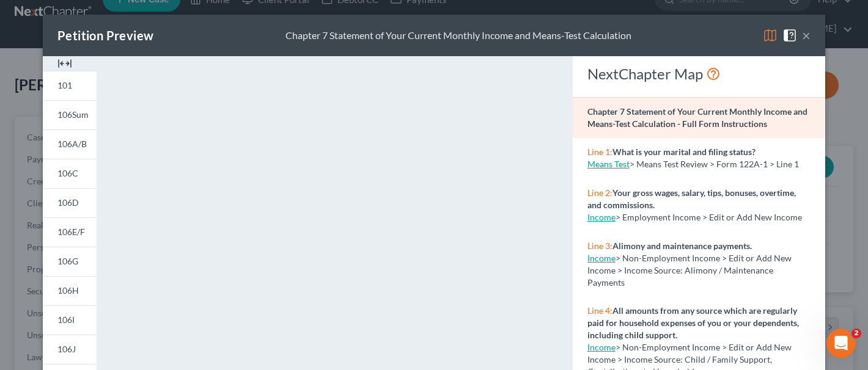
click at [804, 31] on button "×" at bounding box center [806, 35] width 9 height 15
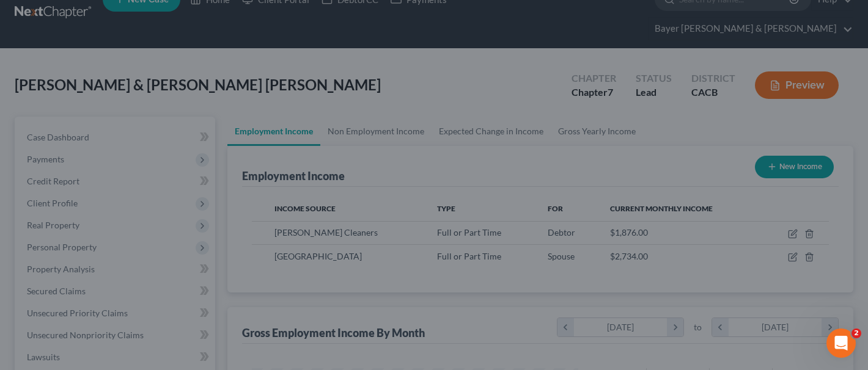
scroll to position [610974, 610846]
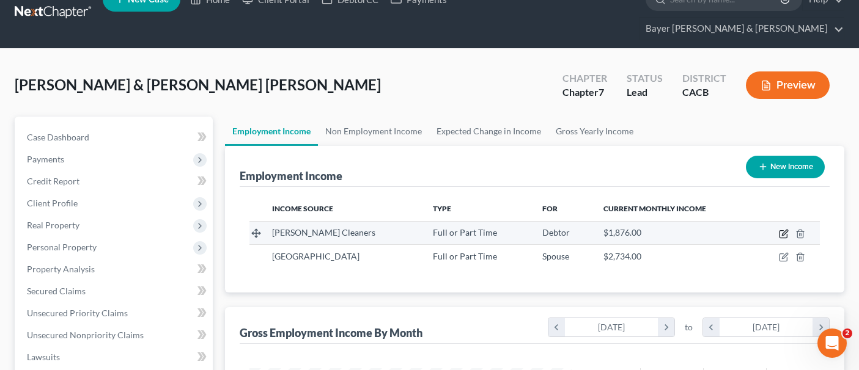
click at [785, 221] on td at bounding box center [787, 232] width 66 height 23
click at [782, 229] on icon "button" at bounding box center [784, 234] width 10 height 10
select select "0"
select select "4"
select select "0"
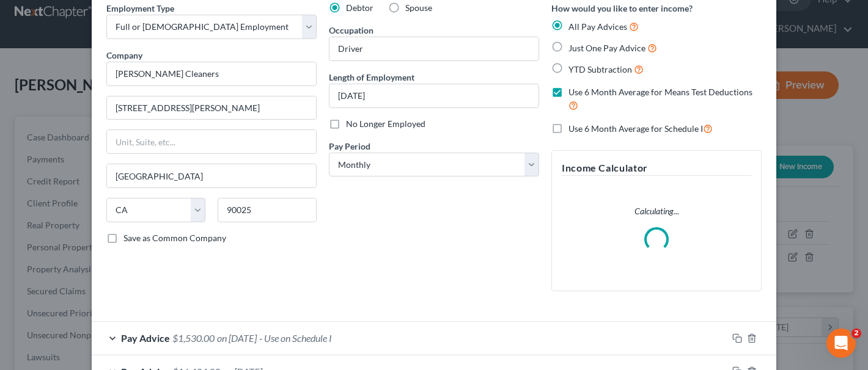
scroll to position [139, 0]
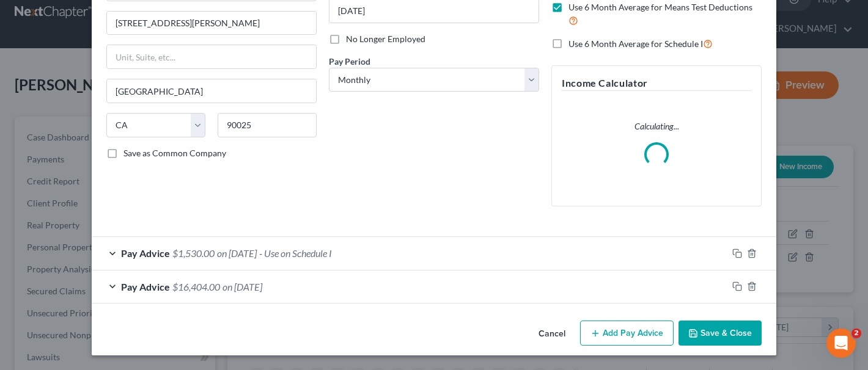
click at [204, 285] on span "$16,404.00" at bounding box center [196, 287] width 48 height 12
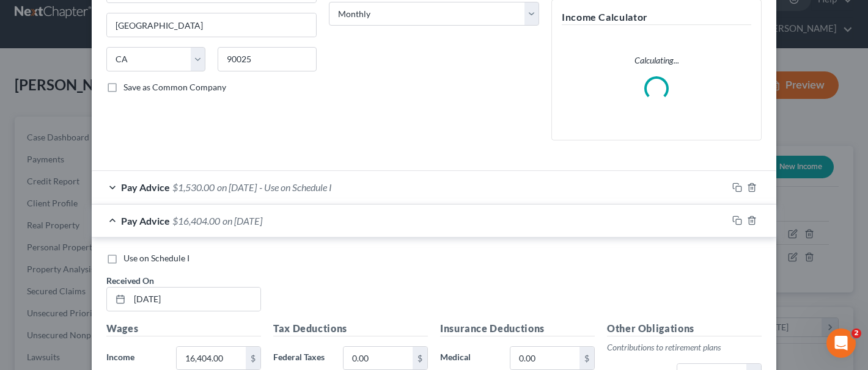
scroll to position [323, 0]
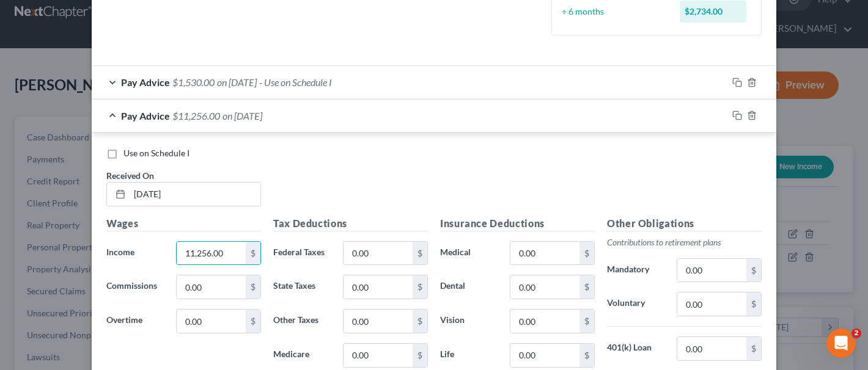
type input "11,256.00"
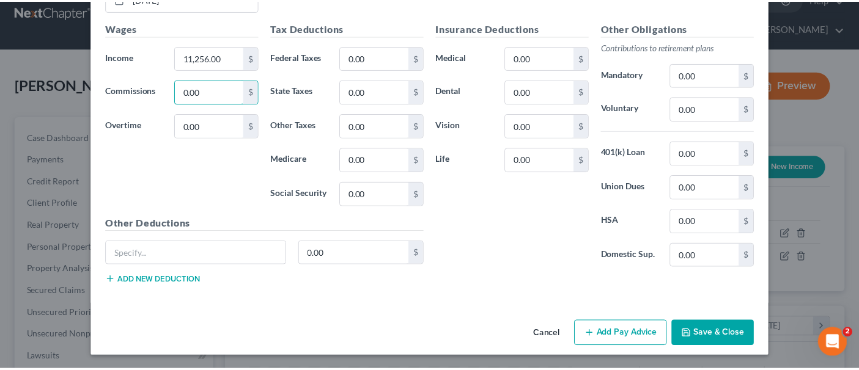
scroll to position [520, 0]
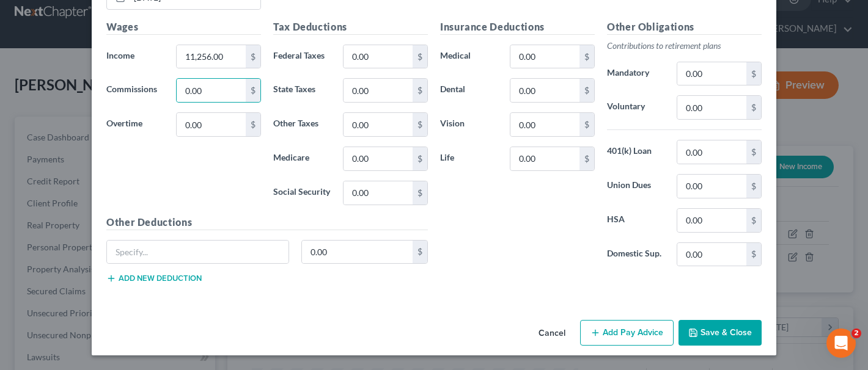
drag, startPoint x: 726, startPoint y: 335, endPoint x: 734, endPoint y: 334, distance: 8.0
click at [726, 326] on button "Save & Close" at bounding box center [719, 333] width 83 height 26
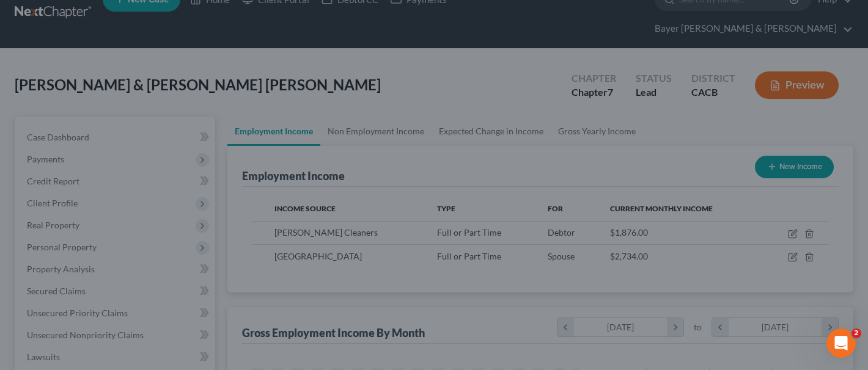
scroll to position [610974, 610846]
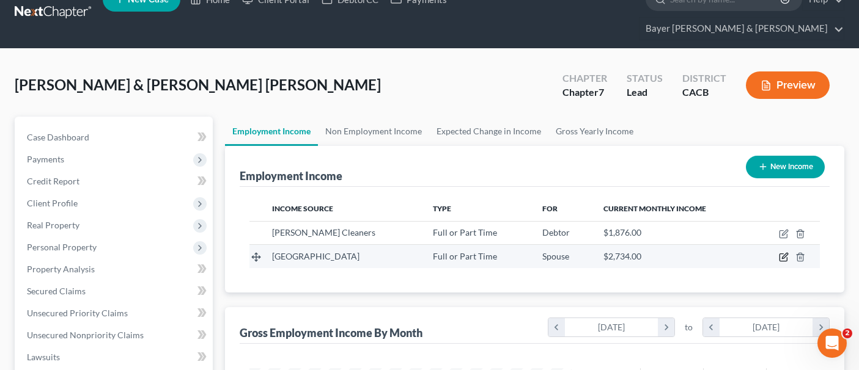
click at [782, 254] on icon "button" at bounding box center [785, 257] width 6 height 6
select select "0"
select select "4"
select select "0"
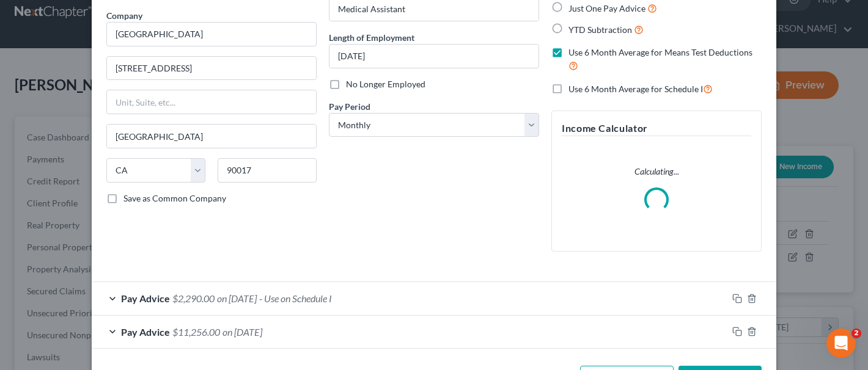
scroll to position [139, 0]
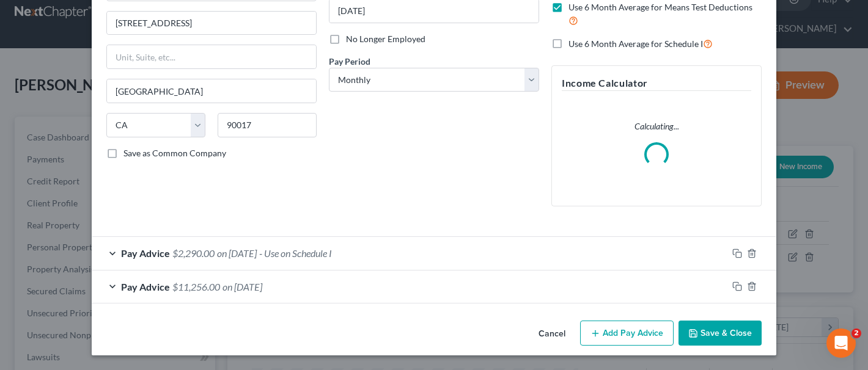
click at [388, 285] on div "Pay Advice $11,256.00 on [DATE]" at bounding box center [410, 287] width 636 height 32
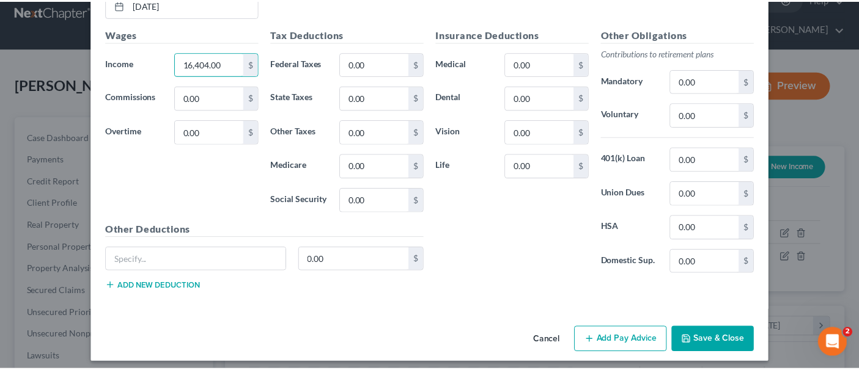
scroll to position [520, 0]
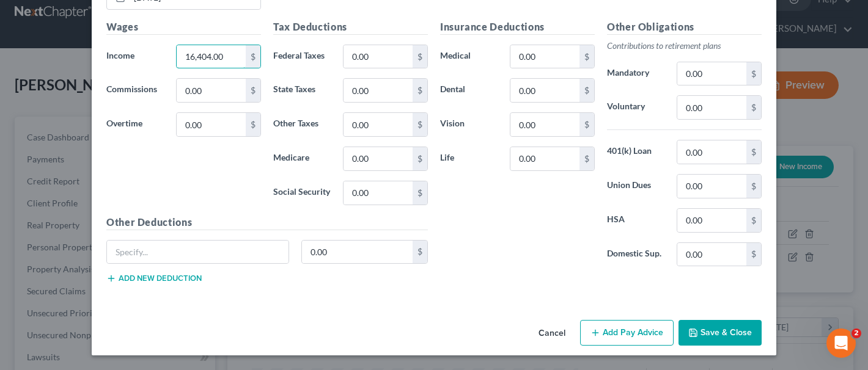
type input "16,404.00"
click at [731, 326] on button "Save & Close" at bounding box center [719, 333] width 83 height 26
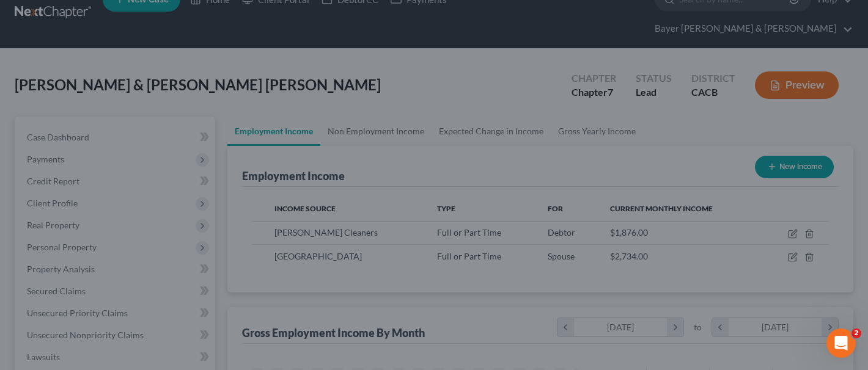
scroll to position [610974, 610846]
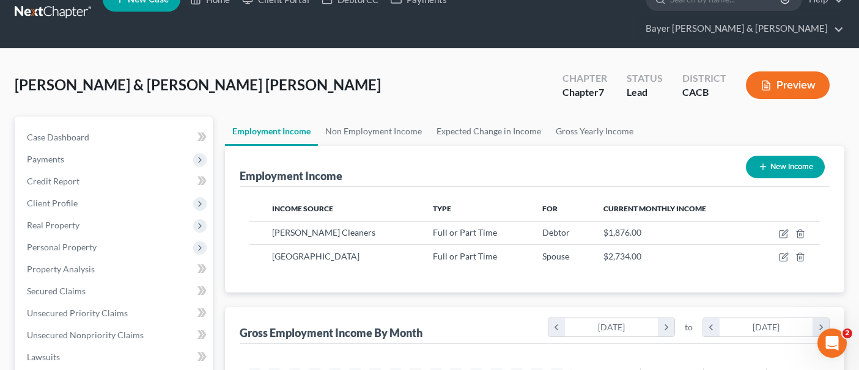
click at [790, 72] on button "Preview" at bounding box center [788, 86] width 84 height 28
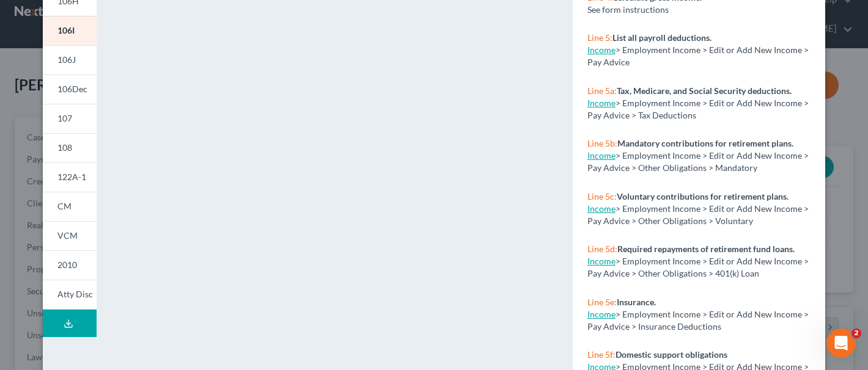
scroll to position [306, 0]
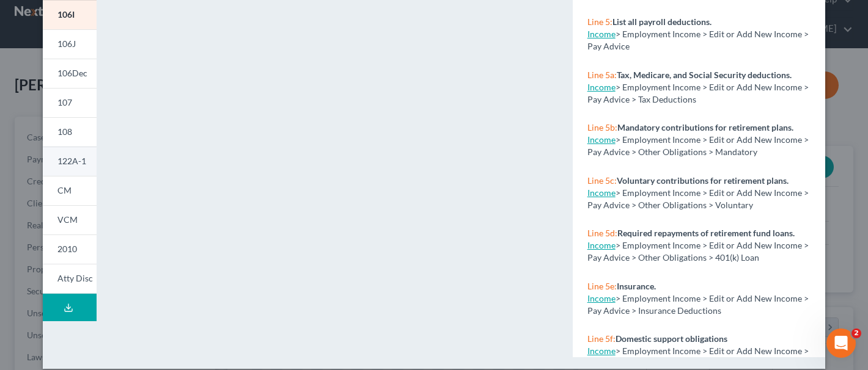
click at [64, 169] on link "122A-1" at bounding box center [70, 161] width 54 height 29
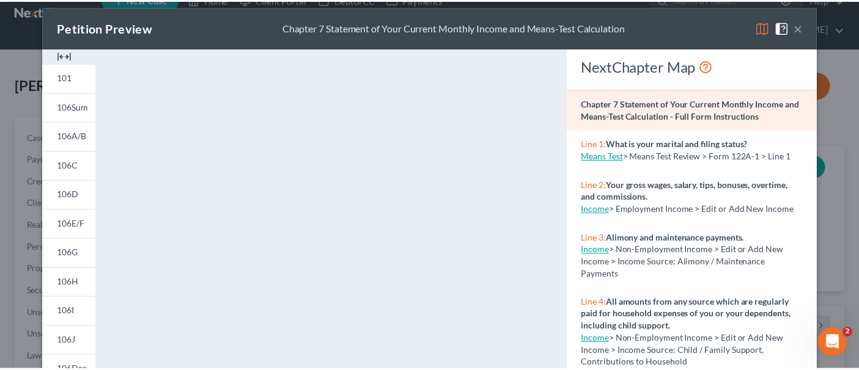
scroll to position [0, 0]
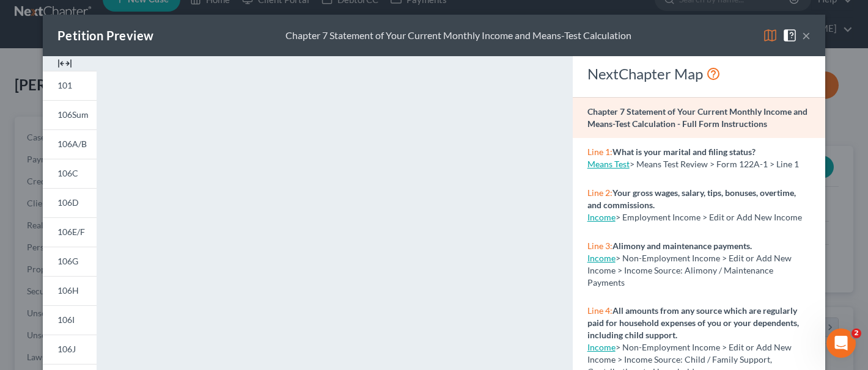
click at [802, 31] on button "×" at bounding box center [806, 35] width 9 height 15
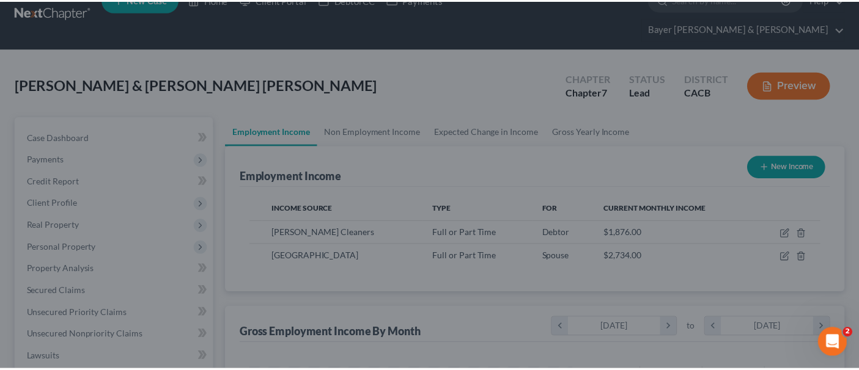
scroll to position [610974, 610846]
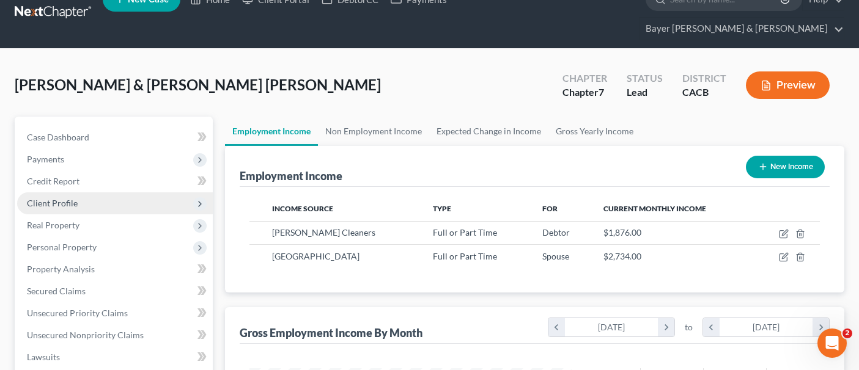
click at [65, 193] on span "Client Profile" at bounding box center [115, 204] width 196 height 22
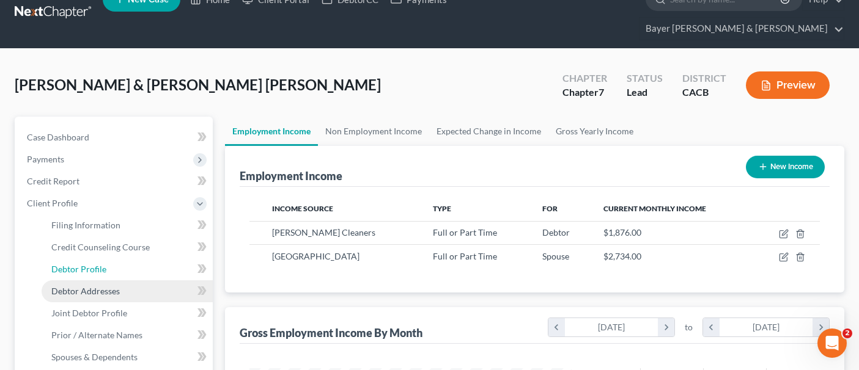
drag, startPoint x: 108, startPoint y: 253, endPoint x: 107, endPoint y: 260, distance: 6.8
click at [108, 259] on link "Debtor Profile" at bounding box center [127, 270] width 171 height 22
select select "1"
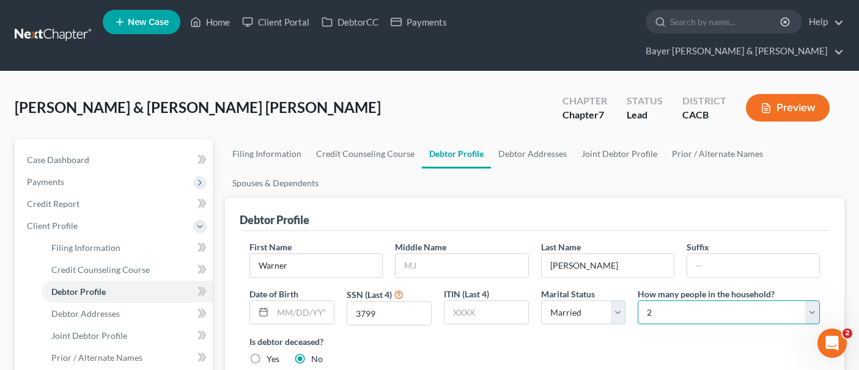
drag, startPoint x: 755, startPoint y: 293, endPoint x: 755, endPoint y: 299, distance: 6.7
click at [755, 301] on select "Select 1 2 3 4 5 6 7 8 9 10 11 12 13 14 15 16 17 18 19 20" at bounding box center [728, 313] width 182 height 24
select select "3"
click at [637, 301] on select "Select 1 2 3 4 5 6 7 8 9 10 11 12 13 14 15 16 17 18 19 20" at bounding box center [728, 313] width 182 height 24
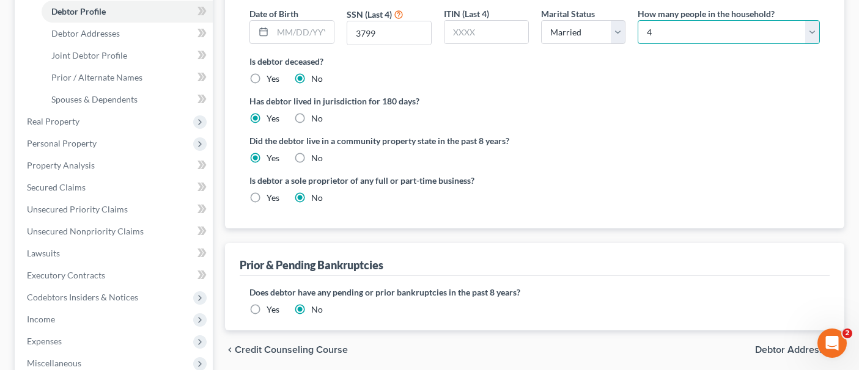
scroll to position [428, 0]
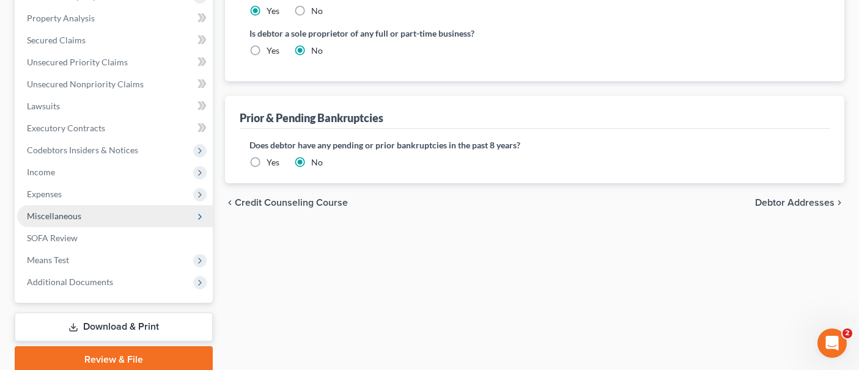
click at [115, 205] on span "Miscellaneous" at bounding box center [115, 216] width 196 height 22
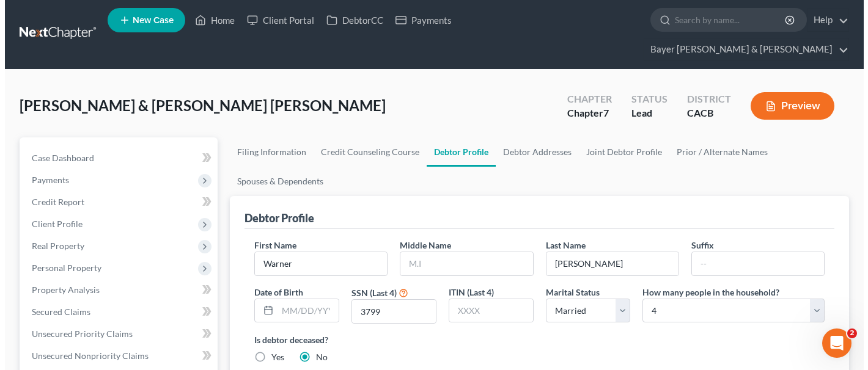
scroll to position [0, 0]
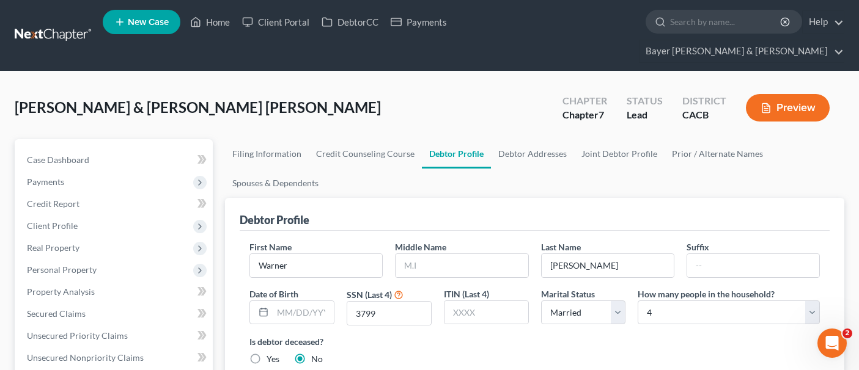
click at [791, 91] on div "Preview" at bounding box center [790, 109] width 108 height 36
click at [785, 94] on button "Preview" at bounding box center [788, 108] width 84 height 28
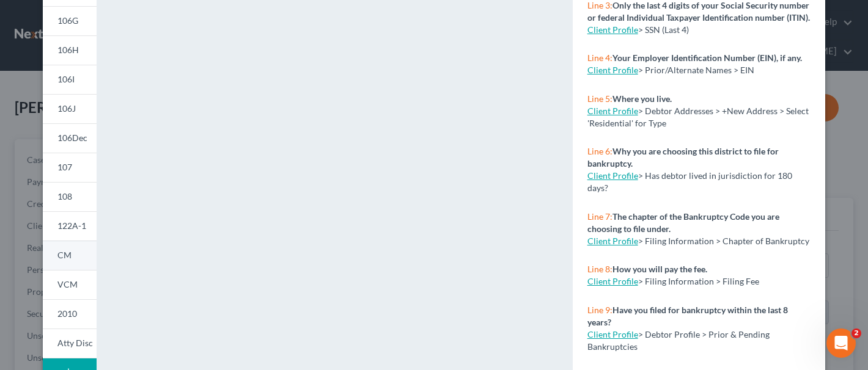
scroll to position [306, 0]
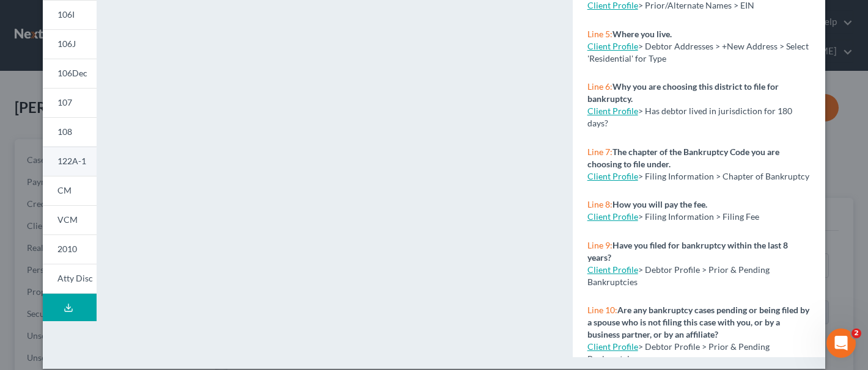
click at [74, 163] on span "122A-1" at bounding box center [71, 161] width 29 height 10
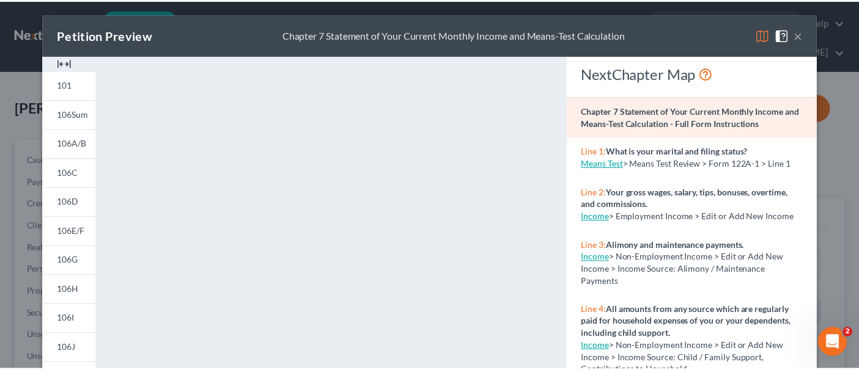
scroll to position [0, 0]
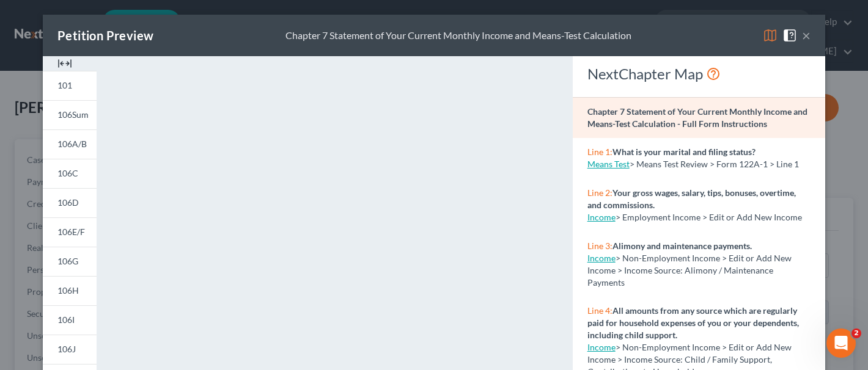
click at [803, 31] on button "×" at bounding box center [806, 35] width 9 height 15
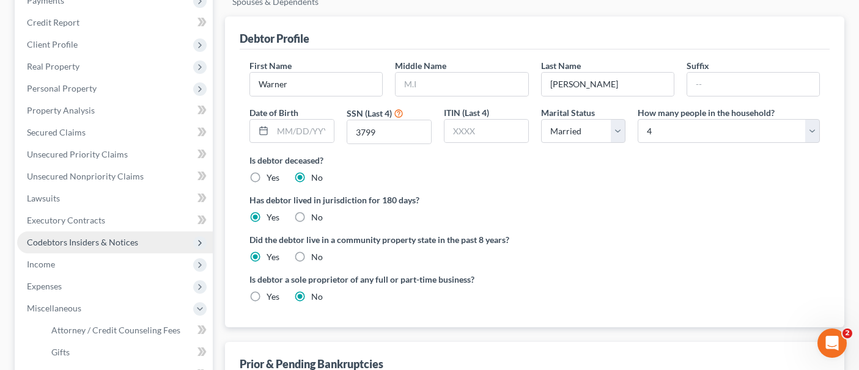
scroll to position [183, 0]
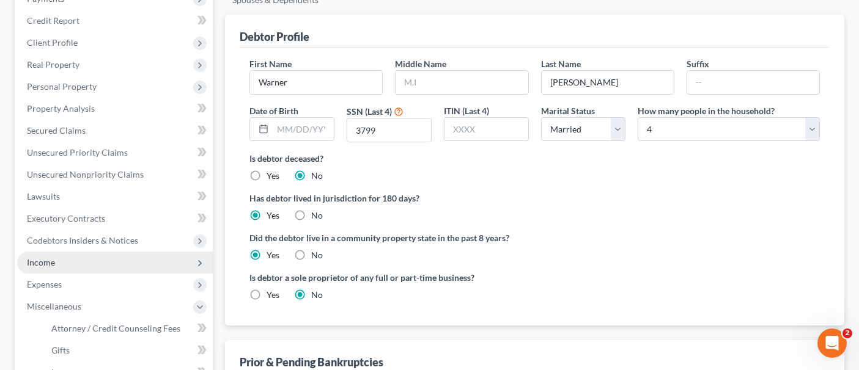
click at [87, 252] on span "Income" at bounding box center [115, 263] width 196 height 22
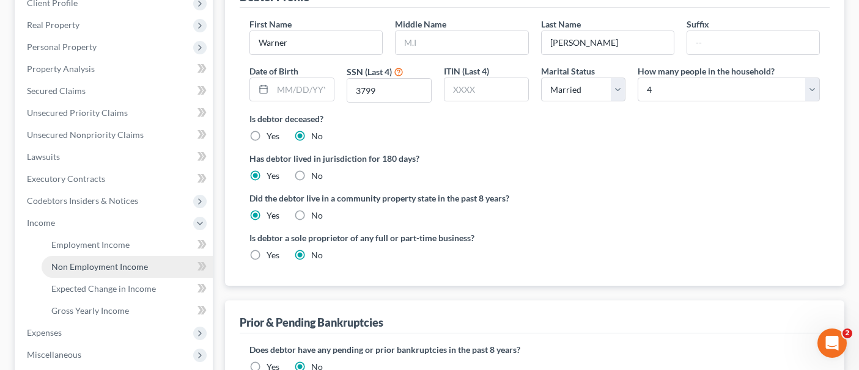
scroll to position [244, 0]
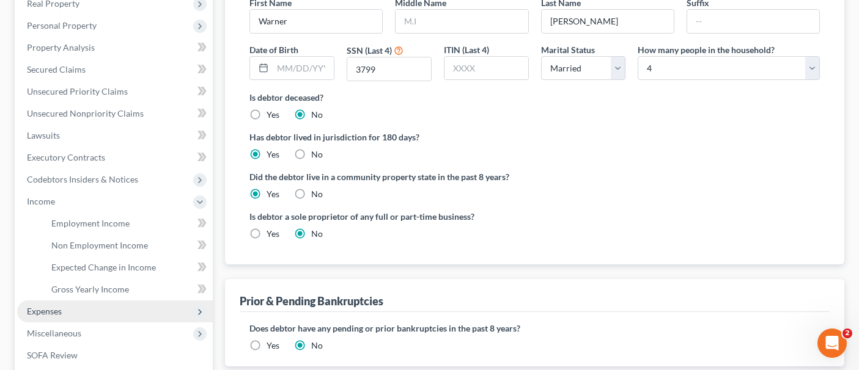
click at [78, 301] on span "Expenses" at bounding box center [115, 312] width 196 height 22
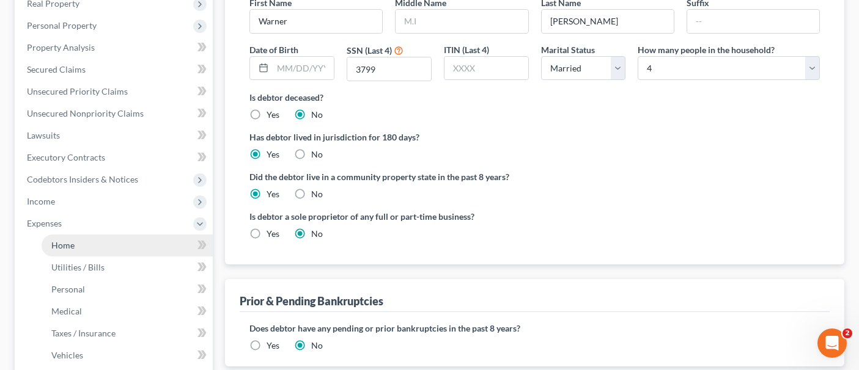
click at [85, 235] on link "Home" at bounding box center [127, 246] width 171 height 22
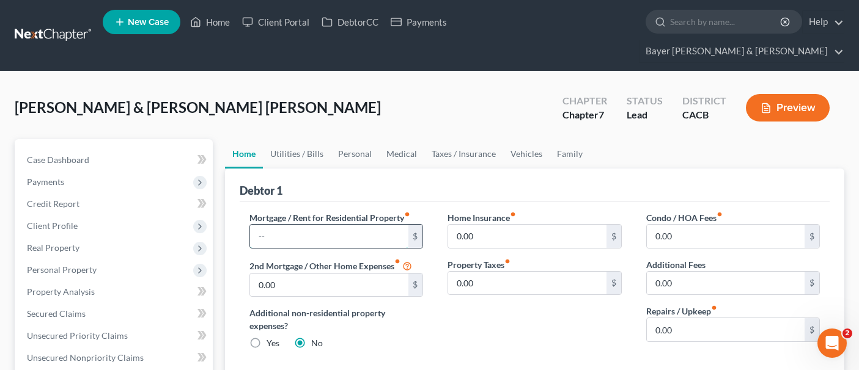
click at [348, 225] on input "text" at bounding box center [329, 236] width 158 height 23
type input "1,363.00"
click at [312, 139] on link "Utilities / Bills" at bounding box center [297, 153] width 68 height 29
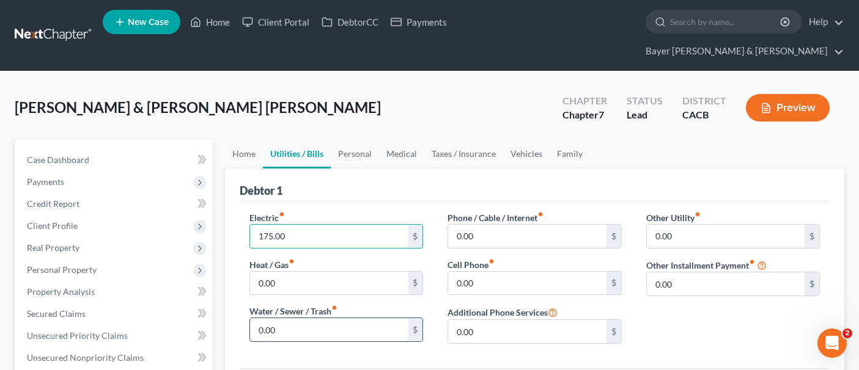
type input "175.00"
type input "65.00"
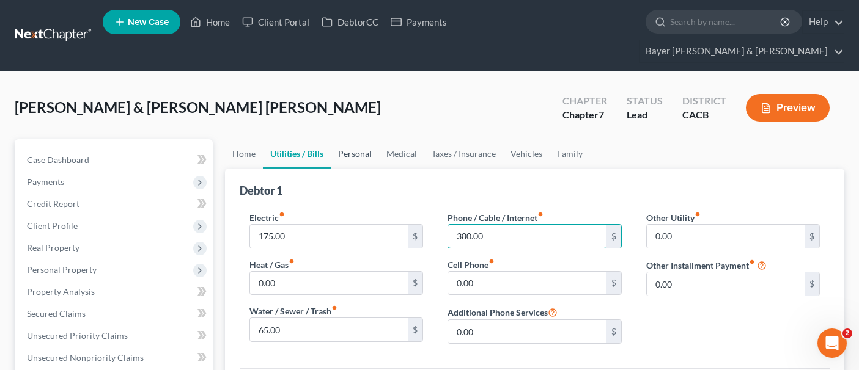
type input "380.00"
click at [356, 139] on link "Personal" at bounding box center [355, 153] width 48 height 29
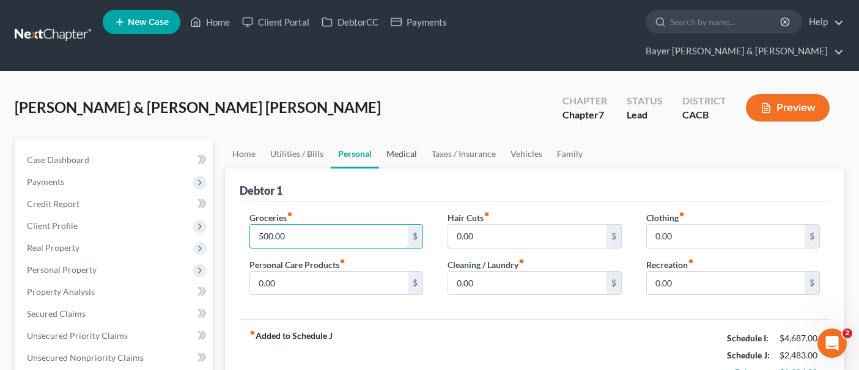
type input "500.00"
click at [409, 139] on link "Medical" at bounding box center [401, 153] width 45 height 29
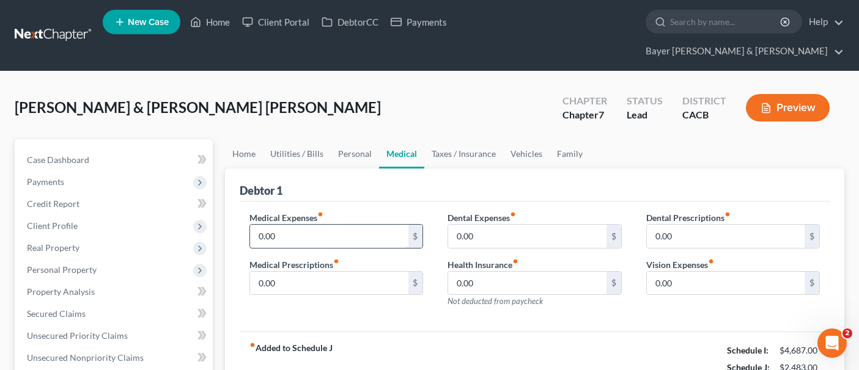
click at [353, 225] on input "0.00" at bounding box center [329, 236] width 158 height 23
type input "1,000.00"
click at [373, 299] on div "Medical Expenses fiber_manual_record 1,000.00 $ Medical Prescriptions fiber_man…" at bounding box center [535, 267] width 590 height 131
click at [350, 139] on link "Personal" at bounding box center [355, 153] width 48 height 29
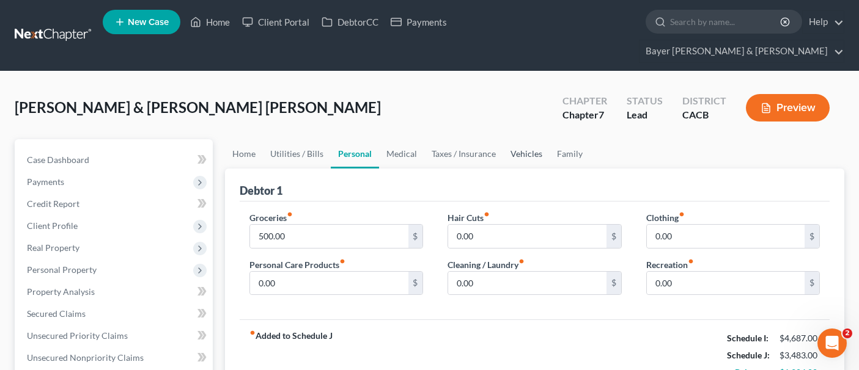
click at [512, 139] on link "Vehicles" at bounding box center [526, 153] width 46 height 29
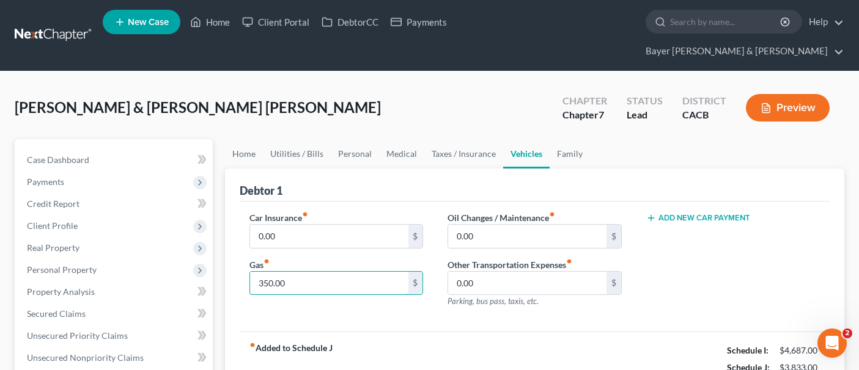
type input "350.00"
click at [356, 295] on div "Car Insurance fiber_manual_record 0.00 $ Gas fiber_manual_record 350.00 $" at bounding box center [336, 264] width 198 height 106
click at [347, 139] on link "Personal" at bounding box center [355, 153] width 48 height 29
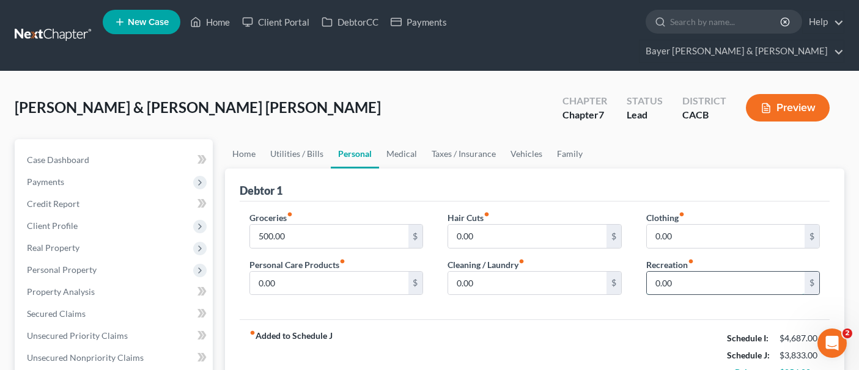
click at [716, 272] on input "0.00" at bounding box center [726, 283] width 158 height 23
type input "239.00"
click at [529, 139] on link "Vehicles" at bounding box center [526, 153] width 46 height 29
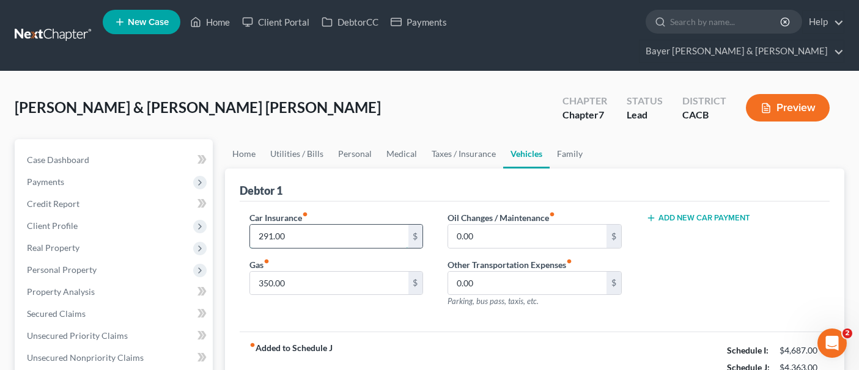
type input "291.00"
click at [443, 326] on div "fiber_manual_record Added to Schedule J Schedule I: $4,687.00 Schedule J: $4,36…" at bounding box center [535, 368] width 590 height 72
click at [571, 139] on link "Family" at bounding box center [569, 153] width 40 height 29
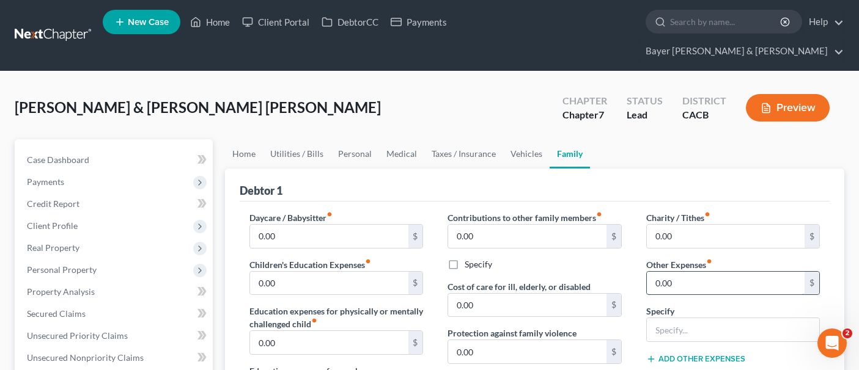
click at [699, 272] on input "0.00" at bounding box center [726, 283] width 158 height 23
type input "224.00"
type input "s"
type input "{"
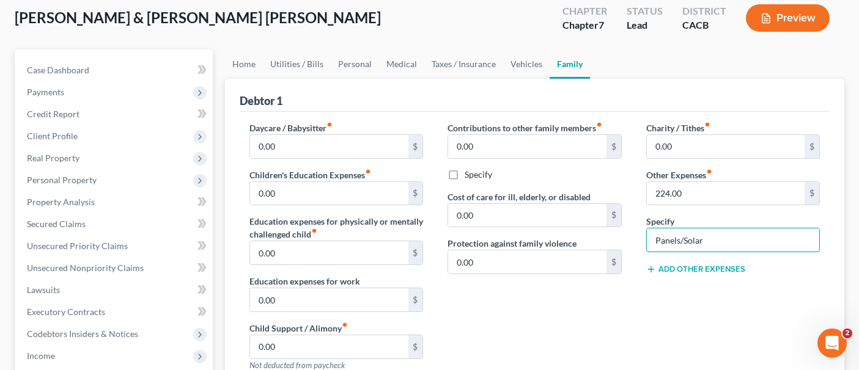
scroll to position [61, 0]
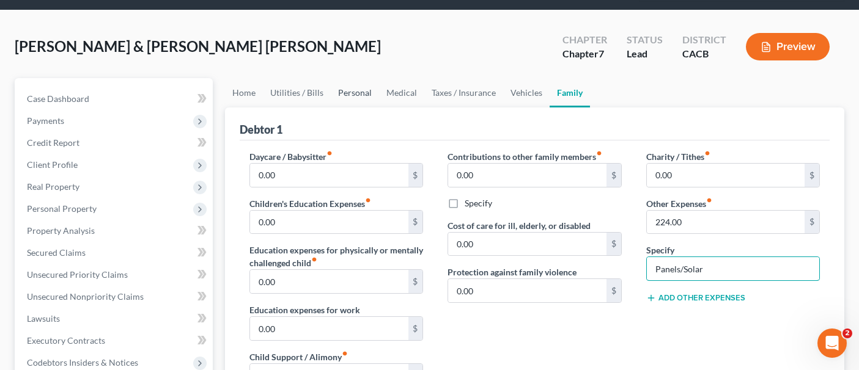
type input "Panels/Solar"
click at [343, 78] on link "Personal" at bounding box center [355, 92] width 48 height 29
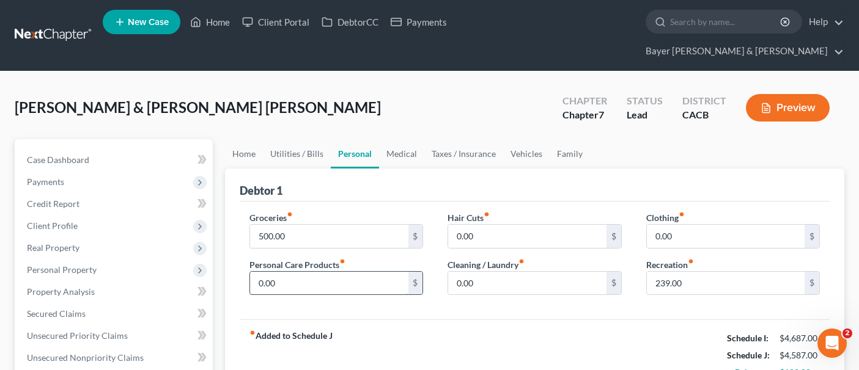
click at [328, 272] on input "0.00" at bounding box center [329, 283] width 158 height 23
type input "100.00"
click at [619, 326] on div "fiber_manual_record Added to Schedule J Schedule I: $4,687.00 Schedule J: $4,68…" at bounding box center [535, 356] width 590 height 72
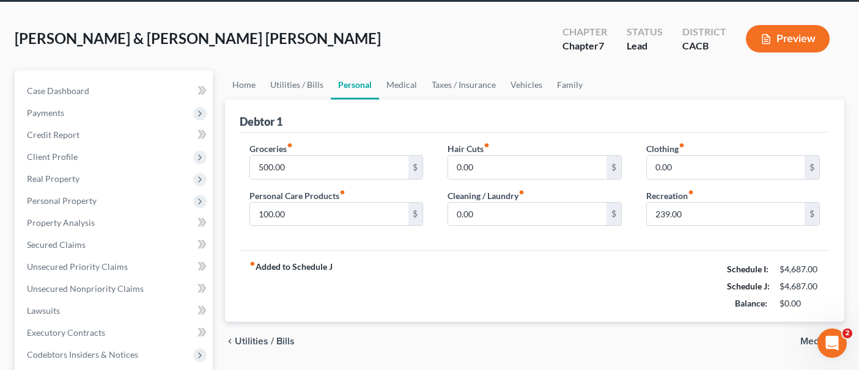
scroll to position [61, 0]
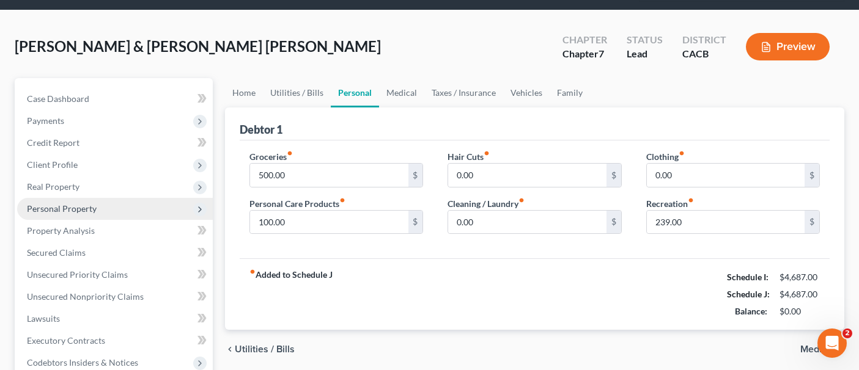
click at [111, 198] on span "Personal Property" at bounding box center [115, 209] width 196 height 22
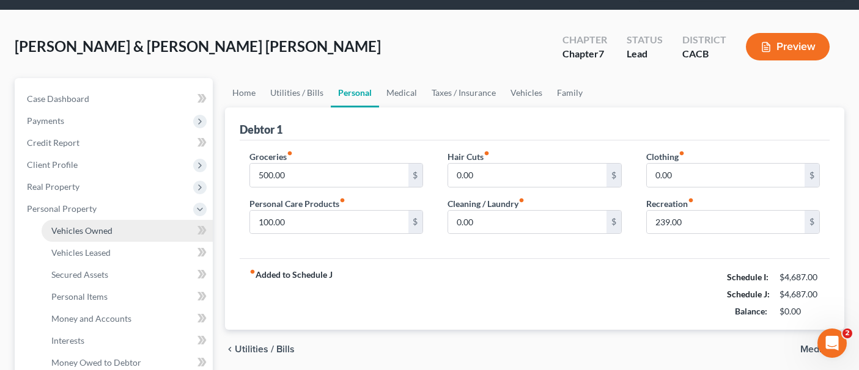
click at [122, 220] on link "Vehicles Owned" at bounding box center [127, 231] width 171 height 22
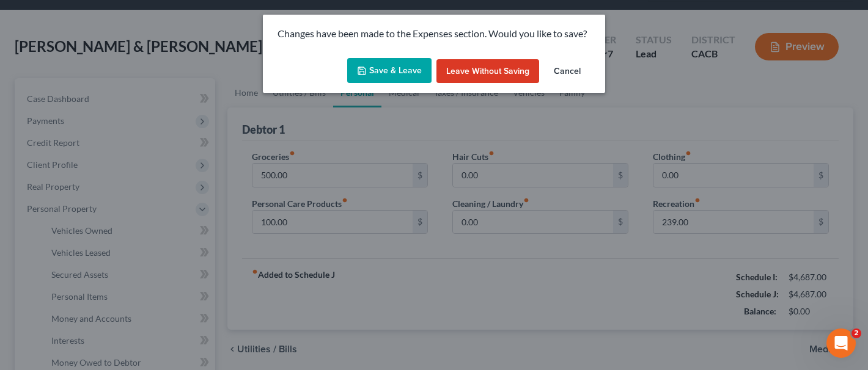
click at [387, 70] on button "Save & Leave" at bounding box center [389, 71] width 84 height 26
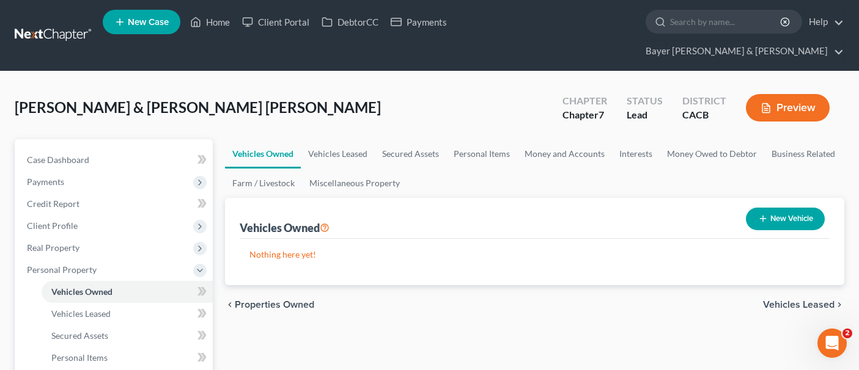
scroll to position [61, 0]
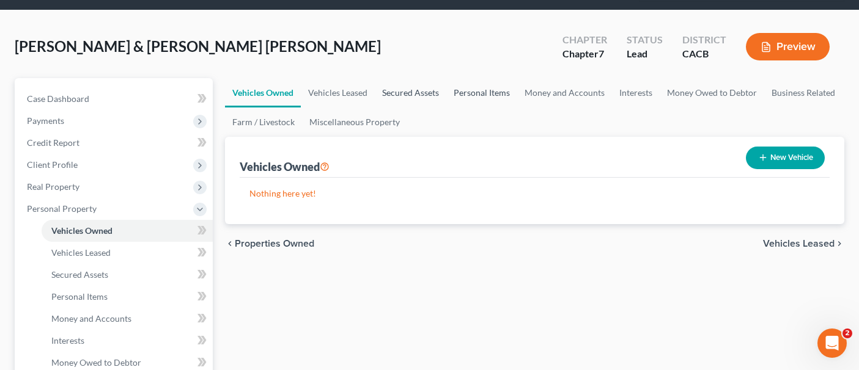
click at [472, 78] on link "Personal Items" at bounding box center [481, 92] width 71 height 29
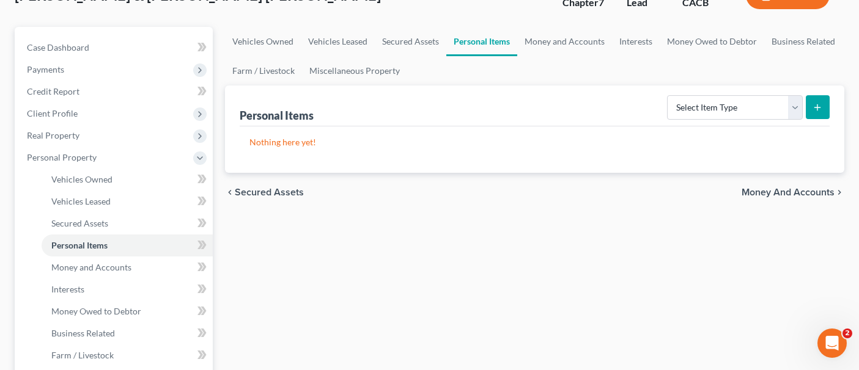
scroll to position [122, 0]
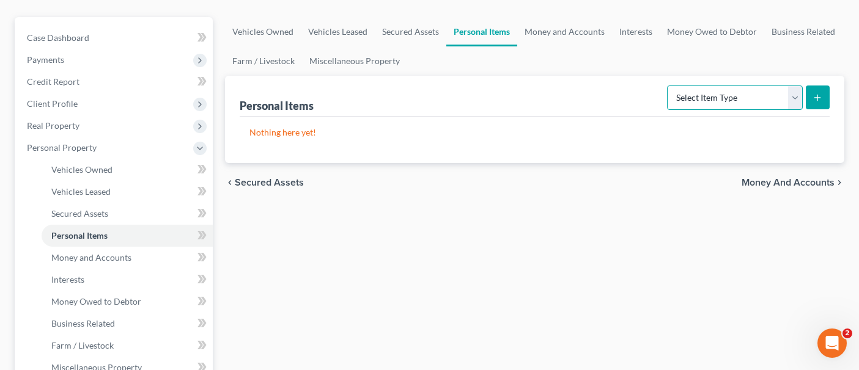
click at [738, 86] on select "Select Item Type Clothing Collectibles Of Value Electronics Firearms Household …" at bounding box center [735, 98] width 136 height 24
select select "household_goods"
click at [668, 86] on select "Select Item Type Clothing Collectibles Of Value Electronics Firearms Household …" at bounding box center [735, 98] width 136 height 24
click at [774, 86] on select "Select Item Type Clothing Collectibles Of Value Electronics Firearms Household …" at bounding box center [735, 98] width 136 height 24
click at [668, 86] on select "Select Item Type Clothing Collectibles Of Value Electronics Firearms Household …" at bounding box center [735, 98] width 136 height 24
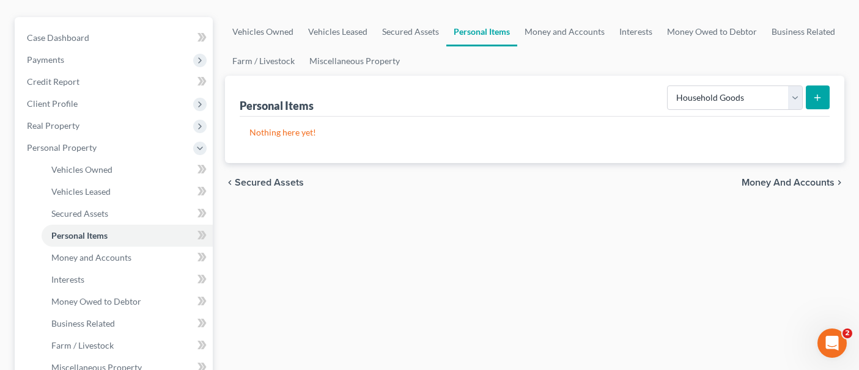
click at [812, 93] on icon "submit" at bounding box center [817, 98] width 10 height 10
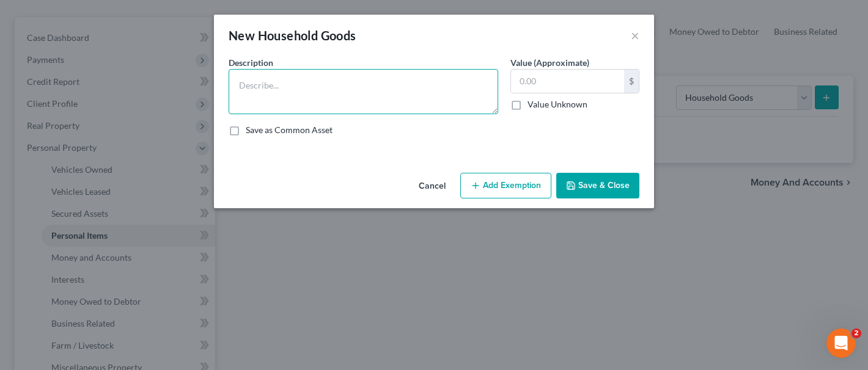
click at [337, 93] on textarea at bounding box center [364, 91] width 270 height 45
type textarea "Household Goods and Furnishings"
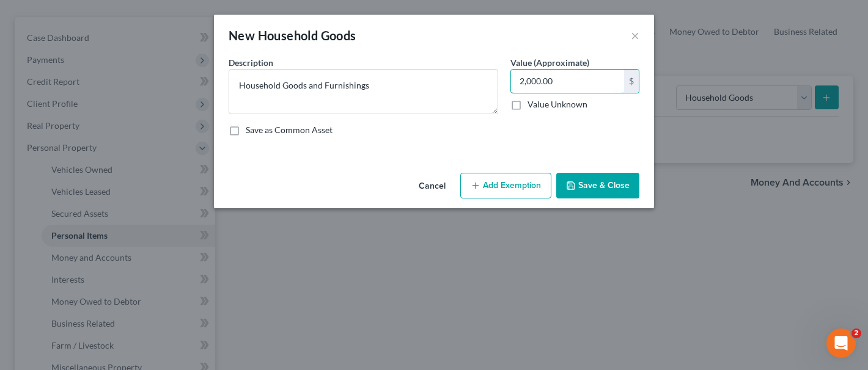
type input "2,000.00"
click at [496, 189] on button "Add Exemption" at bounding box center [505, 186] width 91 height 26
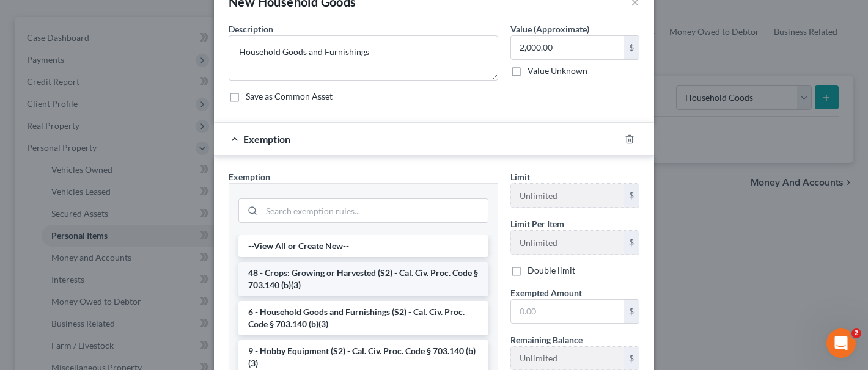
scroll to position [61, 0]
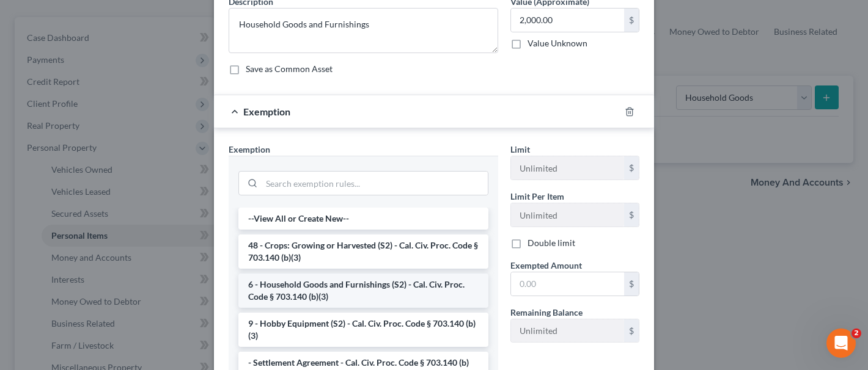
click at [370, 286] on li "6 - Household Goods and Furnishings (S2) - Cal. Civ. Proc. Code § 703.140 (b)(3)" at bounding box center [363, 291] width 250 height 34
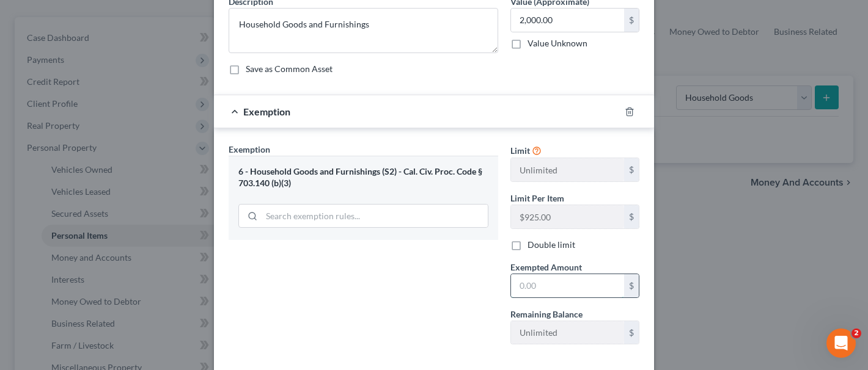
click at [566, 287] on input "text" at bounding box center [567, 285] width 113 height 23
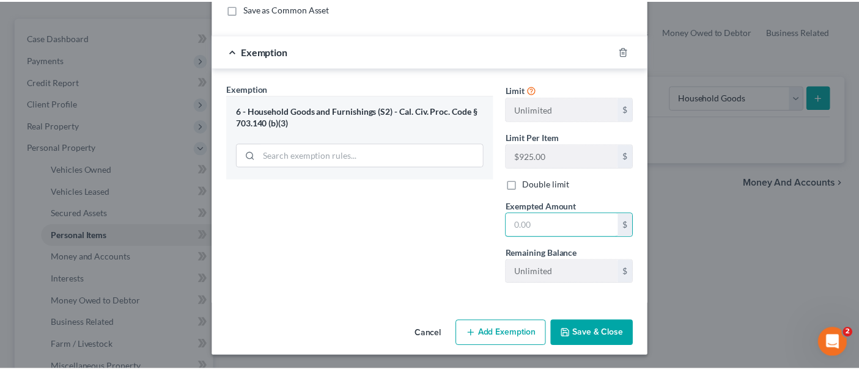
scroll to position [123, 0]
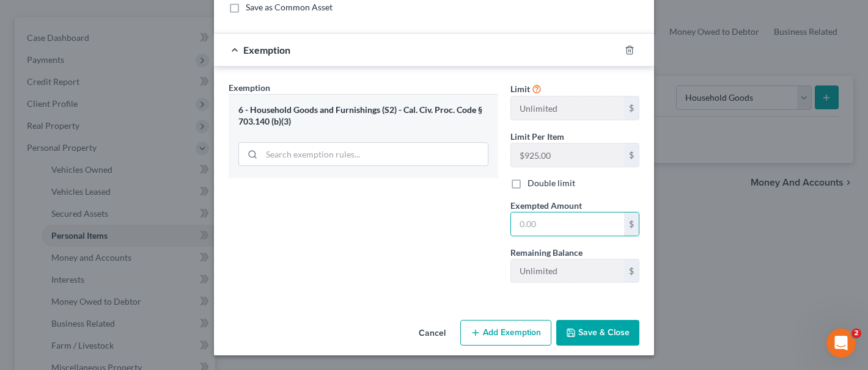
click at [436, 326] on button "Cancel" at bounding box center [432, 333] width 46 height 24
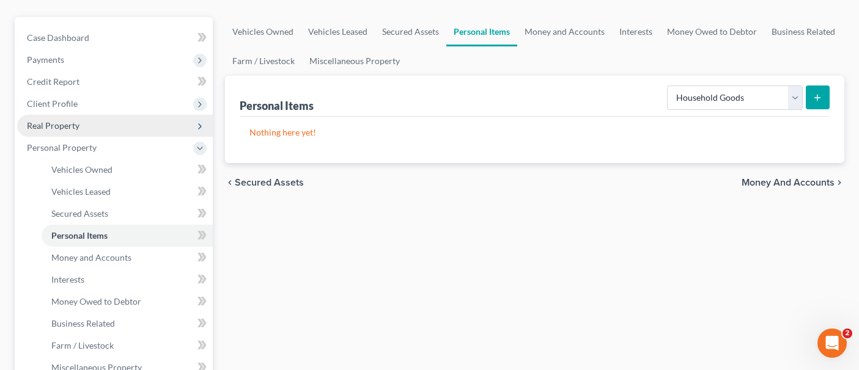
click at [95, 115] on span "Real Property" at bounding box center [115, 126] width 196 height 22
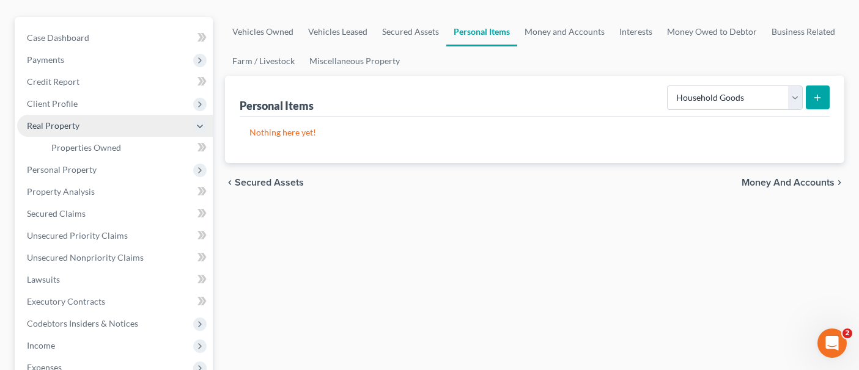
click at [84, 93] on span "Client Profile" at bounding box center [115, 104] width 196 height 22
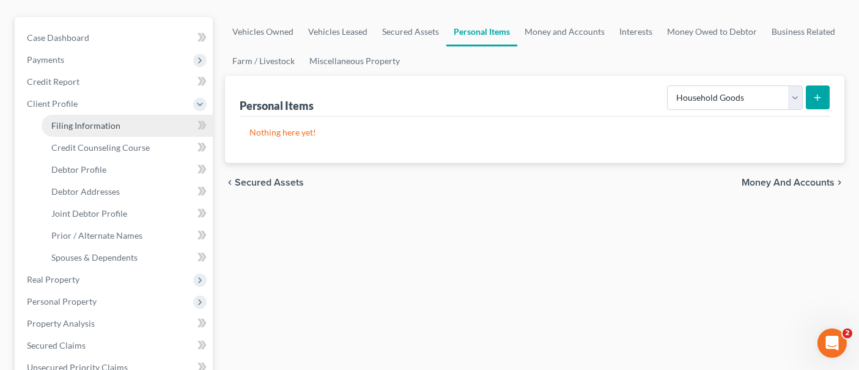
click at [111, 115] on link "Filing Information" at bounding box center [127, 126] width 171 height 22
select select "1"
select select "0"
select select "4"
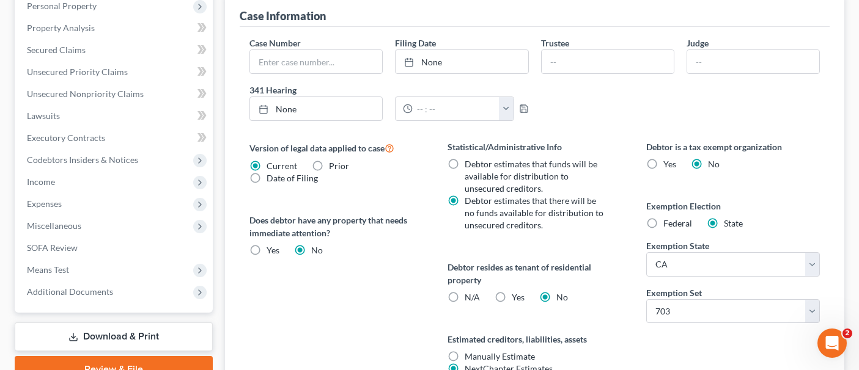
scroll to position [516, 0]
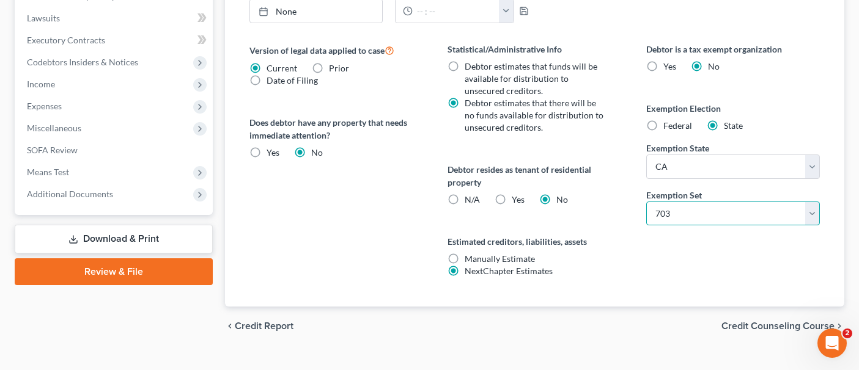
click at [707, 202] on select "Select 703 704" at bounding box center [733, 214] width 174 height 24
select select "1"
click at [646, 202] on select "Select 703 704" at bounding box center [733, 214] width 174 height 24
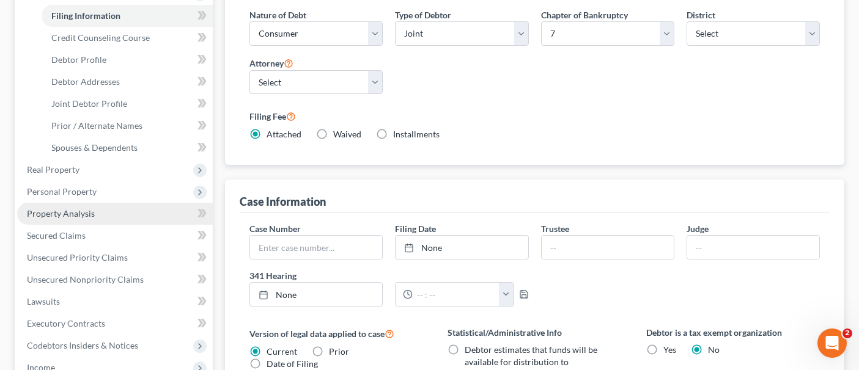
scroll to position [210, 0]
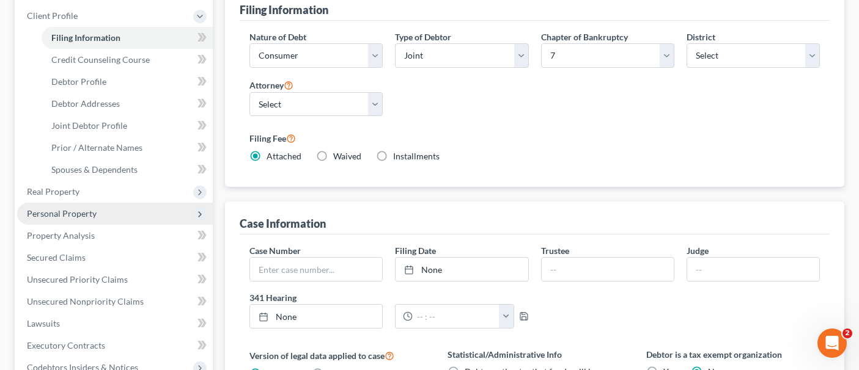
click at [92, 208] on span "Personal Property" at bounding box center [62, 213] width 70 height 10
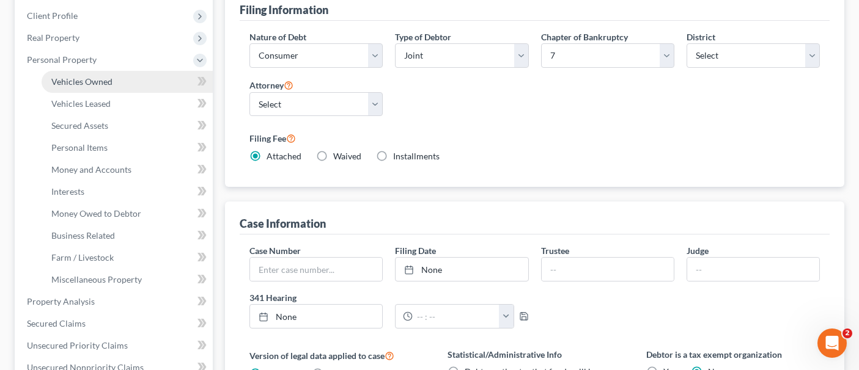
click at [116, 71] on link "Vehicles Owned" at bounding box center [127, 82] width 171 height 22
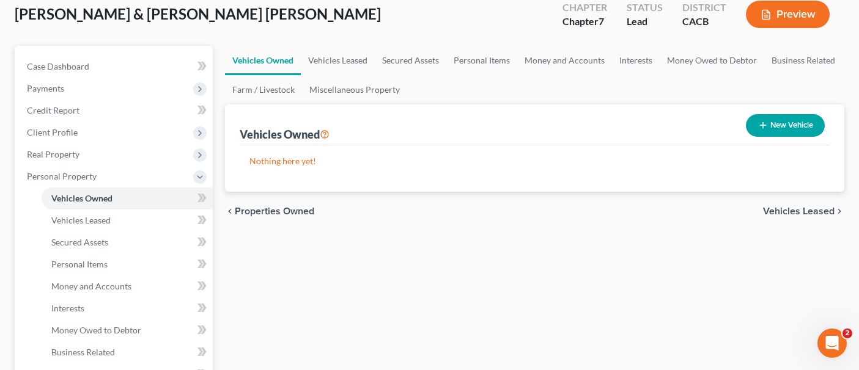
scroll to position [122, 0]
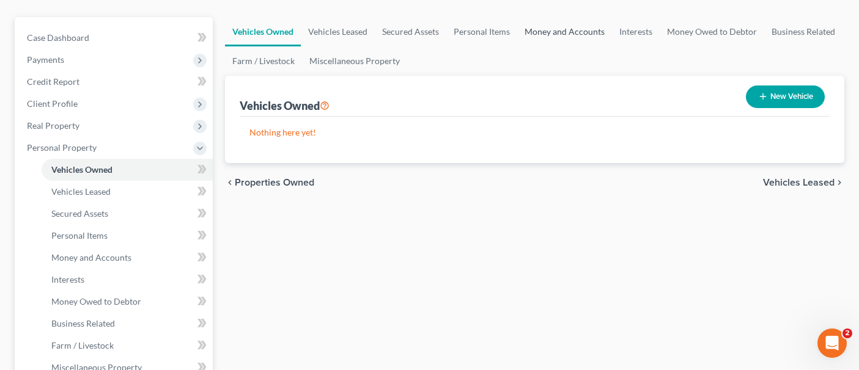
click at [567, 17] on link "Money and Accounts" at bounding box center [564, 31] width 95 height 29
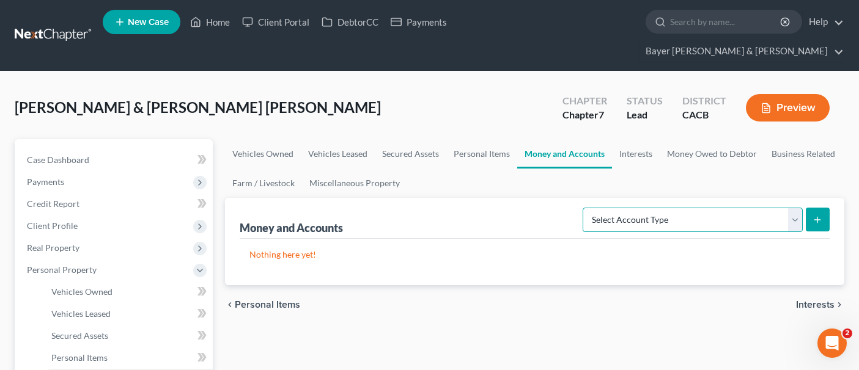
drag, startPoint x: 774, startPoint y: 194, endPoint x: 781, endPoint y: 207, distance: 14.8
click at [774, 208] on select "Select Account Type Brokerage Cash on Hand Certificates of Deposit Checking Acc…" at bounding box center [692, 220] width 220 height 24
click at [472, 139] on link "Personal Items" at bounding box center [481, 153] width 71 height 29
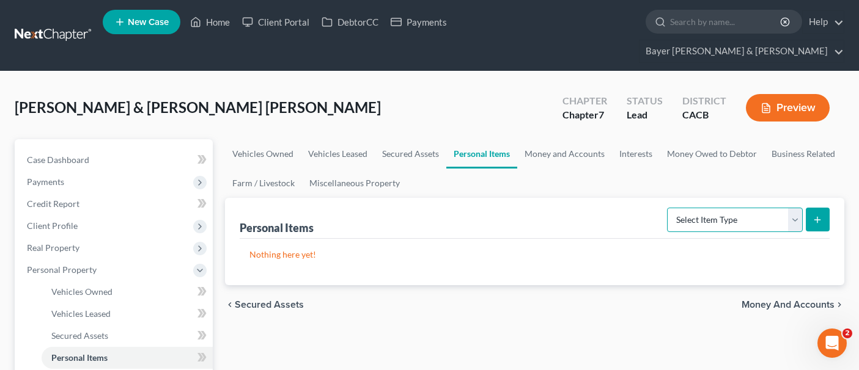
click at [787, 208] on select "Select Item Type Clothing Collectibles Of Value Electronics Firearms Household …" at bounding box center [735, 220] width 136 height 24
select select "household_goods"
click at [668, 208] on select "Select Item Type Clothing Collectibles Of Value Electronics Firearms Household …" at bounding box center [735, 220] width 136 height 24
click at [812, 208] on button "submit" at bounding box center [818, 220] width 24 height 24
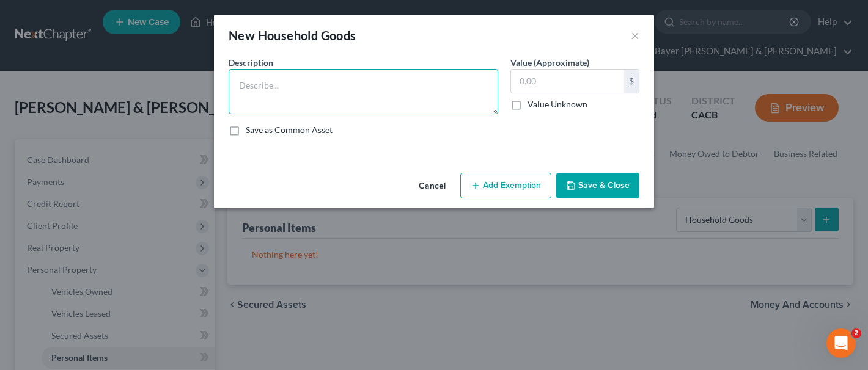
click at [311, 73] on textarea at bounding box center [364, 91] width 270 height 45
type textarea "Household Goods and Furnishings"
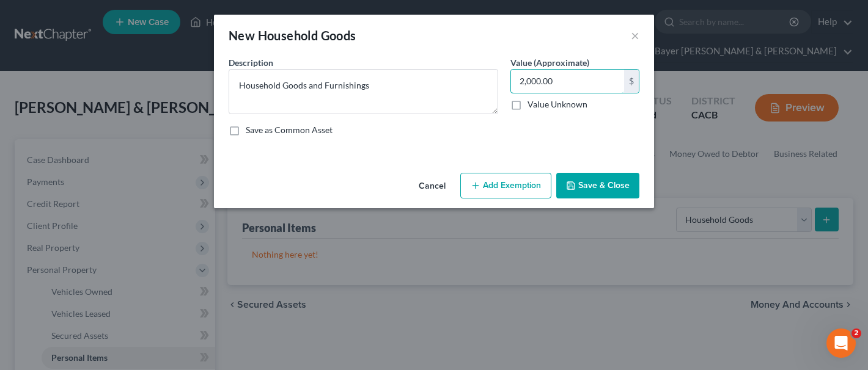
type input "2,000.00"
click at [515, 177] on button "Add Exemption" at bounding box center [505, 186] width 91 height 26
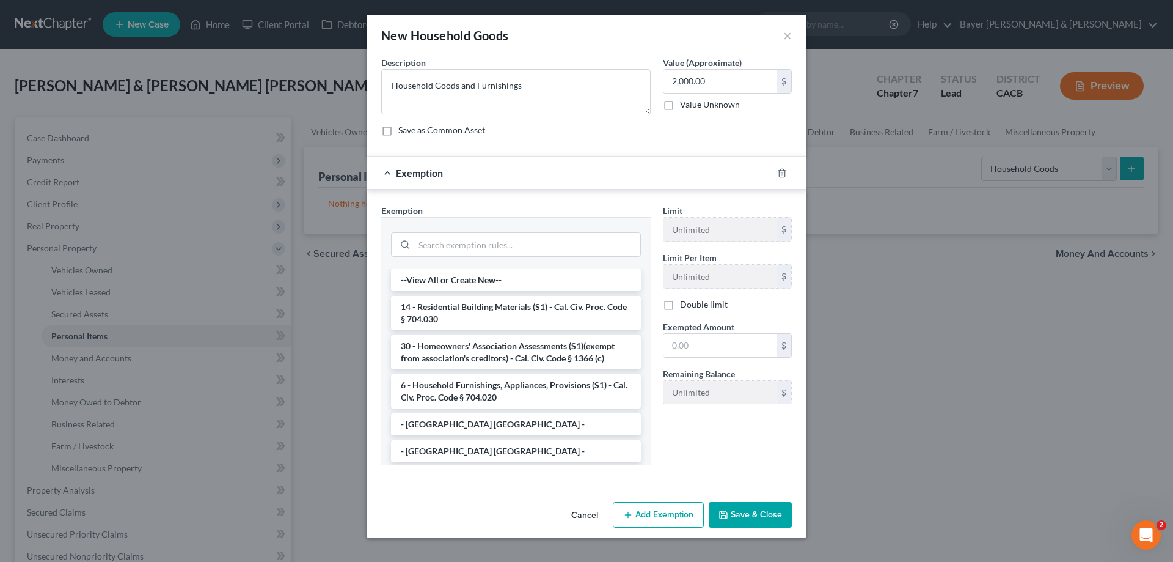
click at [518, 326] on li "6 - Household Furnishings, Appliances, Provisions (S1) - Cal. Civ. Proc. Code §…" at bounding box center [516, 391] width 250 height 34
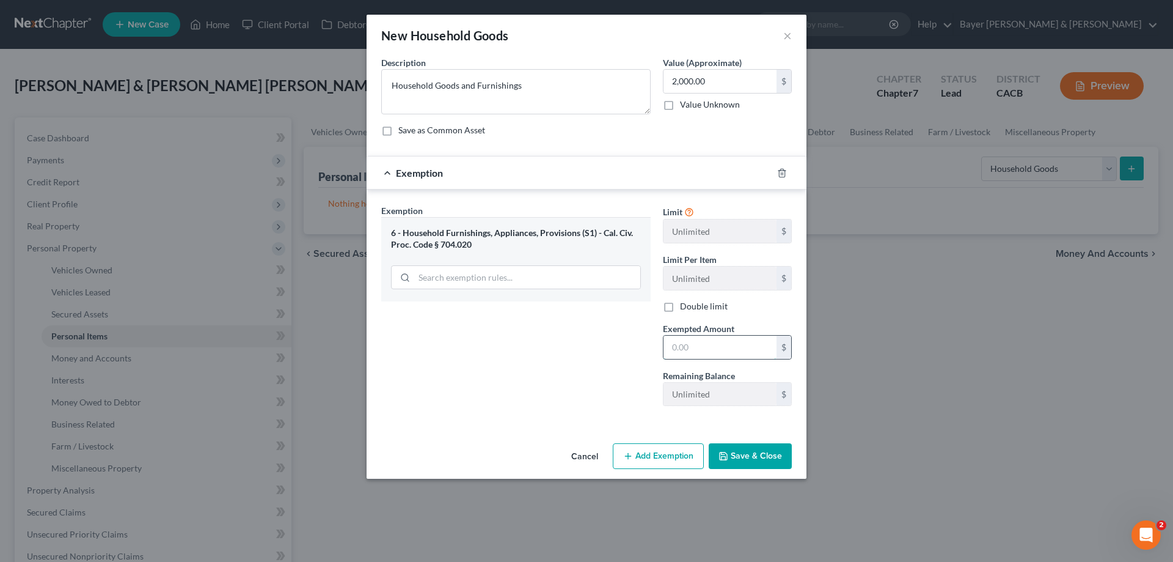
click at [740, 326] on input "text" at bounding box center [720, 347] width 113 height 23
type input "2,000.00"
click at [749, 326] on button "Save & Close" at bounding box center [750, 456] width 83 height 26
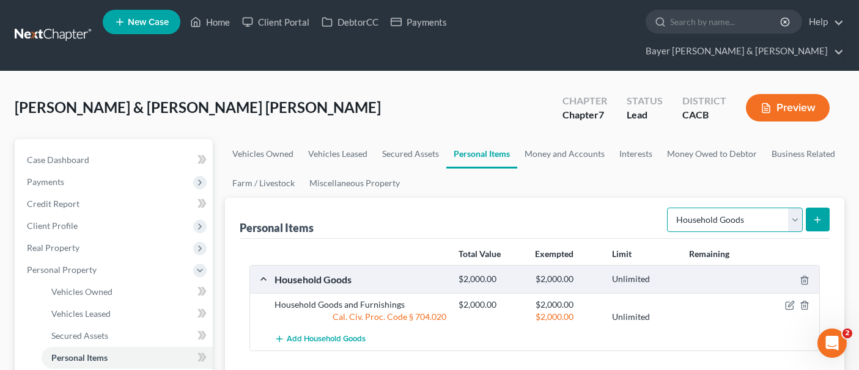
drag, startPoint x: 793, startPoint y: 197, endPoint x: 781, endPoint y: 210, distance: 16.9
click at [793, 208] on select "Select Item Type Clothing Collectibles Of Value Electronics Firearms Household …" at bounding box center [735, 220] width 136 height 24
select select "clothing"
click at [668, 208] on select "Select Item Type Clothing Collectibles Of Value Electronics Firearms Household …" at bounding box center [735, 220] width 136 height 24
click at [817, 215] on icon "submit" at bounding box center [817, 220] width 10 height 10
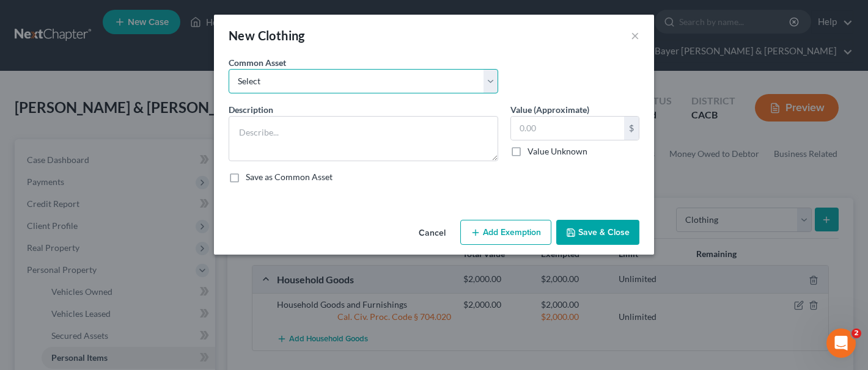
drag, startPoint x: 348, startPoint y: 81, endPoint x: 343, endPoint y: 90, distance: 9.6
click at [348, 81] on select "Select Clothing" at bounding box center [364, 81] width 270 height 24
select select "0"
click at [229, 69] on select "Select Clothing" at bounding box center [364, 81] width 270 height 24
type textarea "Clothing"
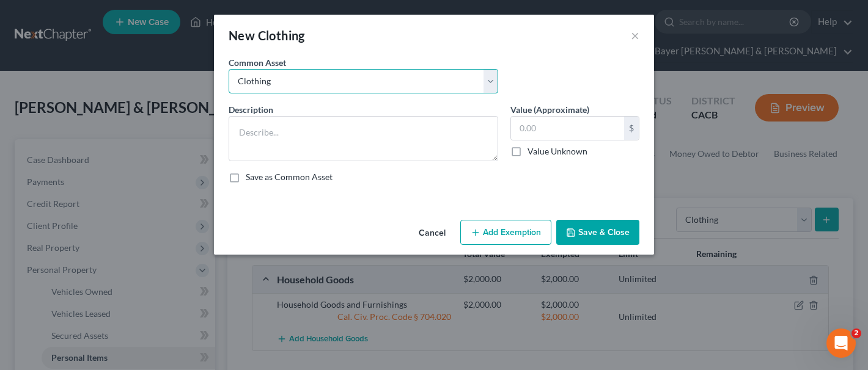
type input "1,000.00"
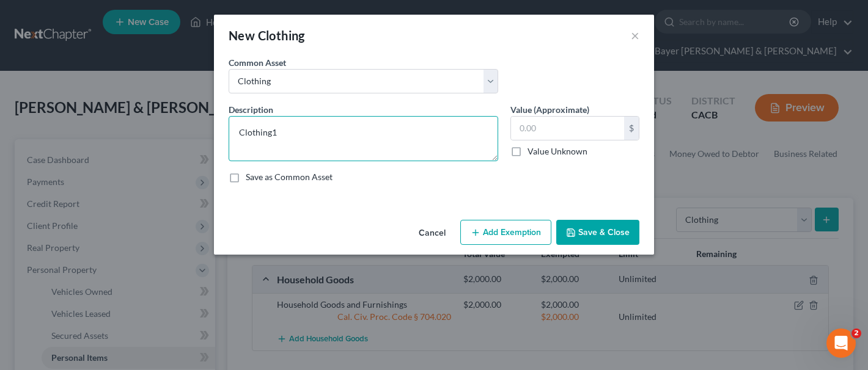
type textarea "Clothing"
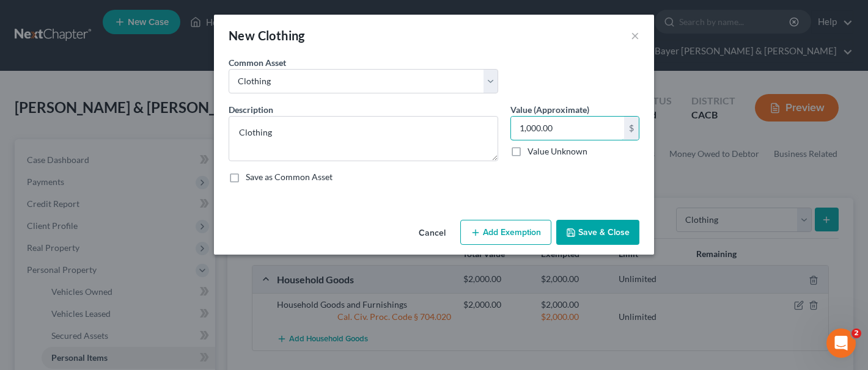
type input "1,000.00"
click at [509, 236] on button "Add Exemption" at bounding box center [505, 233] width 91 height 26
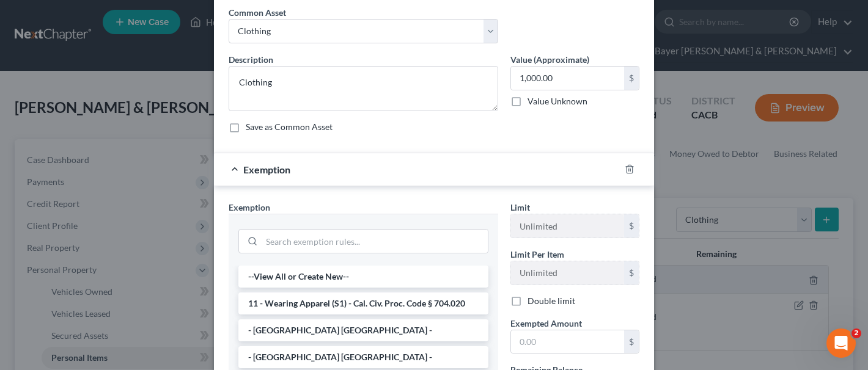
scroll to position [122, 0]
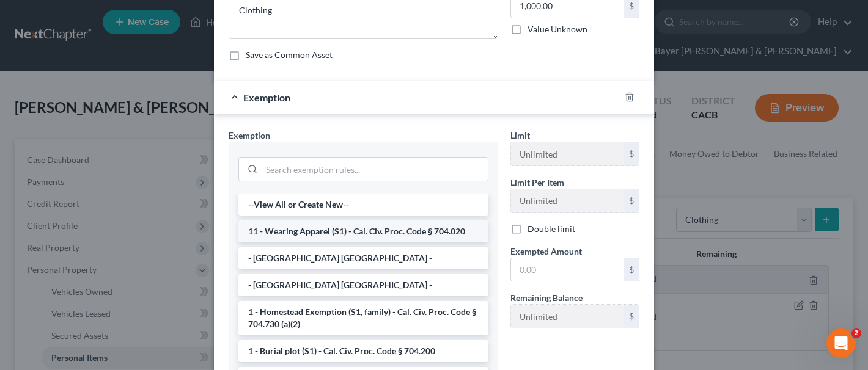
click at [374, 229] on li "11 - Wearing Apparel (S1) - Cal. Civ. Proc. Code § 704.020" at bounding box center [363, 232] width 250 height 22
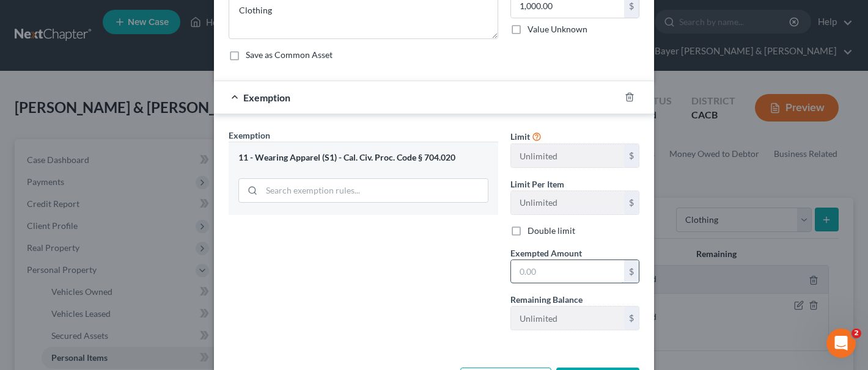
click at [567, 277] on input "text" at bounding box center [567, 271] width 113 height 23
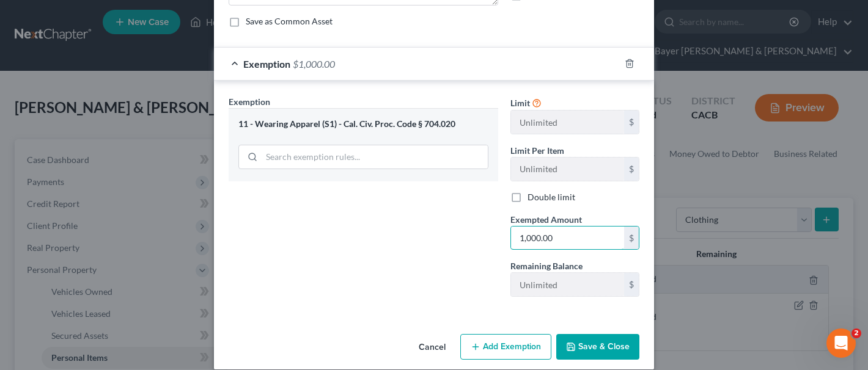
scroll to position [170, 0]
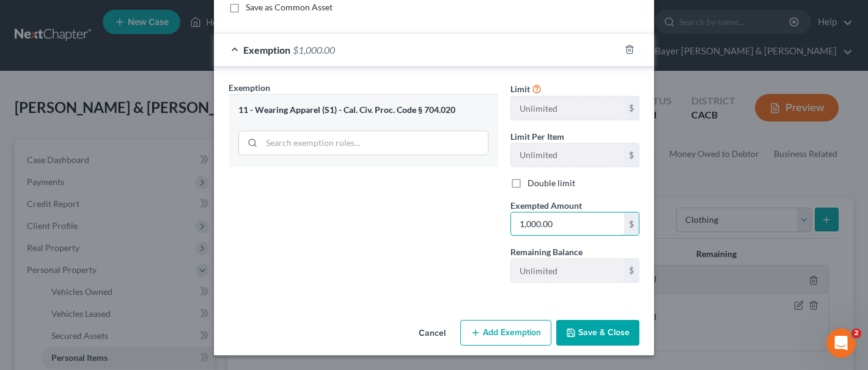
type input "1,000.00"
drag, startPoint x: 590, startPoint y: 323, endPoint x: 581, endPoint y: 340, distance: 20.2
click at [590, 323] on button "Save & Close" at bounding box center [597, 333] width 83 height 26
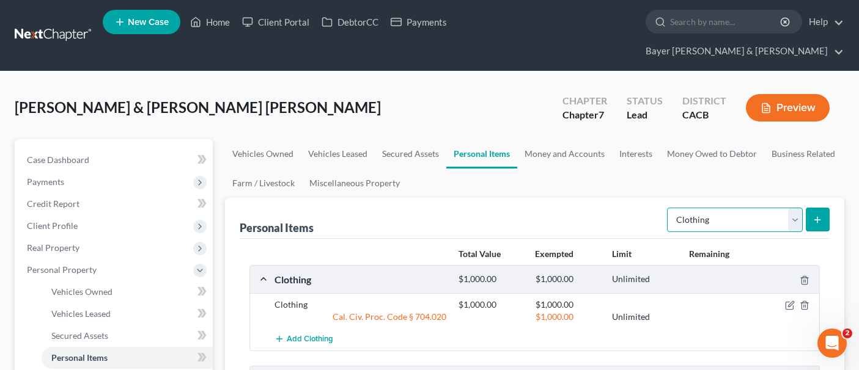
click at [722, 208] on select "Select Item Type Clothing Collectibles Of Value Electronics Firearms Household …" at bounding box center [735, 220] width 136 height 24
select select "electronics"
click at [668, 208] on select "Select Item Type Clothing Collectibles Of Value Electronics Firearms Household …" at bounding box center [735, 220] width 136 height 24
click at [818, 208] on button "submit" at bounding box center [818, 220] width 24 height 24
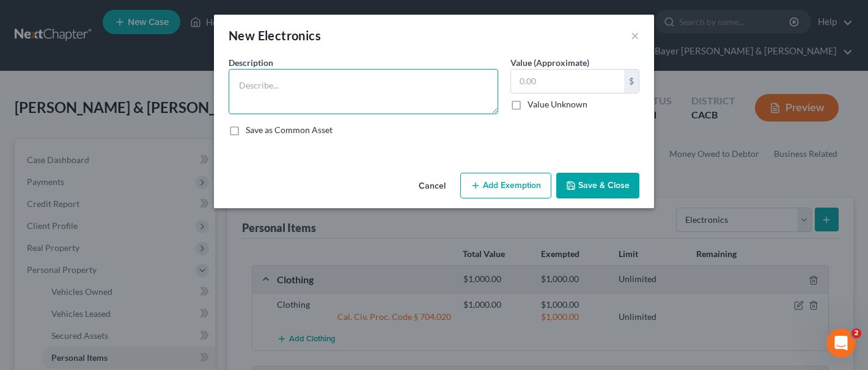
drag, startPoint x: 277, startPoint y: 95, endPoint x: 278, endPoint y: 81, distance: 14.1
click at [278, 89] on textarea at bounding box center [364, 91] width 270 height 45
type textarea "Cell phones"
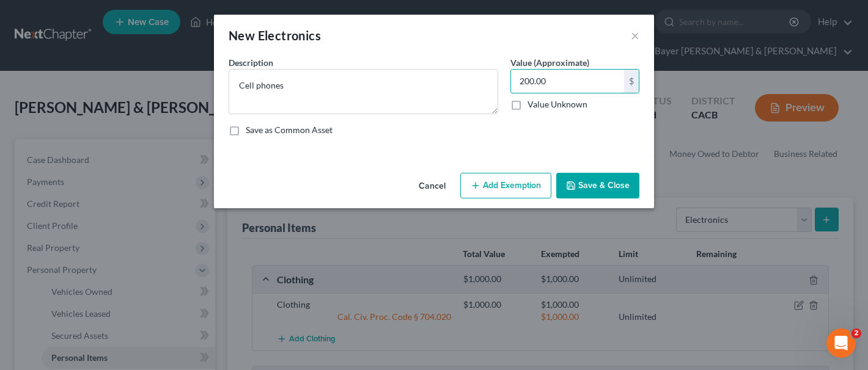
type input "200.00"
click at [521, 189] on button "Add Exemption" at bounding box center [505, 186] width 91 height 26
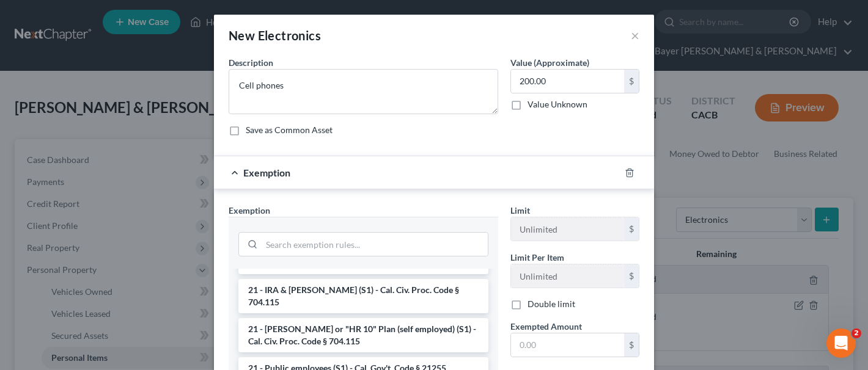
scroll to position [733, 0]
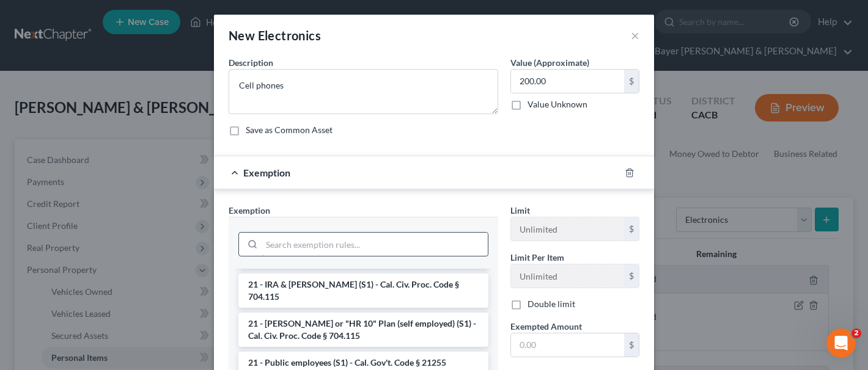
click at [314, 238] on input "search" at bounding box center [375, 244] width 226 height 23
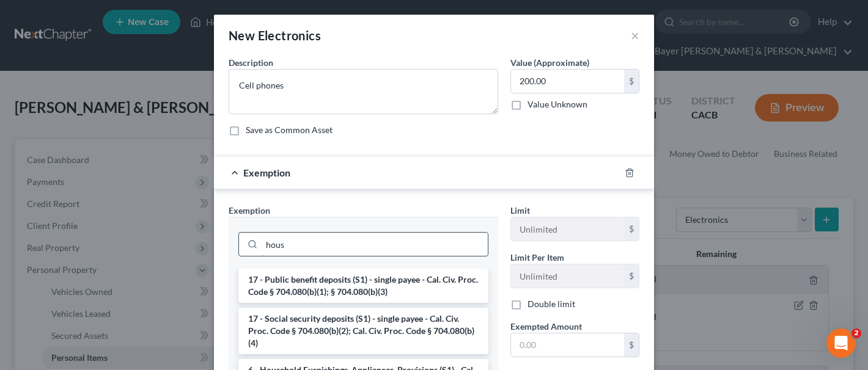
scroll to position [0, 0]
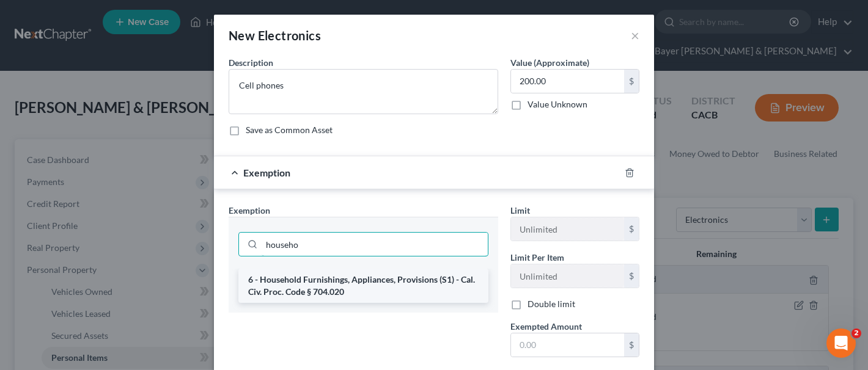
type input "househo"
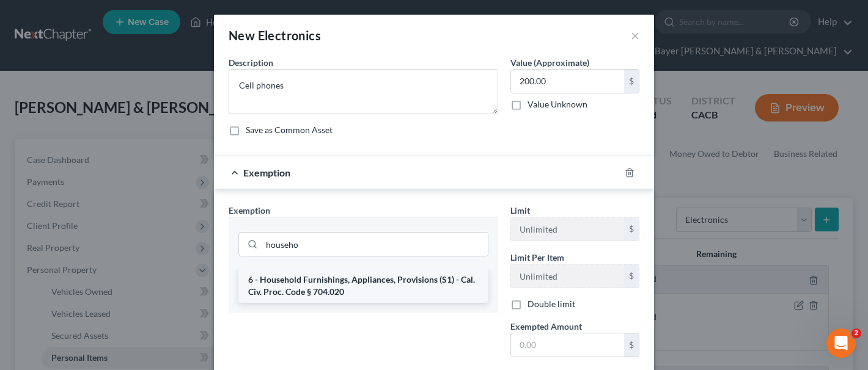
click at [401, 284] on li "6 - Household Furnishings, Appliances, Provisions (S1) - Cal. Civ. Proc. Code §…" at bounding box center [363, 286] width 250 height 34
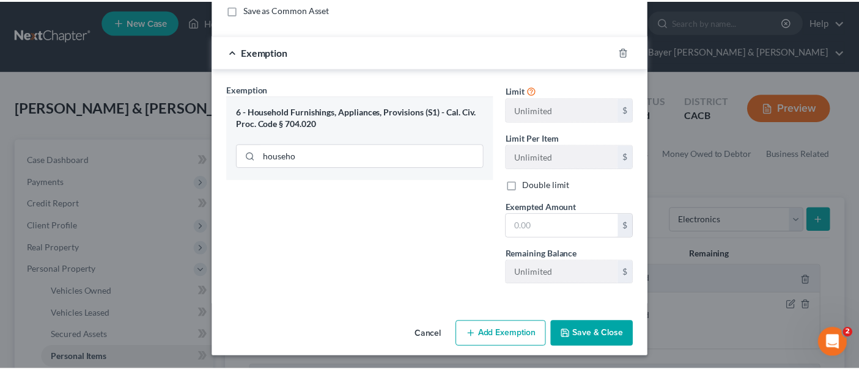
scroll to position [122, 0]
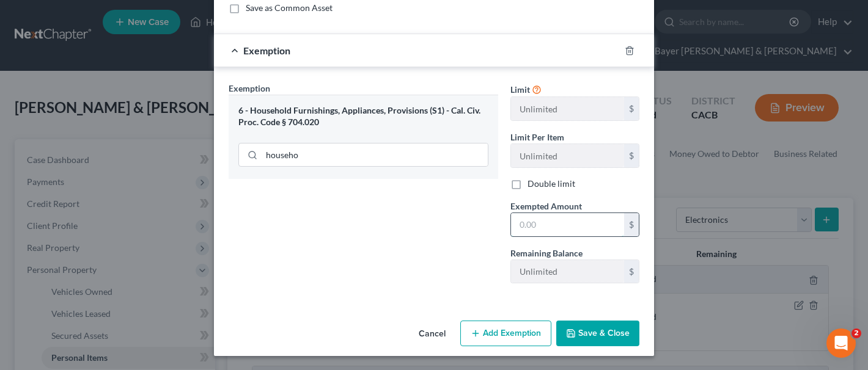
click at [544, 232] on input "text" at bounding box center [567, 224] width 113 height 23
type input "200.00"
click at [606, 326] on button "Save & Close" at bounding box center [597, 334] width 83 height 26
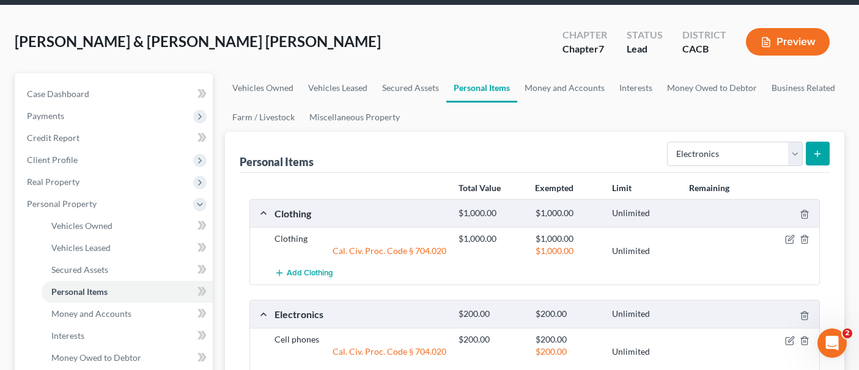
scroll to position [61, 0]
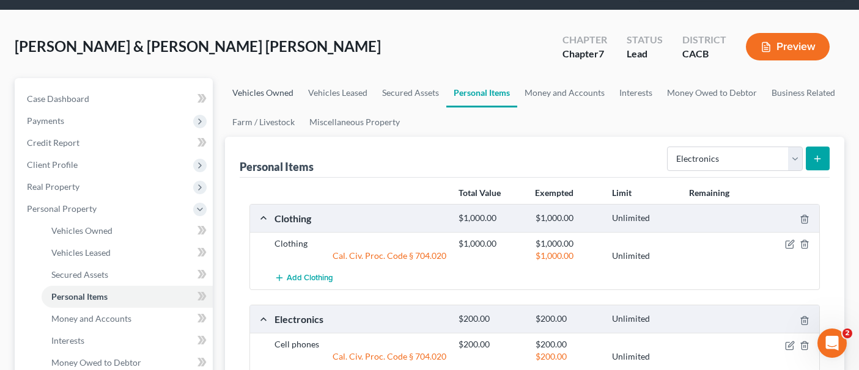
click at [270, 78] on link "Vehicles Owned" at bounding box center [263, 92] width 76 height 29
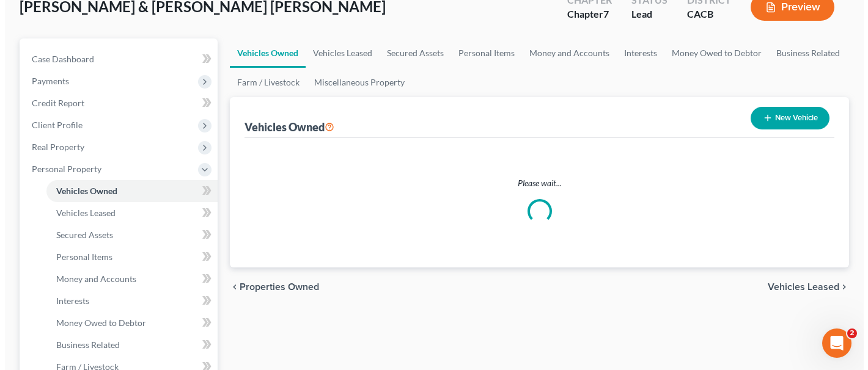
scroll to position [122, 0]
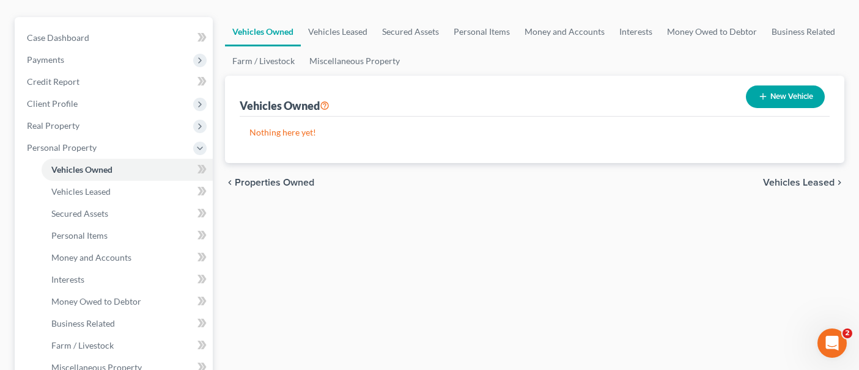
click at [792, 86] on button "New Vehicle" at bounding box center [785, 97] width 79 height 23
select select "0"
select select "2"
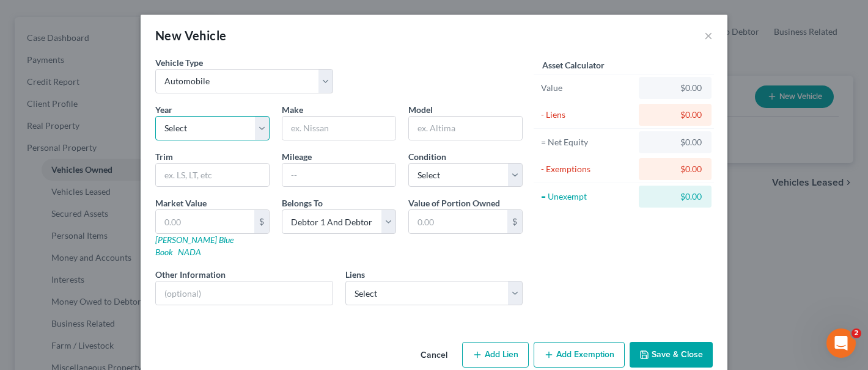
click at [222, 123] on select "Select 2026 2025 2024 2023 2022 2021 2020 2019 2018 2017 2016 2015 2014 2013 20…" at bounding box center [212, 128] width 114 height 24
select select "14"
click at [155, 116] on select "Select 2026 2025 2024 2023 2022 2021 2020 2019 2018 2017 2016 2015 2014 2013 20…" at bounding box center [212, 128] width 114 height 24
click at [336, 130] on input "text" at bounding box center [338, 128] width 113 height 23
type input "Kia"
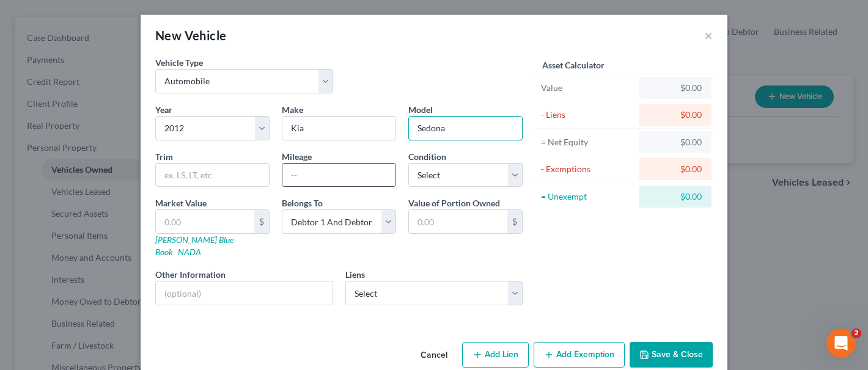
type input "Sedona"
click at [324, 174] on input "text" at bounding box center [338, 175] width 113 height 23
type input "95,000"
click at [216, 215] on input "text" at bounding box center [205, 221] width 98 height 23
type input "5"
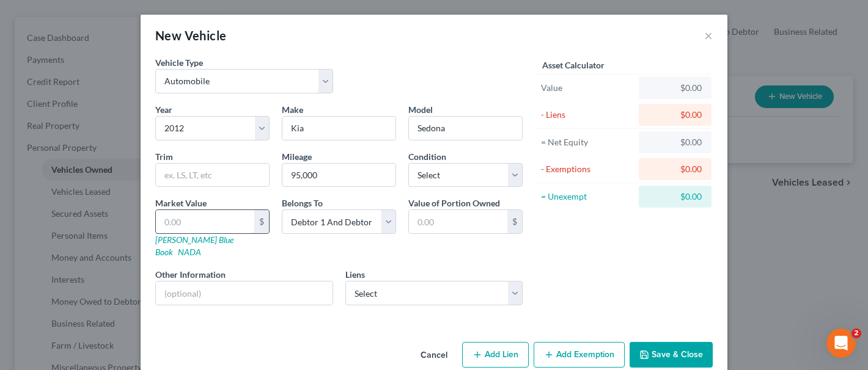
type input "5.00"
type input "52"
type input "52.00"
type input "520"
type input "520.00"
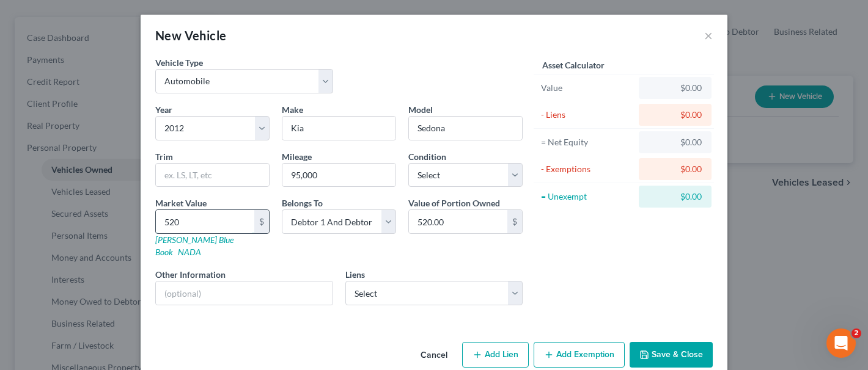
type input "5200"
type input "5,200.00"
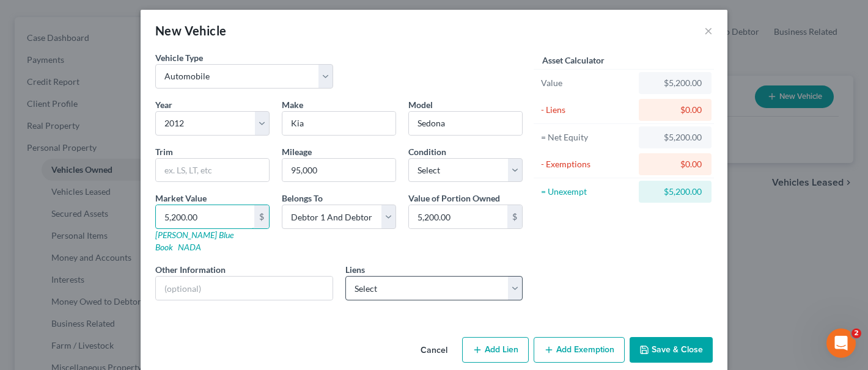
scroll to position [10, 0]
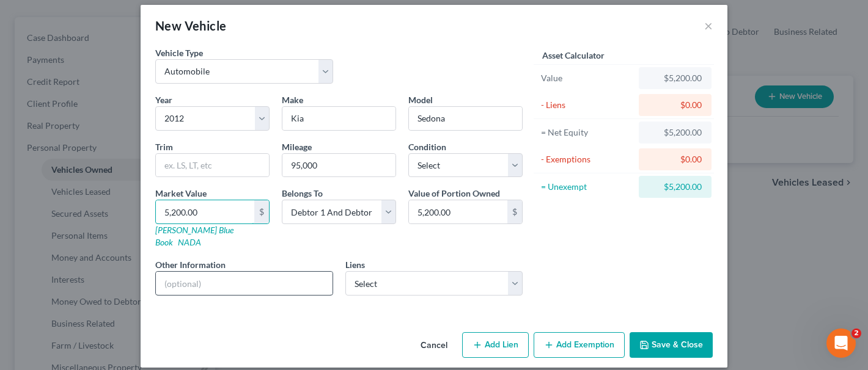
type input "5,200.00"
click at [278, 274] on input "text" at bounding box center [244, 283] width 177 height 23
type input "(Free and Clear)"
click at [559, 326] on button "Add Exemption" at bounding box center [579, 345] width 91 height 26
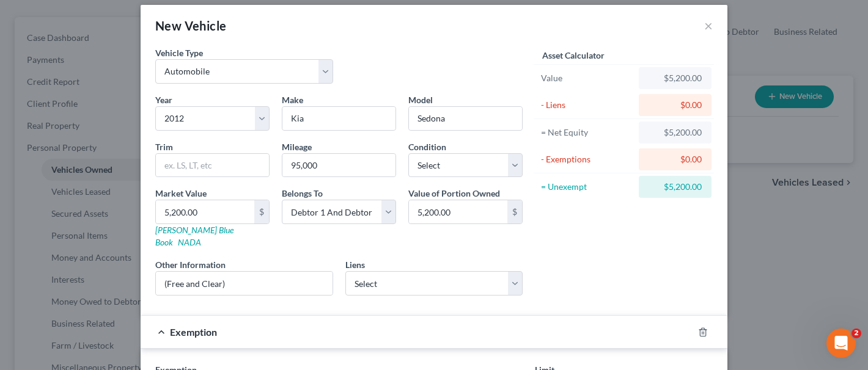
scroll to position [254, 0]
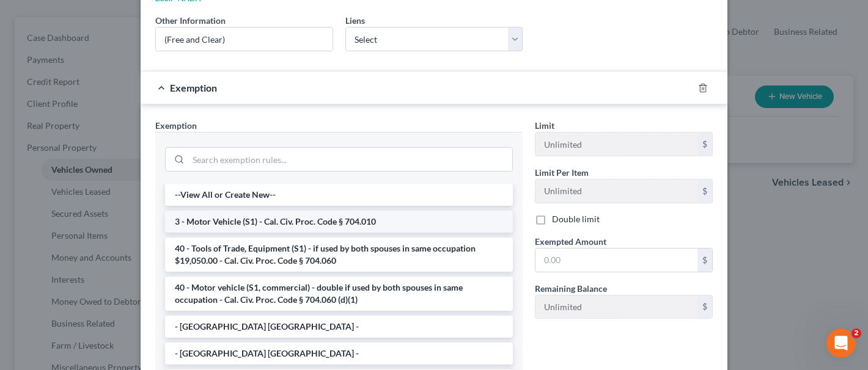
click at [353, 211] on li "3 - Motor Vehicle (S1) - Cal. Civ. Proc. Code § 704.010" at bounding box center [339, 222] width 348 height 22
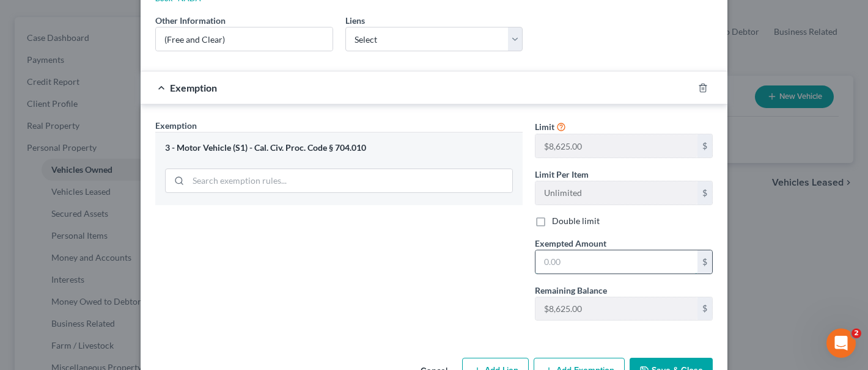
click at [586, 252] on input "text" at bounding box center [616, 262] width 162 height 23
type input "5,200.00"
click at [665, 326] on button "Save & Close" at bounding box center [671, 371] width 83 height 26
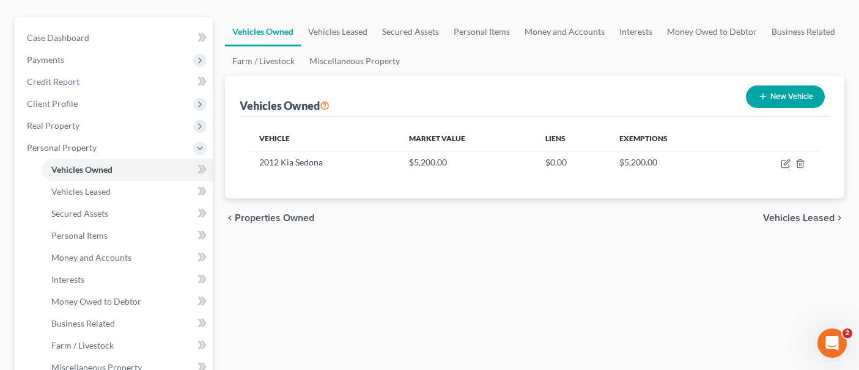
click at [779, 86] on button "New Vehicle" at bounding box center [785, 97] width 79 height 23
select select "0"
select select "2"
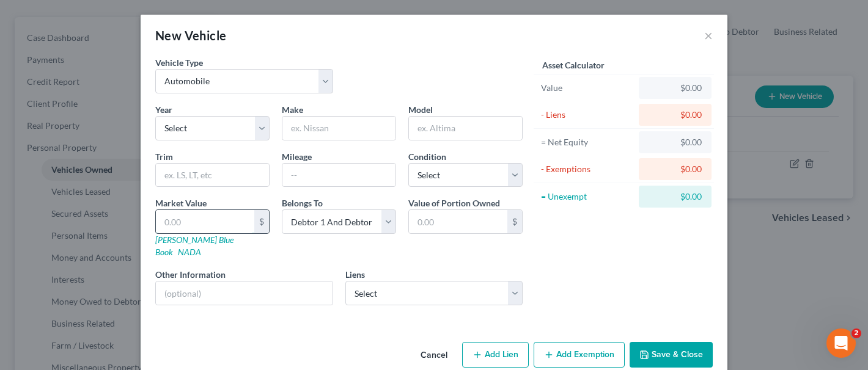
click at [221, 218] on input "text" at bounding box center [205, 221] width 98 height 23
type input "3"
type input "3.00"
type input "38"
type input "38.00"
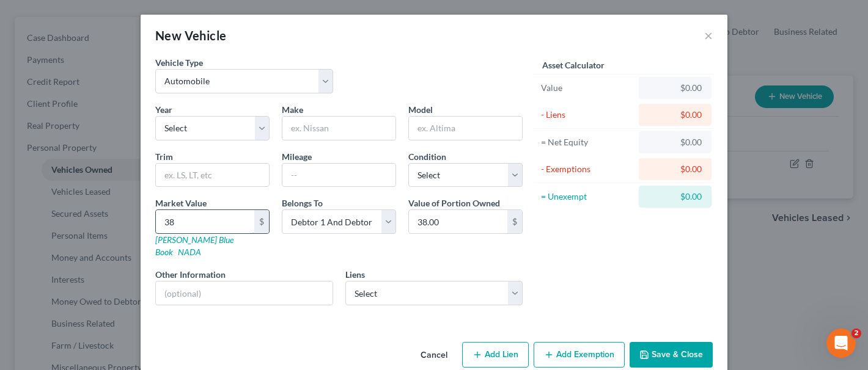
type input "381"
type input "381.00"
type input "3811"
type input "3,811.00"
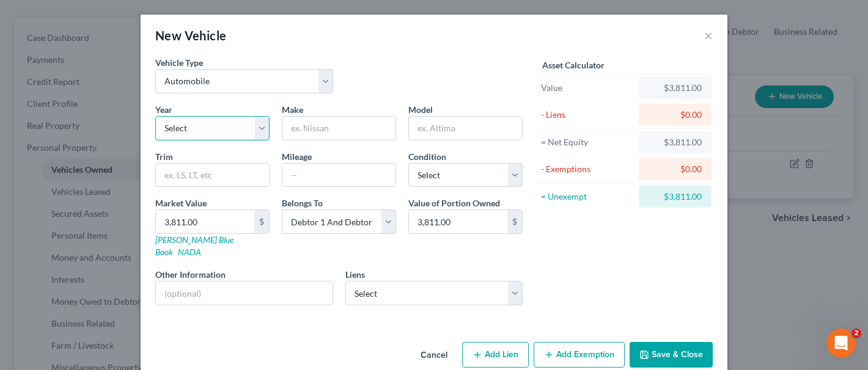
click at [204, 130] on select "Select 2026 2025 2024 2023 2022 2021 2020 2019 2018 2017 2016 2015 2014 2013 20…" at bounding box center [212, 128] width 114 height 24
select select "19"
click at [155, 116] on select "Select 2026 2025 2024 2023 2022 2021 2020 2019 2018 2017 2016 2015 2014 2013 20…" at bounding box center [212, 128] width 114 height 24
drag, startPoint x: 336, startPoint y: 120, endPoint x: 334, endPoint y: 132, distance: 12.3
click at [336, 122] on input "text" at bounding box center [338, 128] width 113 height 23
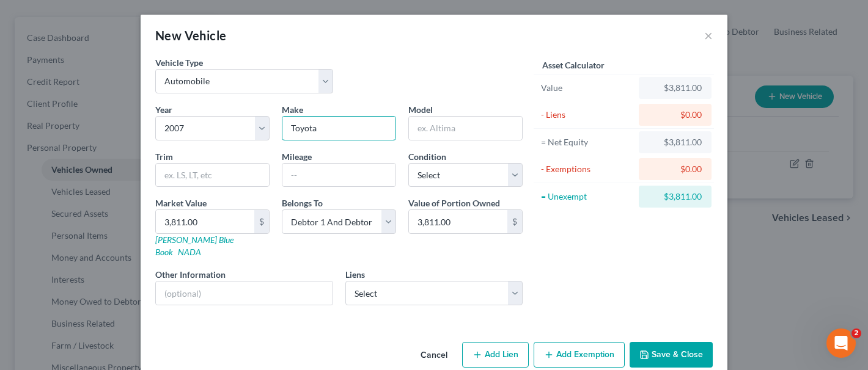
type input "Toyota"
click at [453, 131] on input "text" at bounding box center [465, 128] width 113 height 23
type input "Prius"
type input "200,000"
click at [258, 282] on input "text" at bounding box center [244, 293] width 177 height 23
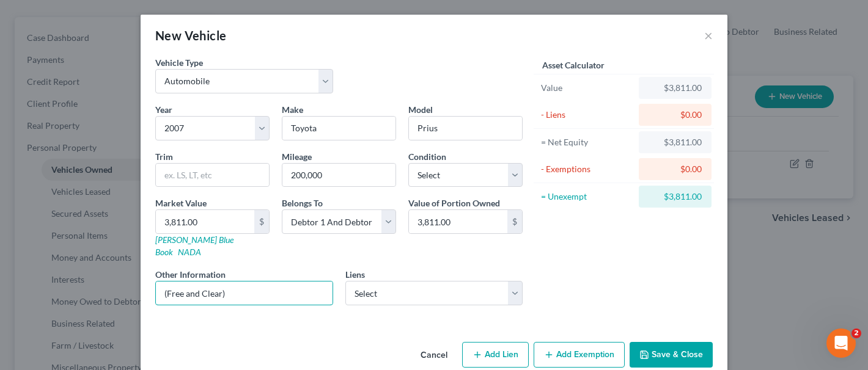
type input "(Free and Clear)"
click at [582, 326] on button "Add Exemption" at bounding box center [579, 355] width 91 height 26
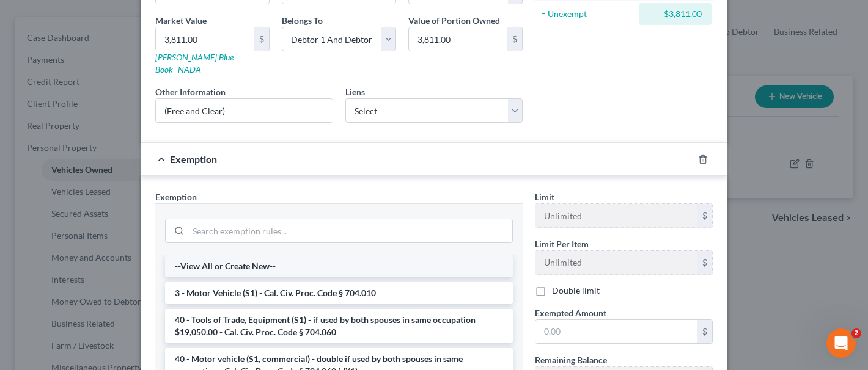
scroll to position [183, 0]
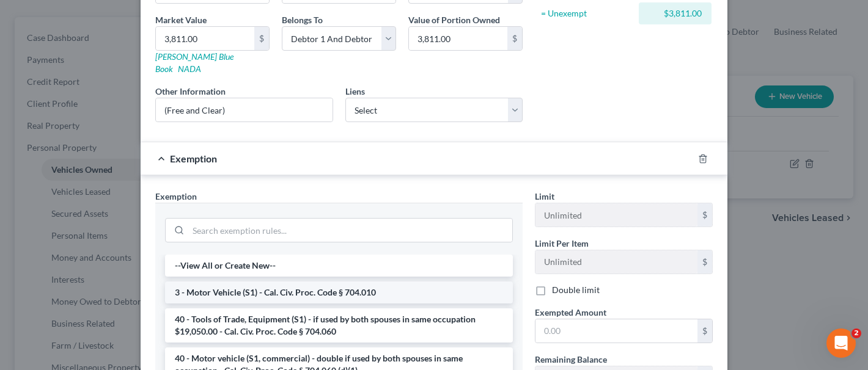
click at [281, 282] on li "3 - Motor Vehicle (S1) - Cal. Civ. Proc. Code § 704.010" at bounding box center [339, 293] width 348 height 22
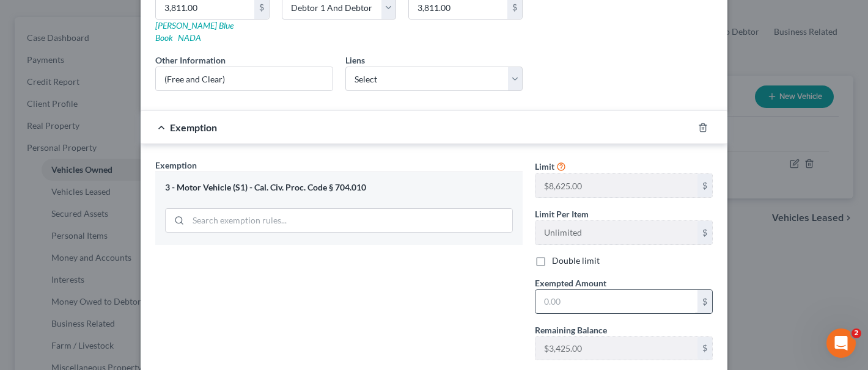
scroll to position [244, 0]
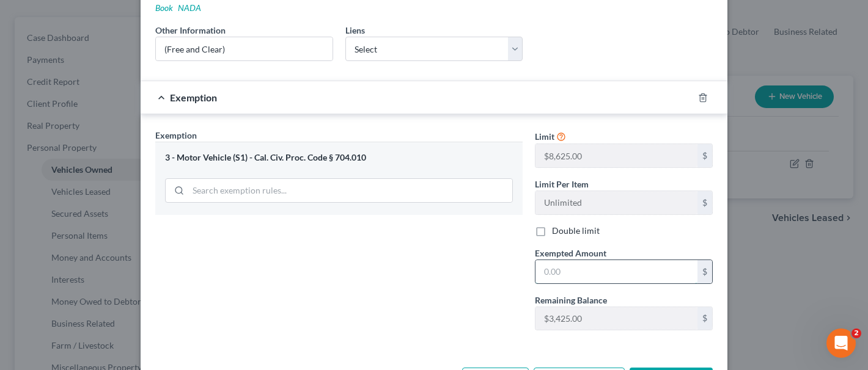
click at [591, 260] on input "text" at bounding box center [616, 271] width 162 height 23
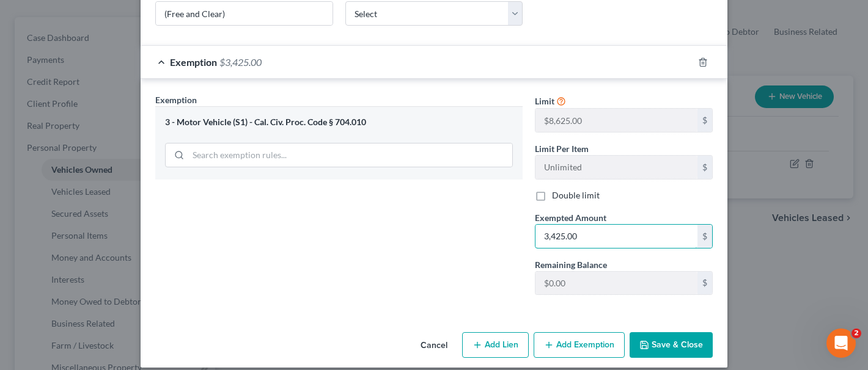
type input "3,425.00"
click at [669, 326] on button "Save & Close" at bounding box center [671, 345] width 83 height 26
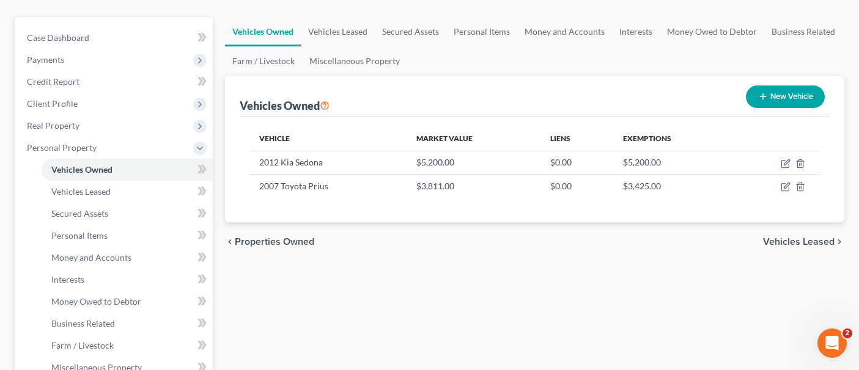
click at [783, 86] on button "New Vehicle" at bounding box center [785, 97] width 79 height 23
select select "0"
select select "2"
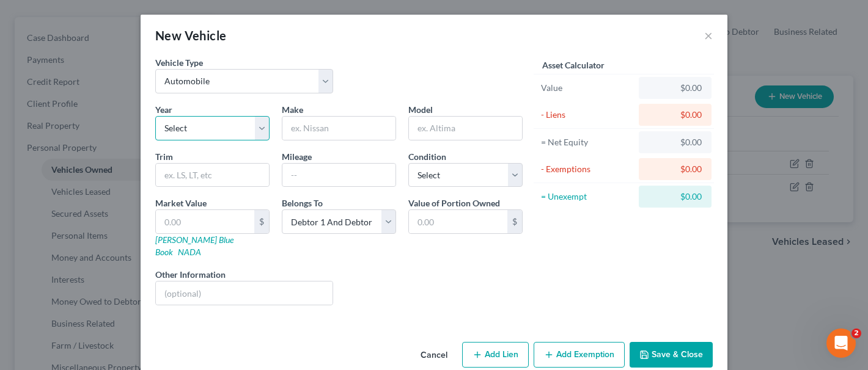
click at [233, 129] on select "Select 2026 2025 2024 2023 2022 2021 2020 2019 2018 2017 2016 2015 2014 2013 20…" at bounding box center [212, 128] width 114 height 24
select select "14"
click at [155, 116] on select "Select 2026 2025 2024 2023 2022 2021 2020 2019 2018 2017 2016 2015 2014 2013 20…" at bounding box center [212, 128] width 114 height 24
click at [321, 132] on input "text" at bounding box center [338, 128] width 113 height 23
type input "Kia"
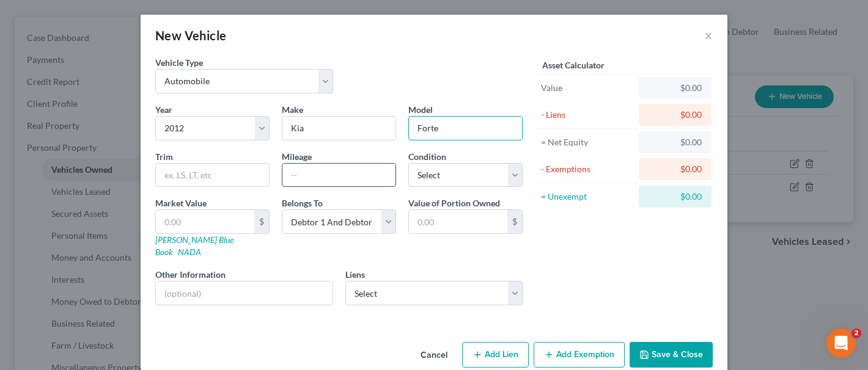
type input "Forte"
click at [343, 177] on input "text" at bounding box center [338, 175] width 113 height 23
click at [208, 221] on input "text" at bounding box center [205, 221] width 98 height 23
type input "5"
type input "5.00"
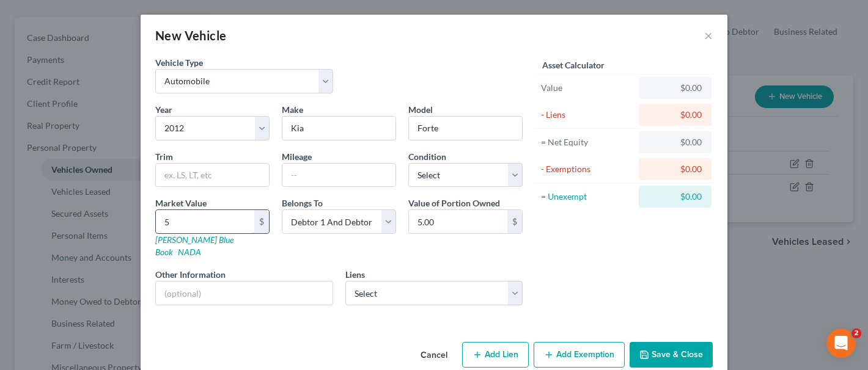
type input "50"
type input "50.00"
type input "500"
type input "500.00"
type input "5000"
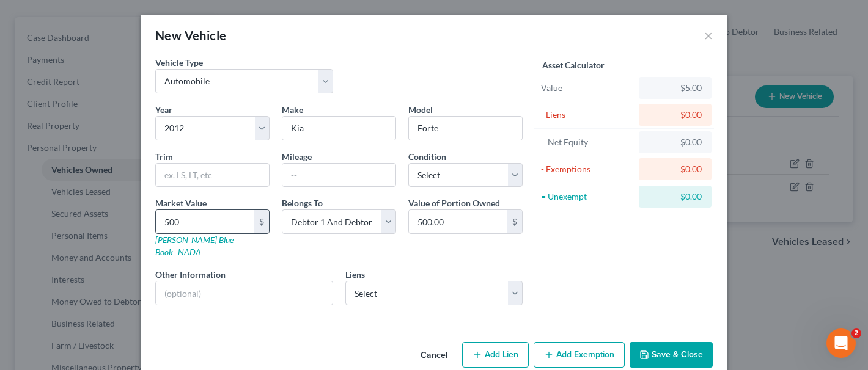
type input "5,000.00"
click at [220, 282] on input "text" at bounding box center [244, 293] width 177 height 23
type input "(Free and Clear)"
click at [559, 326] on button "Add Exemption" at bounding box center [579, 355] width 91 height 26
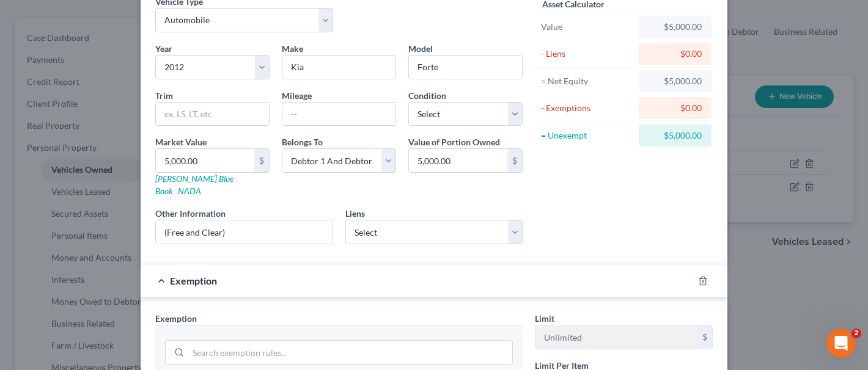
scroll to position [306, 0]
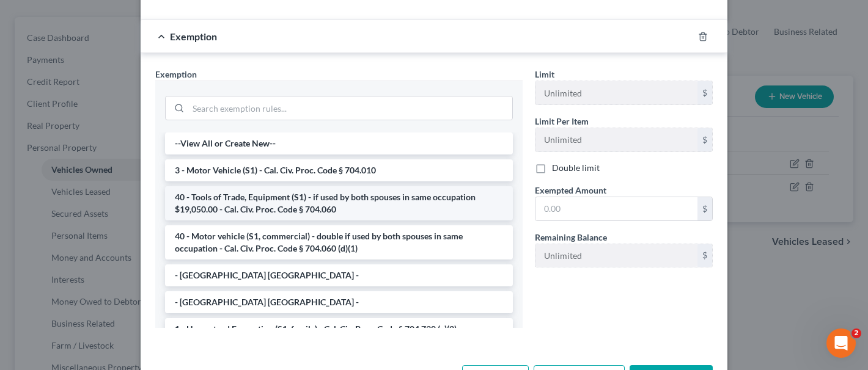
click at [318, 194] on li "40 - Tools of Trade, Equipment (S1) - if used by both spouses in same occupatio…" at bounding box center [339, 203] width 348 height 34
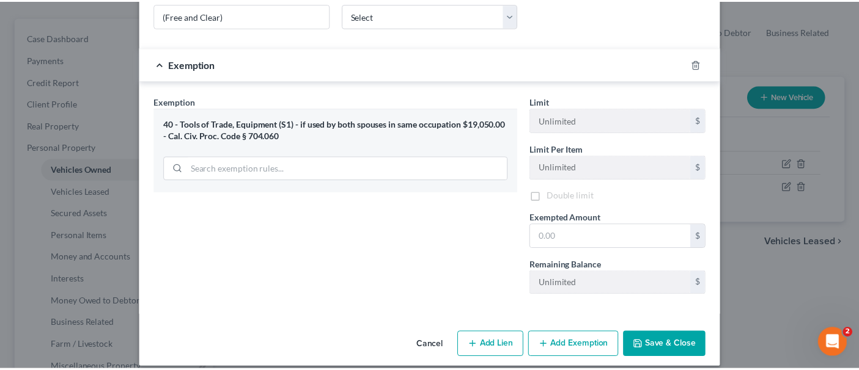
scroll to position [280, 0]
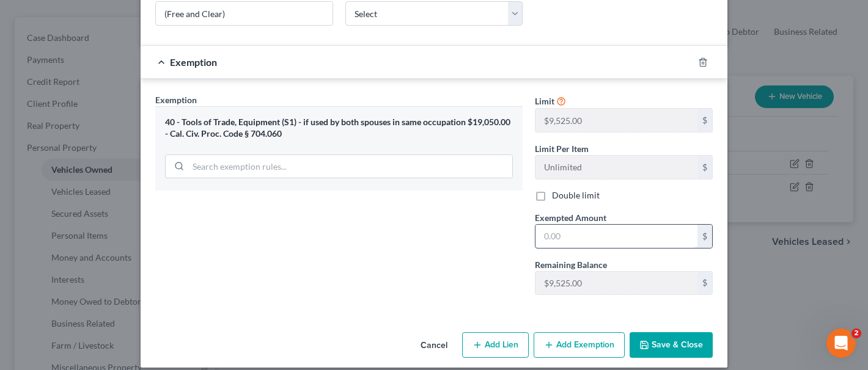
click at [630, 225] on input "text" at bounding box center [616, 236] width 162 height 23
type input "5,000.00"
click at [669, 326] on button "Save & Close" at bounding box center [671, 345] width 83 height 26
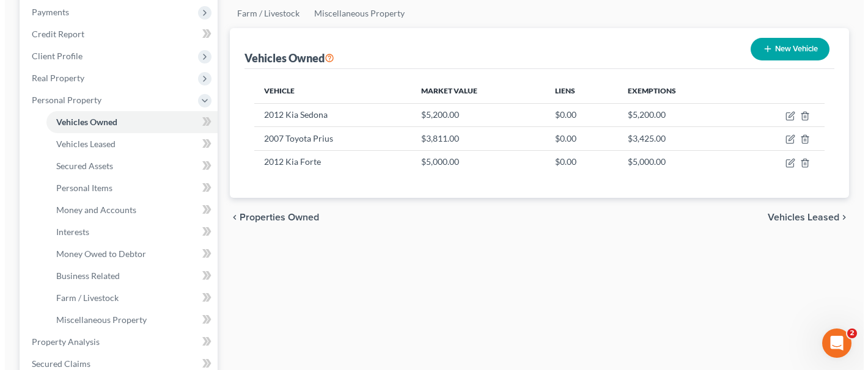
scroll to position [0, 0]
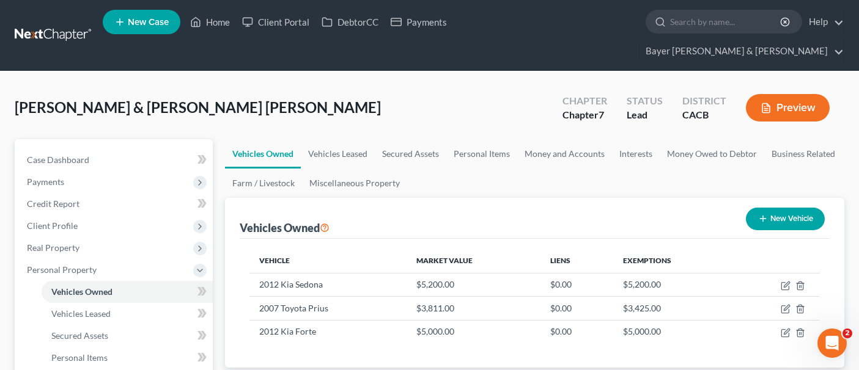
click at [784, 94] on button "Preview" at bounding box center [788, 108] width 84 height 28
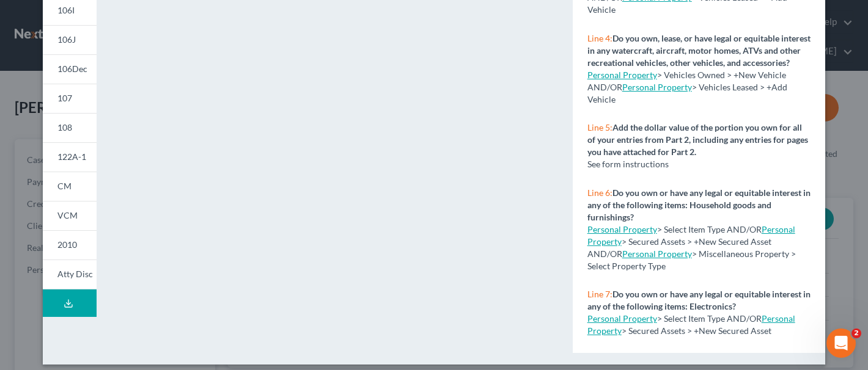
scroll to position [319, 0]
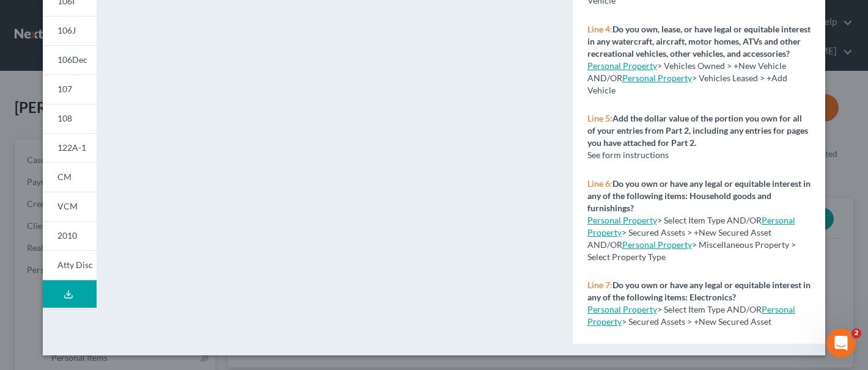
click at [71, 290] on button "Download Draft" at bounding box center [70, 295] width 54 height 28
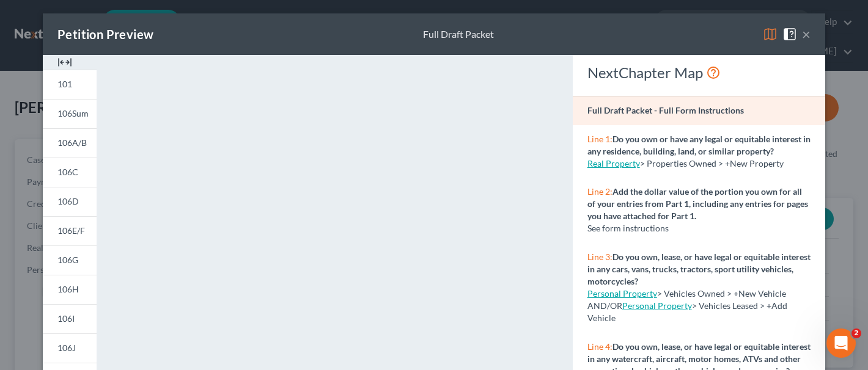
scroll to position [0, 0]
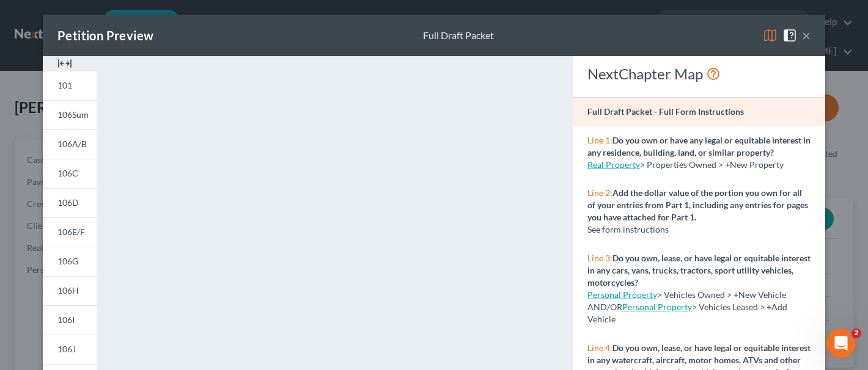
click at [802, 33] on button "×" at bounding box center [806, 35] width 9 height 15
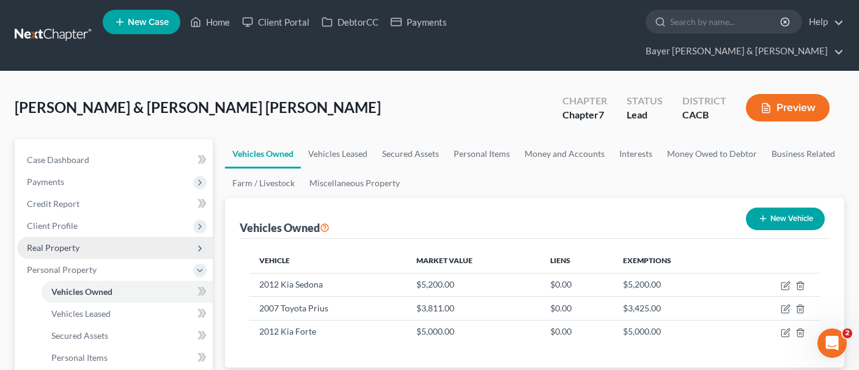
click at [105, 237] on span "Real Property" at bounding box center [115, 248] width 196 height 22
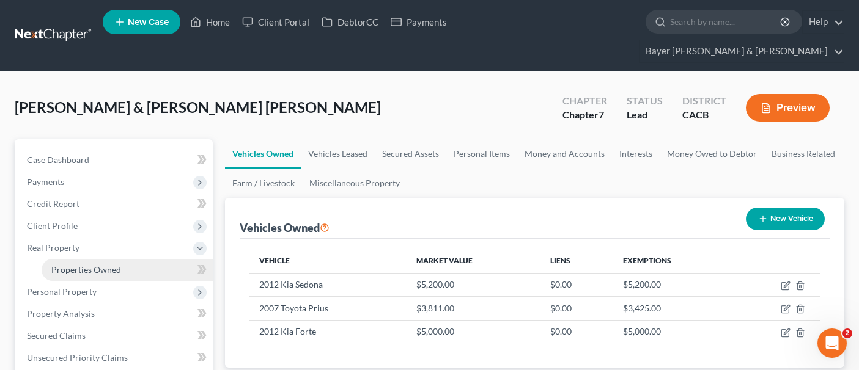
click at [100, 265] on span "Properties Owned" at bounding box center [86, 270] width 70 height 10
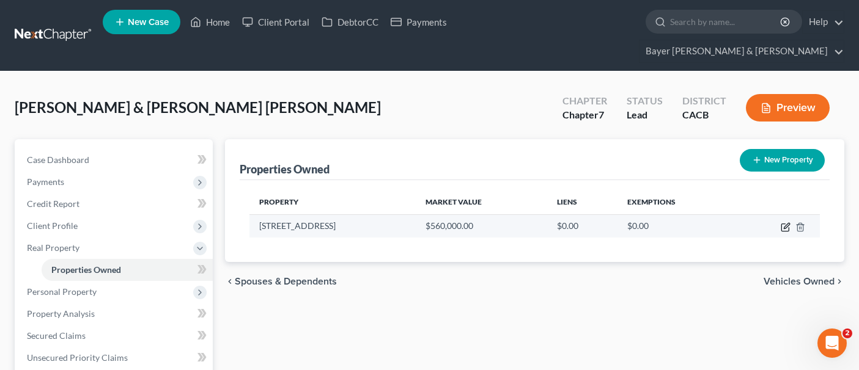
click at [784, 223] on icon "button" at bounding box center [787, 226] width 6 height 6
select select "4"
select select "2"
select select "0"
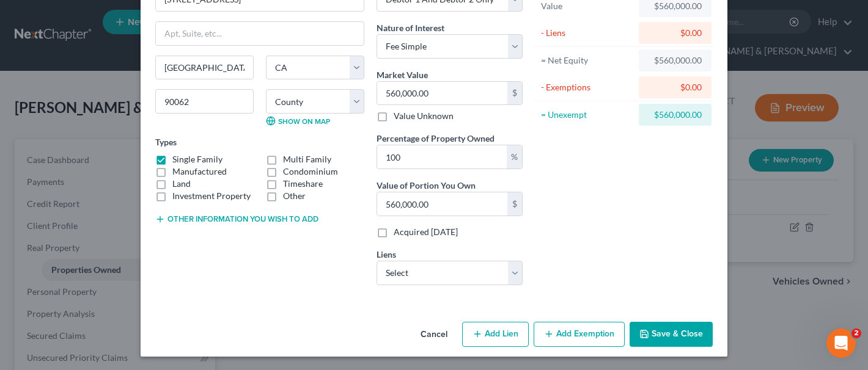
scroll to position [83, 0]
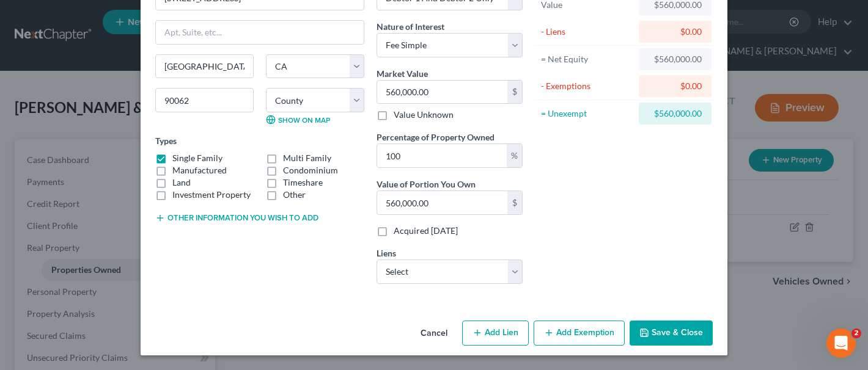
click at [575, 326] on button "Add Exemption" at bounding box center [579, 334] width 91 height 26
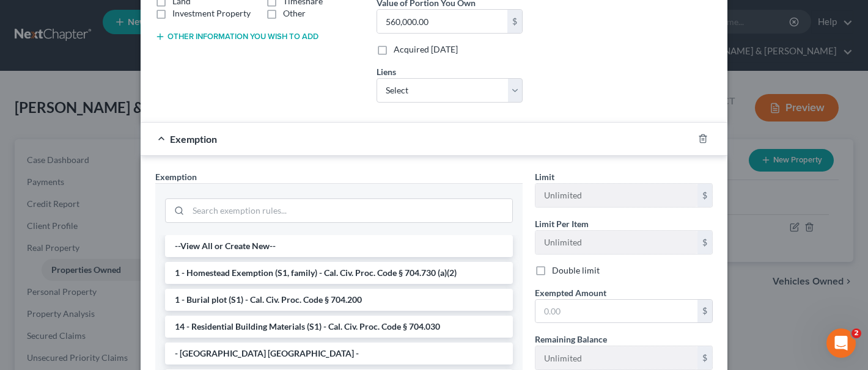
scroll to position [266, 0]
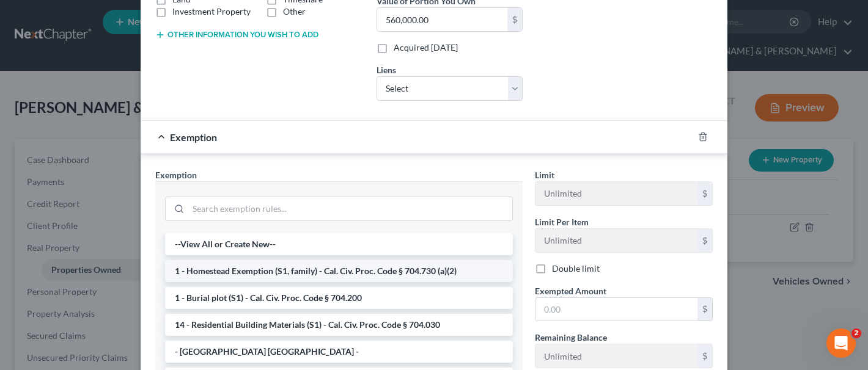
click at [310, 269] on li "1 - Homestead Exemption (S1, family) - Cal. Civ. Proc. Code § 704.730 (a)(2)" at bounding box center [339, 271] width 348 height 22
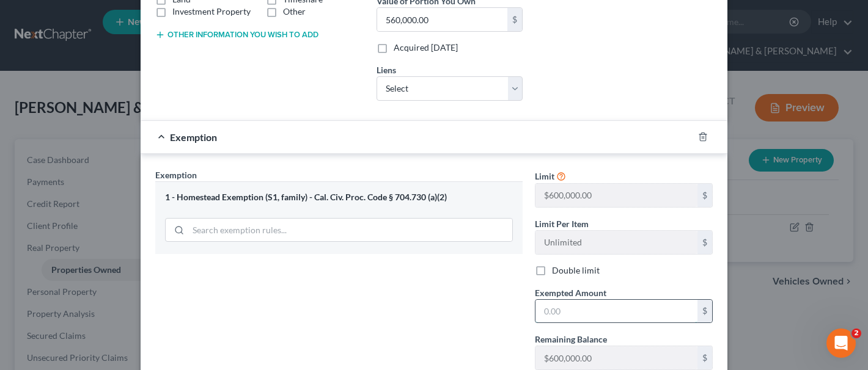
click at [590, 306] on input "text" at bounding box center [616, 311] width 162 height 23
type input "722,507.00"
click at [447, 324] on div "Exemption Set must be selected for CA. Exemption * 1 - Homestead Exemption (S1,…" at bounding box center [339, 274] width 380 height 211
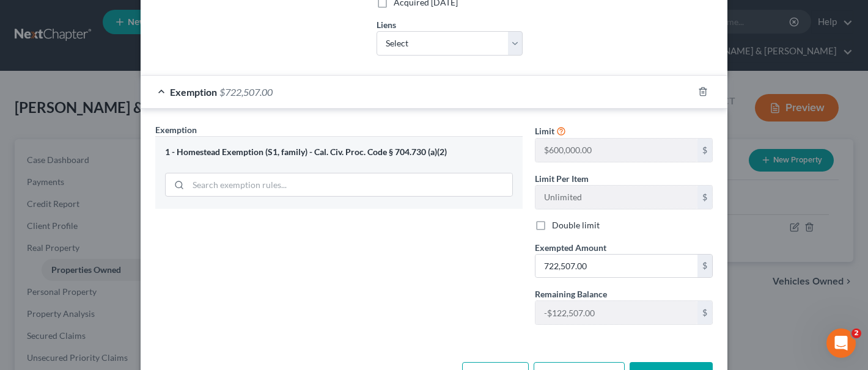
scroll to position [354, 0]
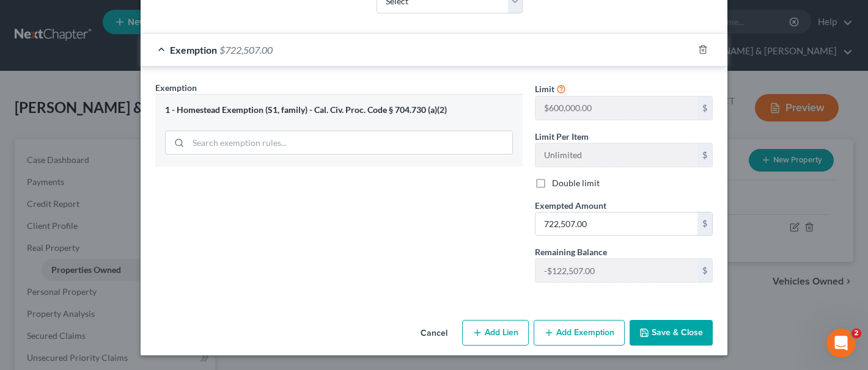
click at [663, 326] on button "Save & Close" at bounding box center [671, 333] width 83 height 26
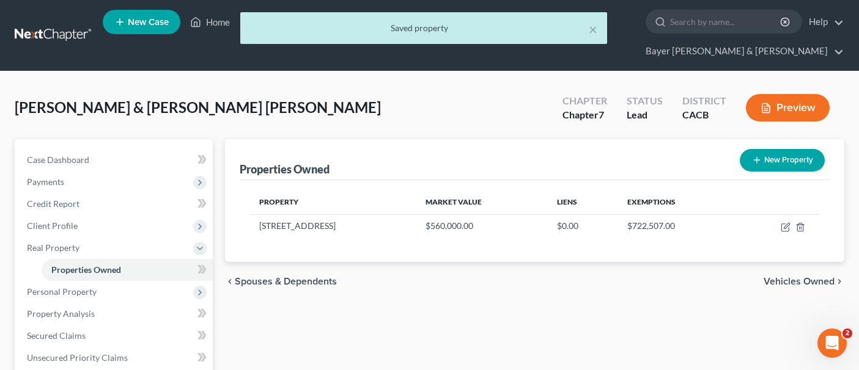
click at [758, 94] on button "Preview" at bounding box center [788, 108] width 84 height 28
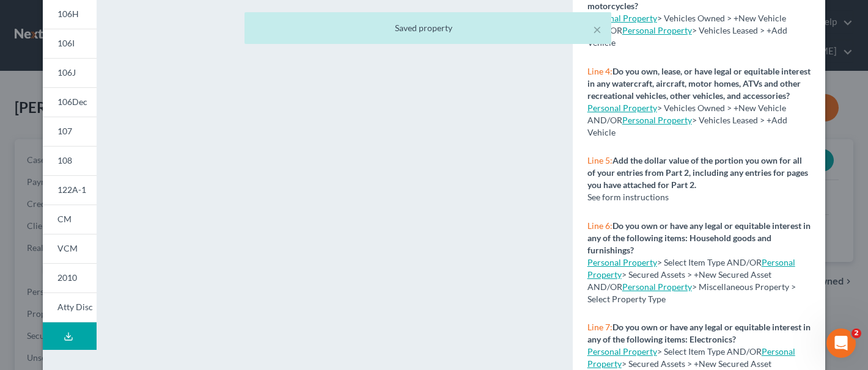
scroll to position [307, 0]
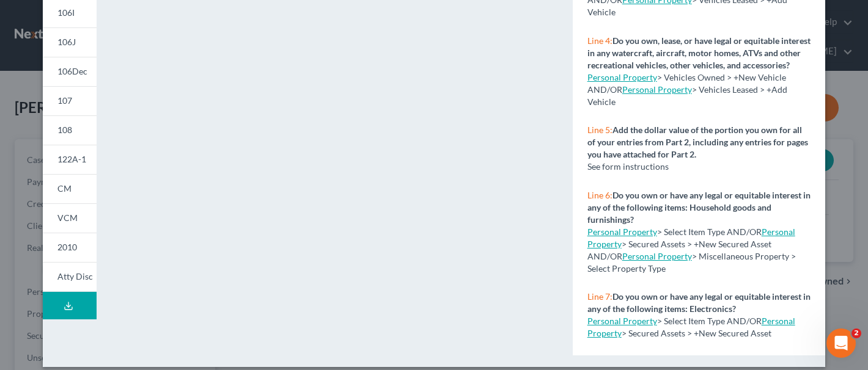
click at [73, 304] on button "Download Draft" at bounding box center [70, 306] width 54 height 28
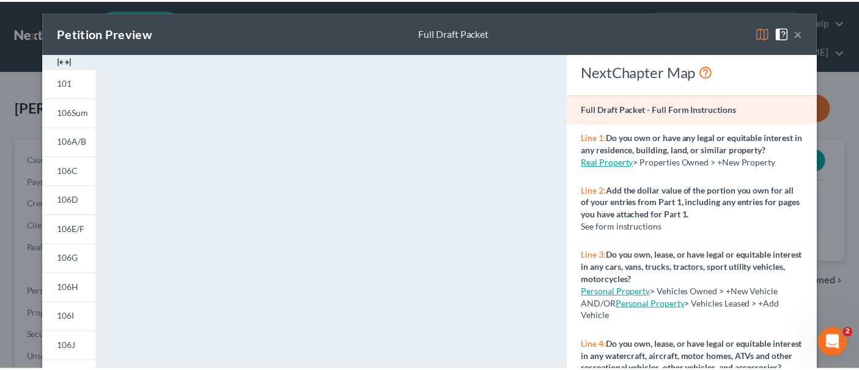
scroll to position [2, 0]
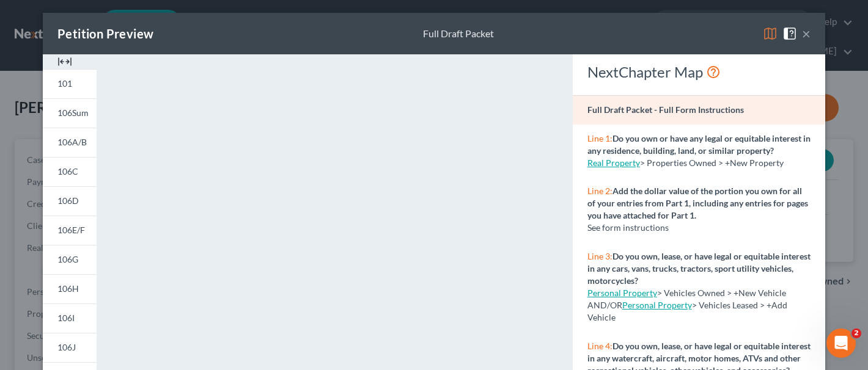
click at [802, 33] on button "×" at bounding box center [806, 33] width 9 height 15
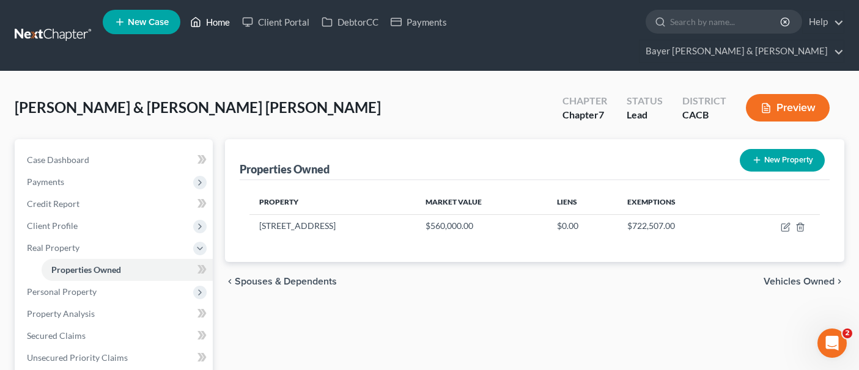
click at [214, 26] on link "Home" at bounding box center [210, 22] width 52 height 22
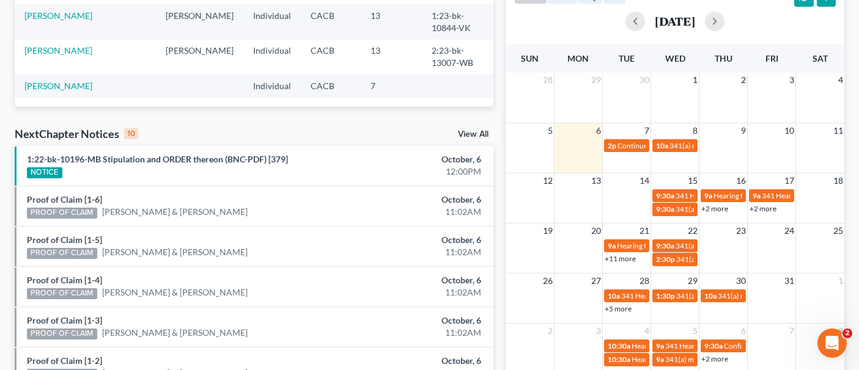
scroll to position [367, 0]
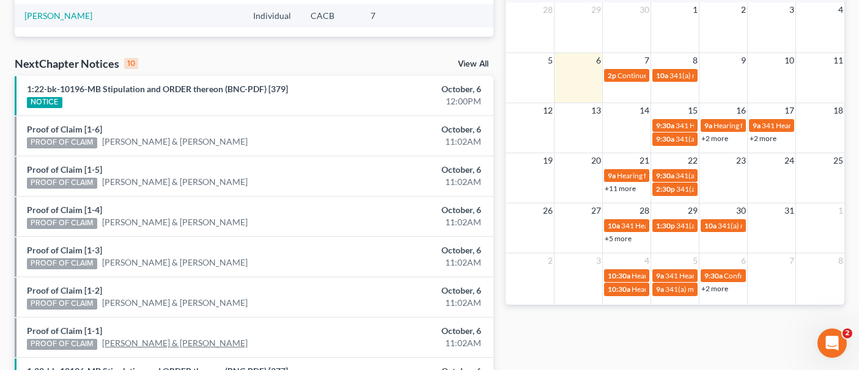
click at [131, 326] on link "[PERSON_NAME] & [PERSON_NAME]" at bounding box center [174, 343] width 145 height 12
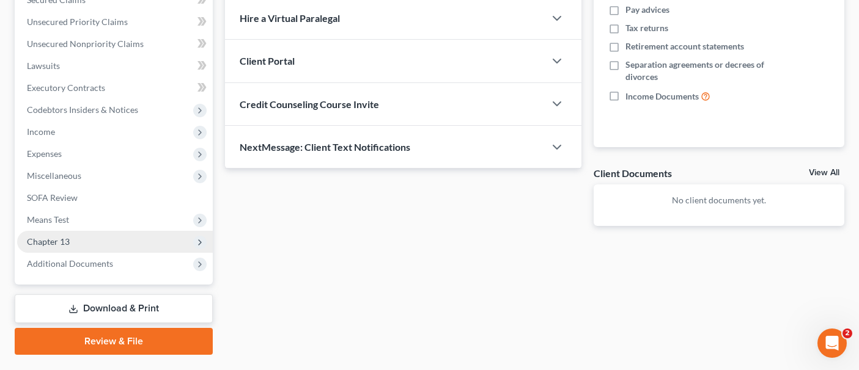
scroll to position [323, 0]
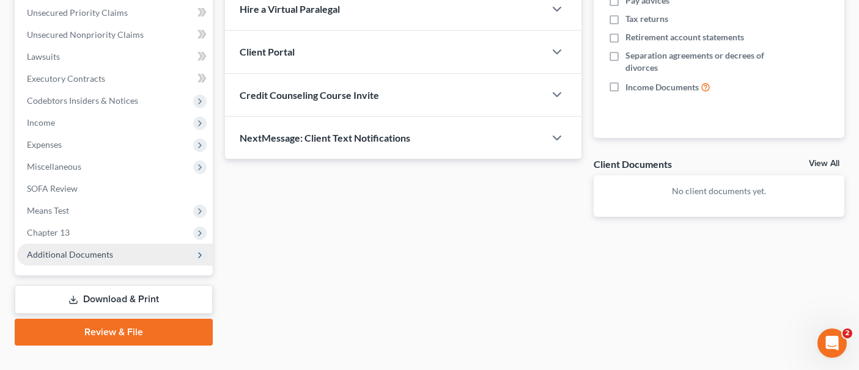
click at [156, 244] on span "Additional Documents" at bounding box center [115, 255] width 196 height 22
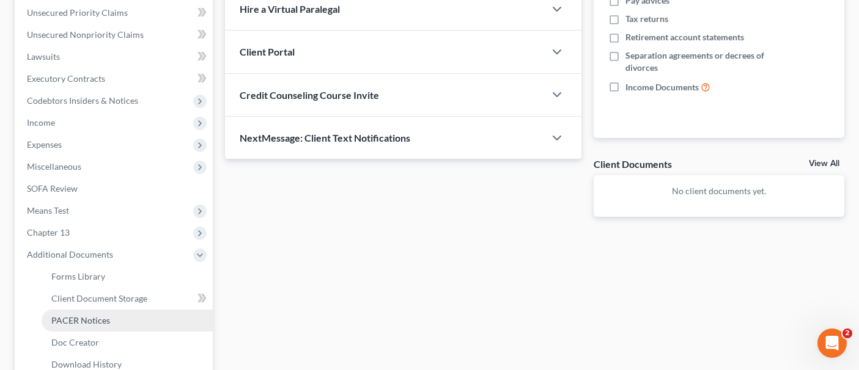
click at [98, 315] on span "PACER Notices" at bounding box center [80, 320] width 59 height 10
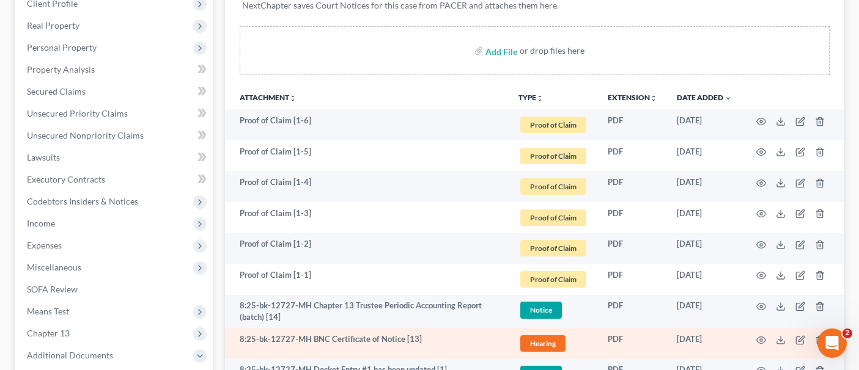
scroll to position [244, 0]
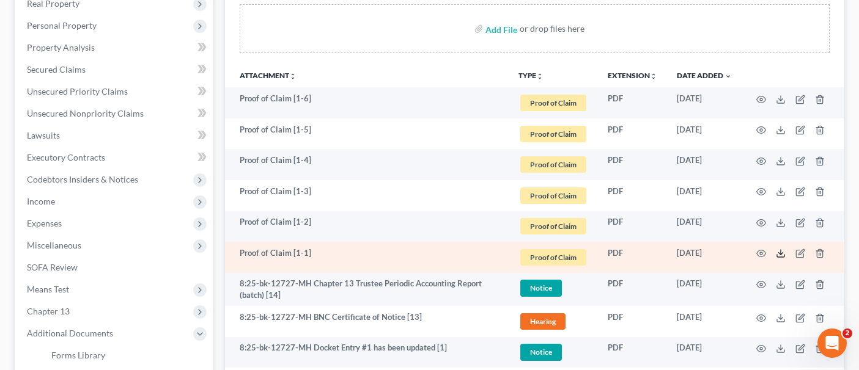
click at [778, 249] on icon at bounding box center [781, 254] width 10 height 10
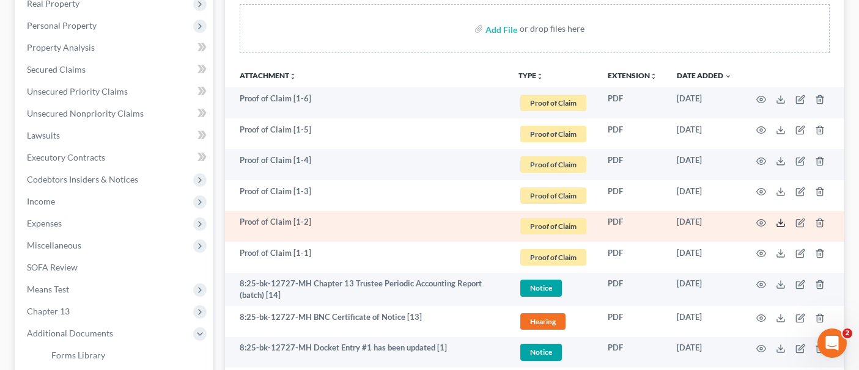
click at [782, 222] on polyline at bounding box center [781, 223] width 4 height 2
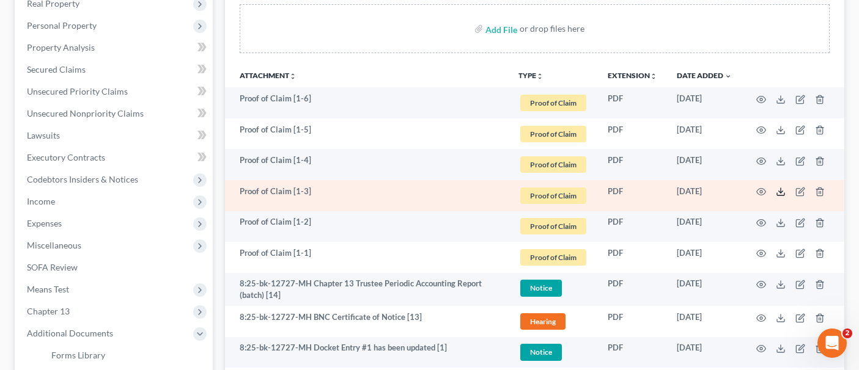
click at [781, 191] on polyline at bounding box center [781, 192] width 4 height 2
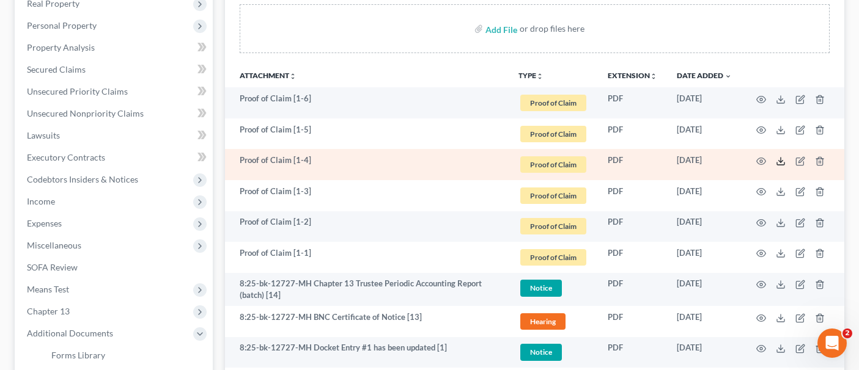
click at [780, 156] on icon at bounding box center [781, 161] width 10 height 10
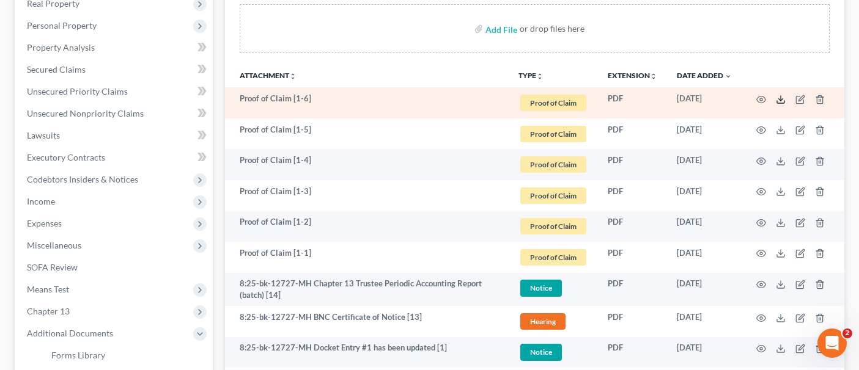
click at [780, 96] on line at bounding box center [780, 98] width 0 height 5
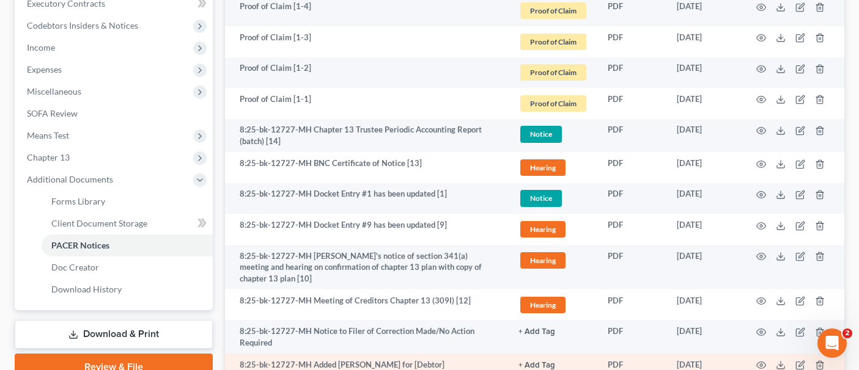
scroll to position [428, 0]
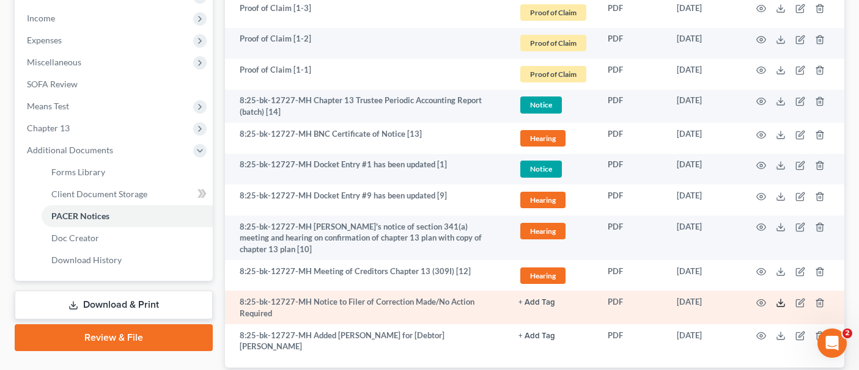
click at [778, 298] on icon at bounding box center [781, 303] width 10 height 10
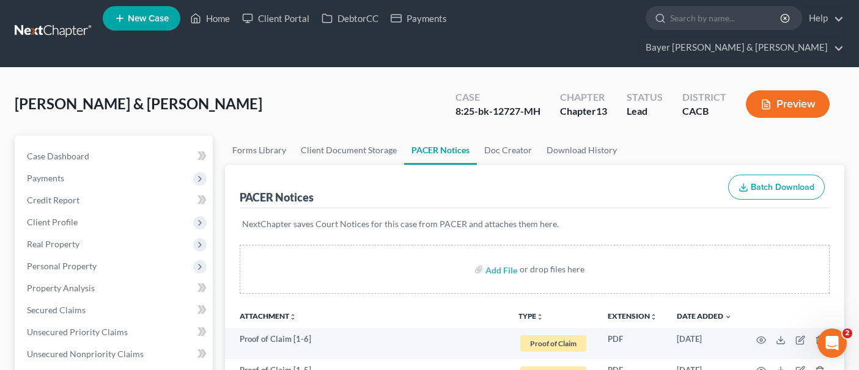
scroll to position [0, 0]
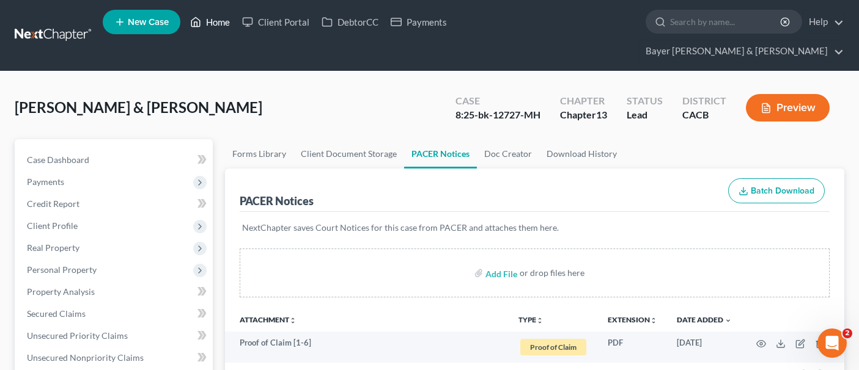
click at [208, 23] on link "Home" at bounding box center [210, 22] width 52 height 22
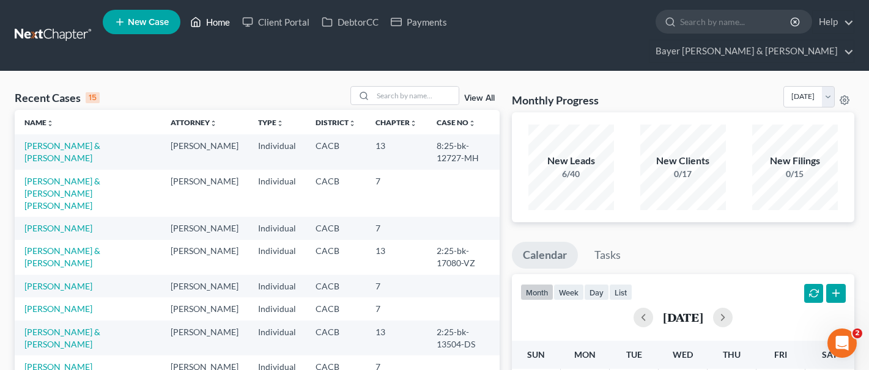
scroll to position [122, 0]
